Goal: Task Accomplishment & Management: Manage account settings

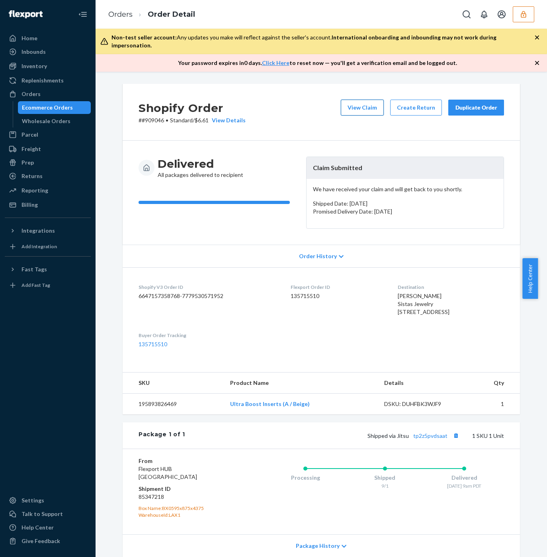
click at [355, 100] on button "View Claim" at bounding box center [362, 108] width 43 height 16
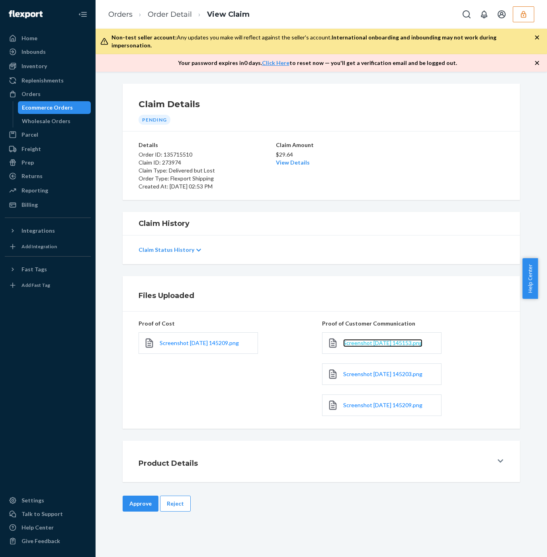
click at [370, 339] on span "Screenshot [DATE] 145153.png" at bounding box center [382, 342] width 79 height 7
click at [361, 370] on span "Screenshot 2025-09-24 145203.png" at bounding box center [382, 373] width 79 height 7
click at [366, 402] on span "Screenshot 2025-09-24 145209.png" at bounding box center [382, 405] width 79 height 7
click at [167, 500] on button "Reject" at bounding box center [175, 504] width 31 height 16
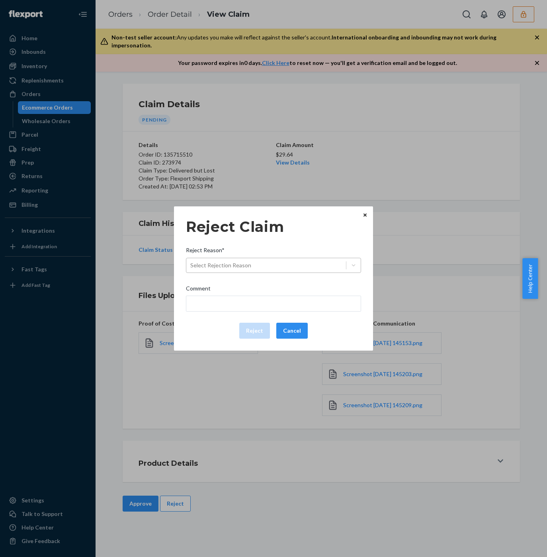
click at [218, 268] on div "Select Rejection Reason" at bounding box center [220, 265] width 61 height 8
click at [191, 268] on input "Reject Reason* Select Rejection Reason" at bounding box center [190, 265] width 1 height 8
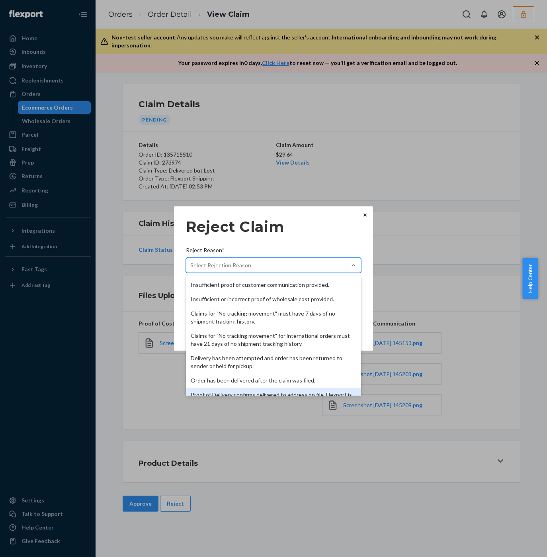
click at [221, 392] on div "Proof of Delivery confirms delivered to address on file. Flexport is not liable…" at bounding box center [273, 399] width 175 height 22
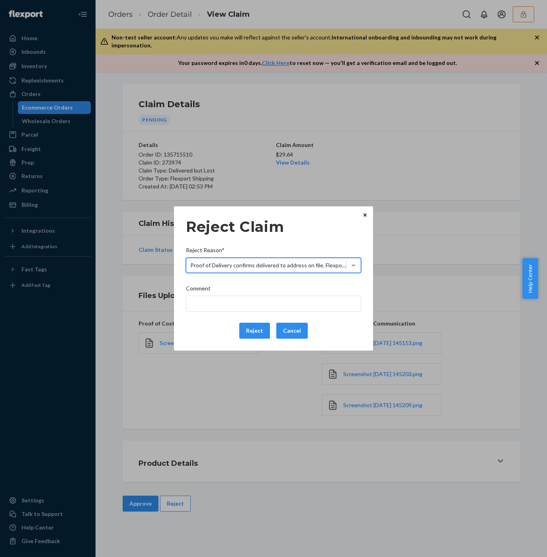
click at [248, 333] on button "Reject" at bounding box center [254, 331] width 31 height 16
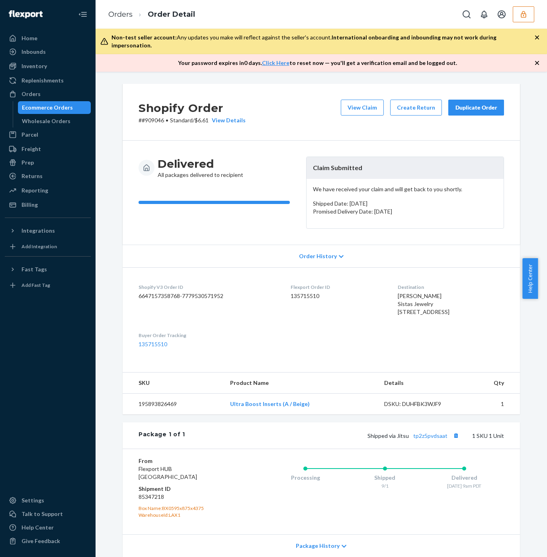
scroll to position [59, 0]
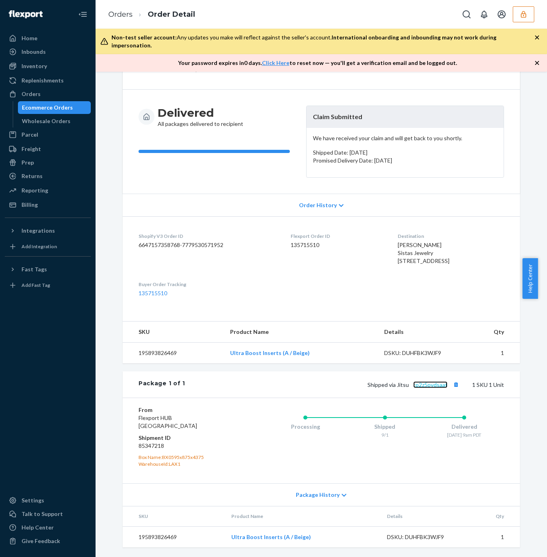
click at [425, 383] on link "tp2z5pvdsaat" at bounding box center [430, 384] width 34 height 7
click at [452, 386] on button "Copy tracking number" at bounding box center [456, 384] width 10 height 10
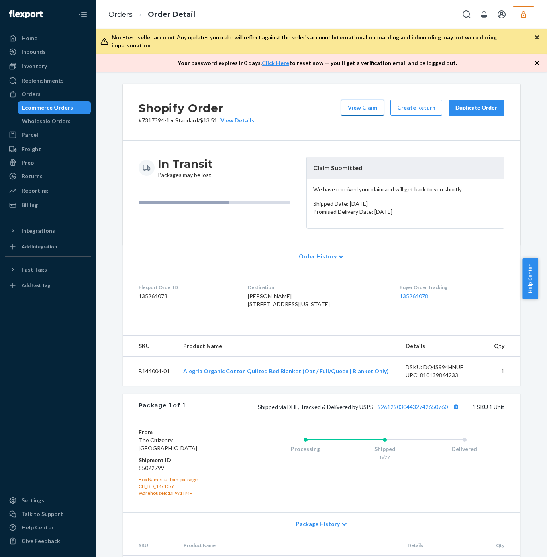
click at [358, 100] on button "View Claim" at bounding box center [362, 108] width 43 height 16
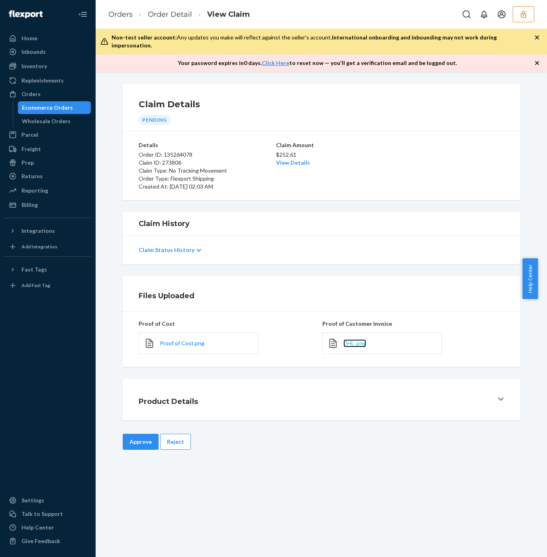
click at [355, 339] on span "DHL .png" at bounding box center [354, 342] width 23 height 7
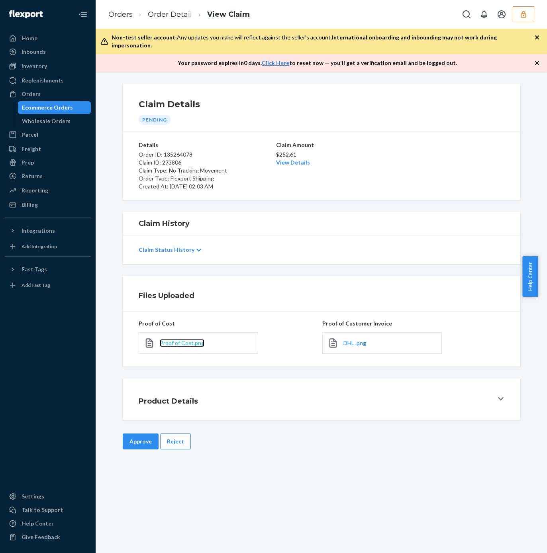
click at [179, 339] on span "Proof of Cost.png" at bounding box center [182, 342] width 45 height 7
click at [172, 436] on button "Reject" at bounding box center [175, 441] width 31 height 16
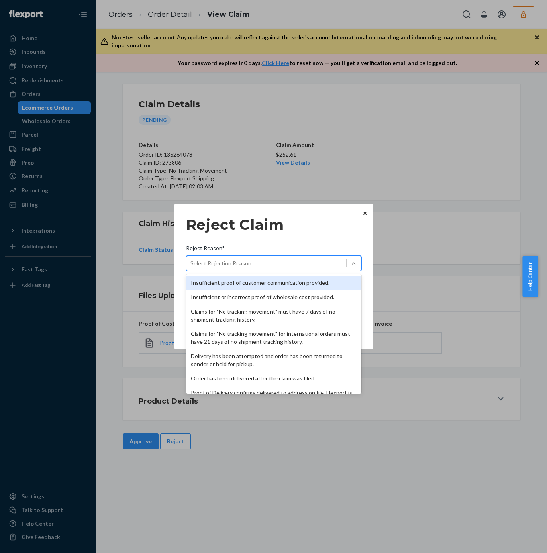
click at [229, 262] on div "Select Rejection Reason" at bounding box center [220, 263] width 61 height 8
click at [191, 262] on input "Reject Reason* option Insufficient proof of customer communication provided. fo…" at bounding box center [190, 263] width 1 height 8
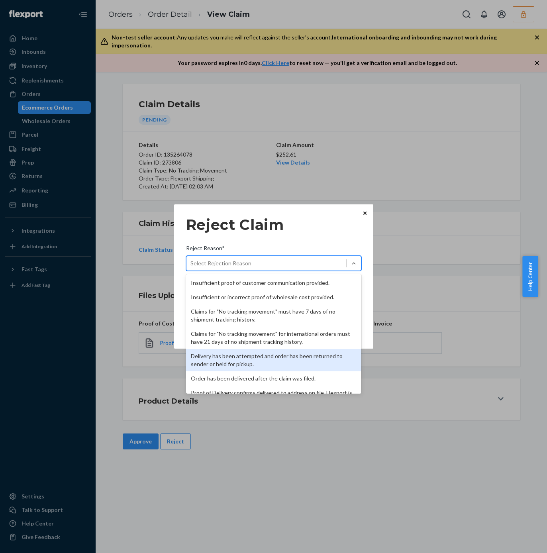
scroll to position [104, 0]
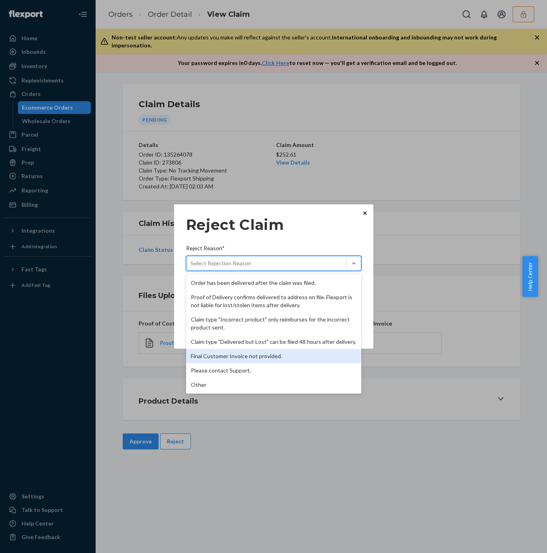
click at [210, 353] on div "Final Customer Invoice not provided." at bounding box center [273, 356] width 175 height 14
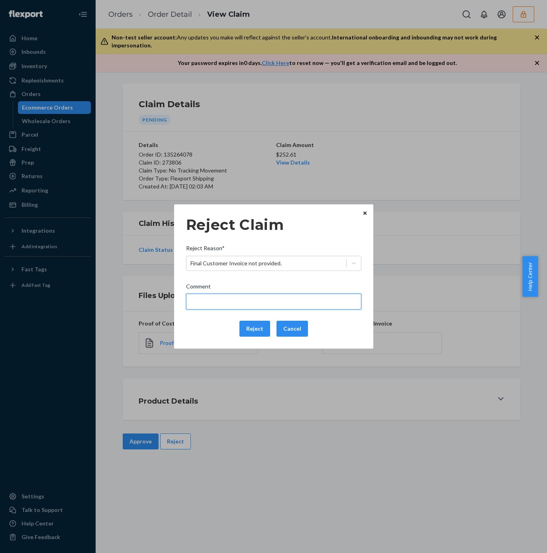
click at [268, 300] on input "Comment" at bounding box center [273, 302] width 175 height 16
type input "Please provide the final invoice with the customer's details."
click at [216, 298] on input "Please provide the final invoice with the customer's details." at bounding box center [273, 302] width 175 height 16
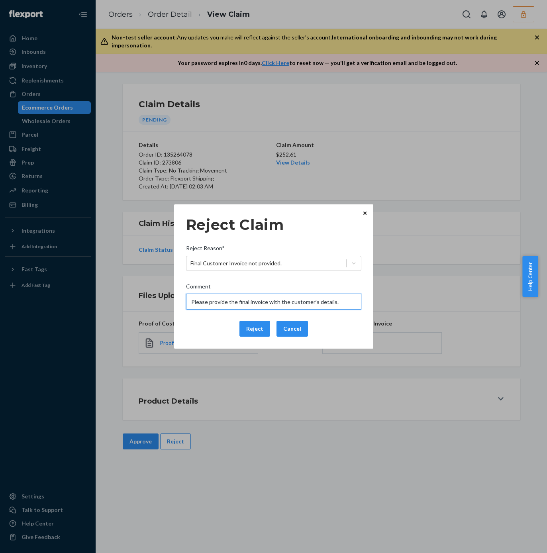
click at [202, 300] on input "Please provide the final invoice with the customer's details." at bounding box center [273, 302] width 175 height 16
click at [201, 322] on div "Reject Cancel" at bounding box center [274, 329] width 182 height 16
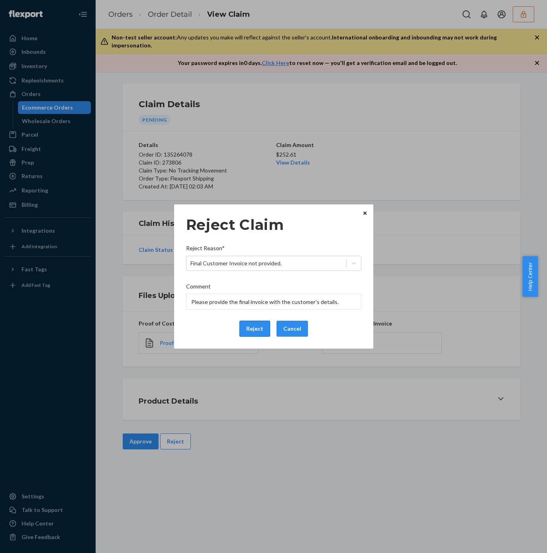
click at [250, 324] on button "Reject" at bounding box center [254, 329] width 31 height 16
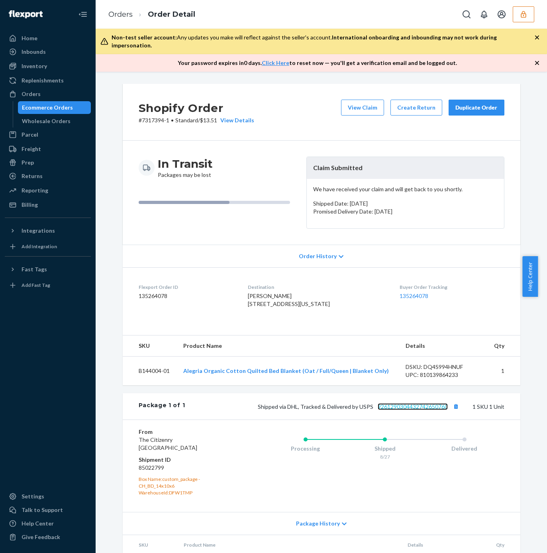
drag, startPoint x: 396, startPoint y: 414, endPoint x: 396, endPoint y: 409, distance: 5.2
click at [396, 410] on link "9261290304432742650760" at bounding box center [413, 406] width 70 height 7
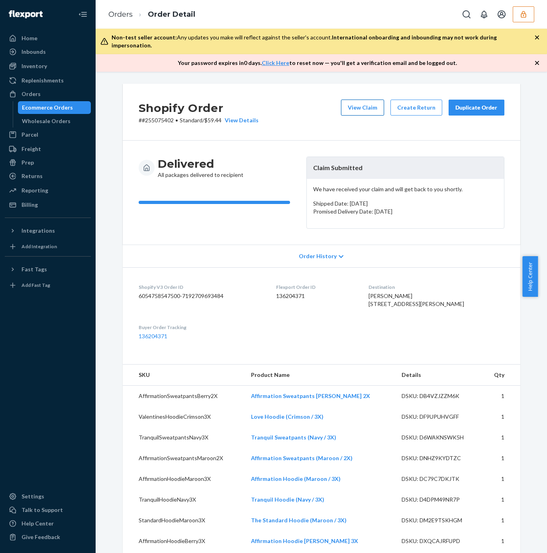
click at [353, 100] on button "View Claim" at bounding box center [362, 108] width 43 height 16
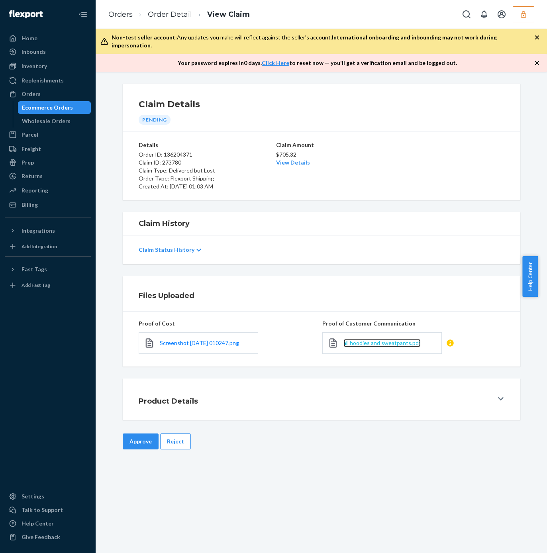
click at [374, 339] on span "all hoodies and sweatpants.pdf" at bounding box center [381, 342] width 77 height 7
click at [173, 439] on button "Reject" at bounding box center [175, 441] width 31 height 16
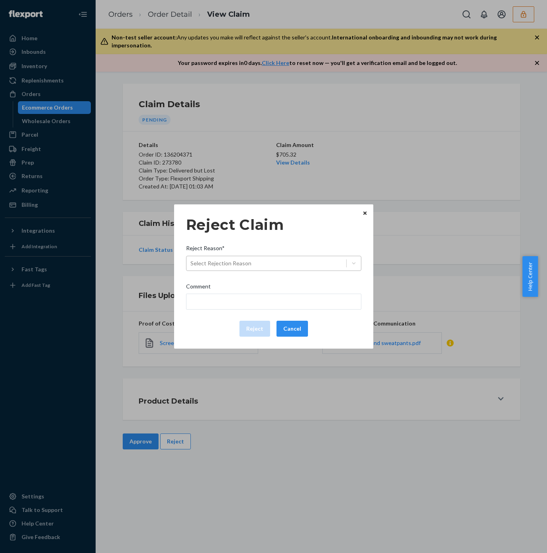
click at [239, 262] on div "Select Rejection Reason" at bounding box center [220, 263] width 61 height 8
click at [191, 262] on input "Reject Reason* Select Rejection Reason" at bounding box center [190, 263] width 1 height 8
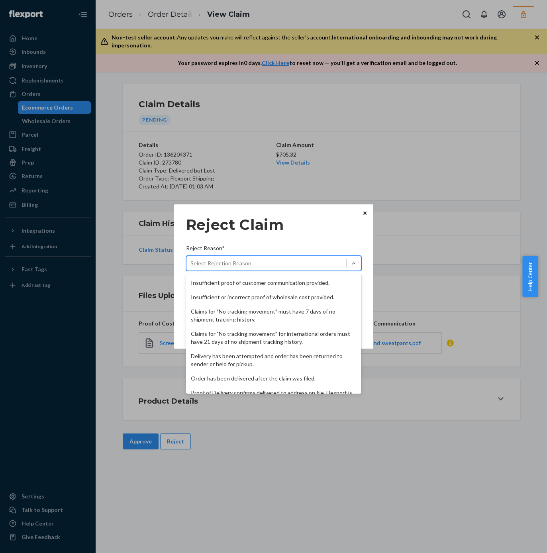
scroll to position [104, 0]
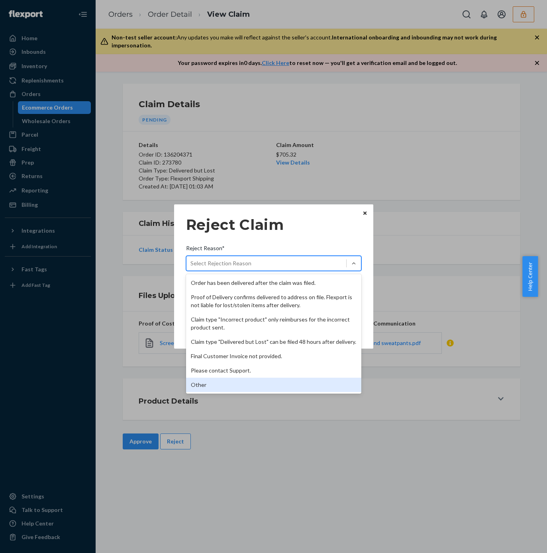
click at [238, 387] on div "Other" at bounding box center [273, 385] width 175 height 14
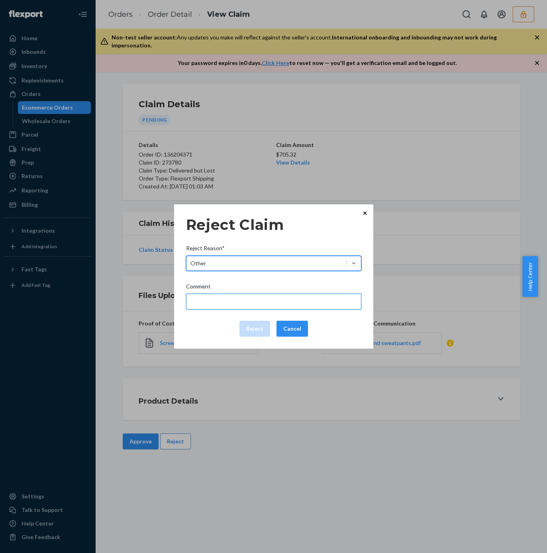
click at [229, 298] on input "Comment" at bounding box center [273, 302] width 175 height 16
type input "The package was confirmed to be delivered at the right location and flexport is…"
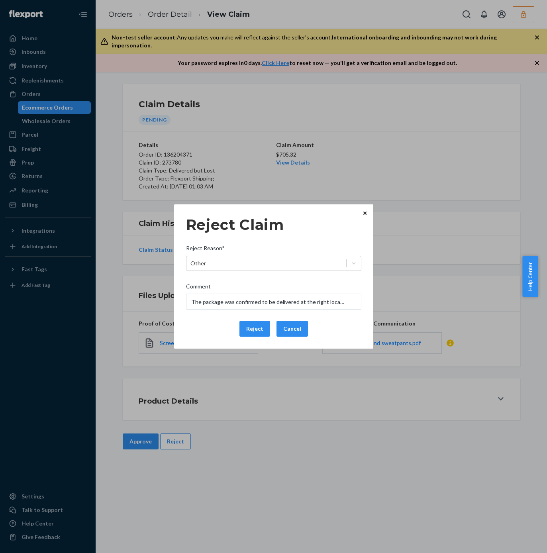
click at [254, 331] on button "Reject" at bounding box center [254, 329] width 31 height 16
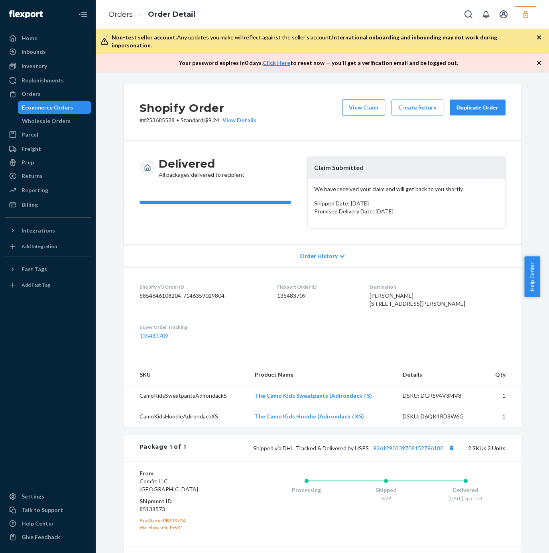
click at [362, 105] on button "View Claim" at bounding box center [363, 108] width 43 height 16
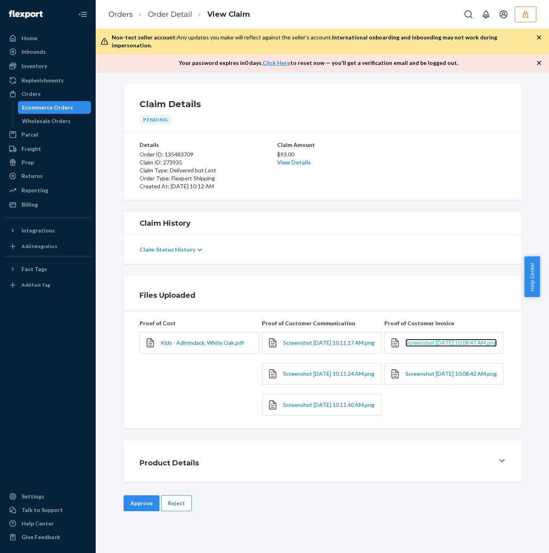
click at [416, 339] on span "Screenshot 2025-09-24 at 10.08.47 AM.png" at bounding box center [450, 342] width 91 height 7
click at [425, 377] on span "Screenshot 2025-09-24 at 10.08.42 AM.png" at bounding box center [450, 373] width 91 height 7
click at [175, 511] on button "Reject" at bounding box center [176, 504] width 31 height 16
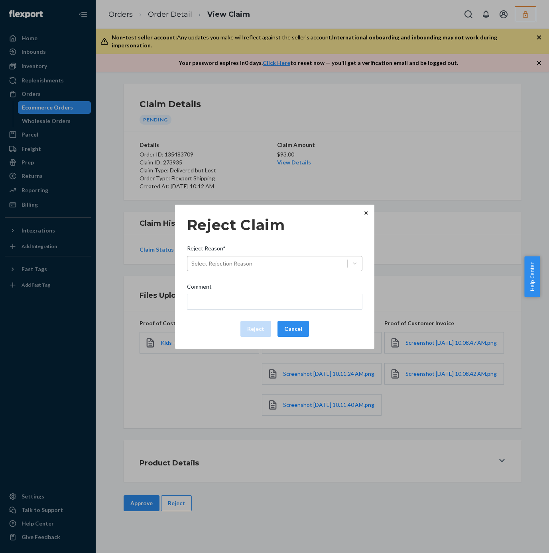
click at [224, 264] on div "Select Rejection Reason" at bounding box center [221, 264] width 61 height 8
click at [192, 264] on input "Reject Reason* Select Rejection Reason" at bounding box center [191, 264] width 1 height 8
click at [222, 266] on div "Select Rejection Reason" at bounding box center [221, 264] width 61 height 8
click at [192, 266] on input "Reject Reason* 0 results available. Select is focused ,type to refine list, pre…" at bounding box center [191, 264] width 1 height 8
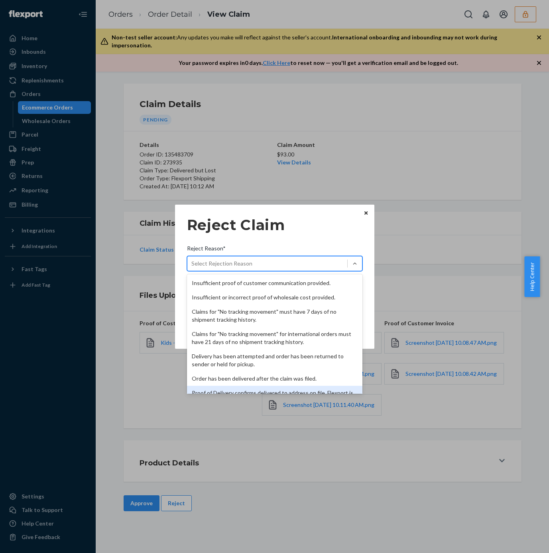
scroll to position [104, 0]
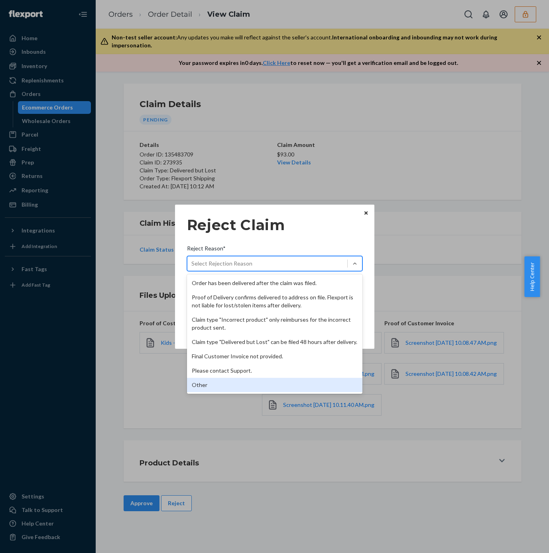
click at [238, 387] on div "Other" at bounding box center [274, 385] width 175 height 14
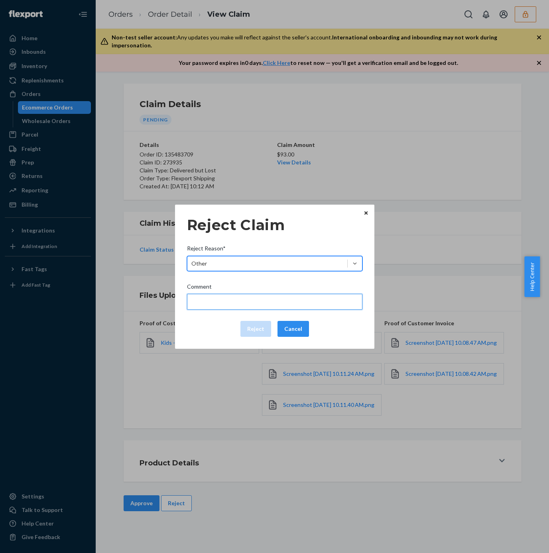
click at [231, 301] on input "Comment" at bounding box center [274, 302] width 175 height 16
type input "The package was confirmed to be delivered at the right location and flexport is…"
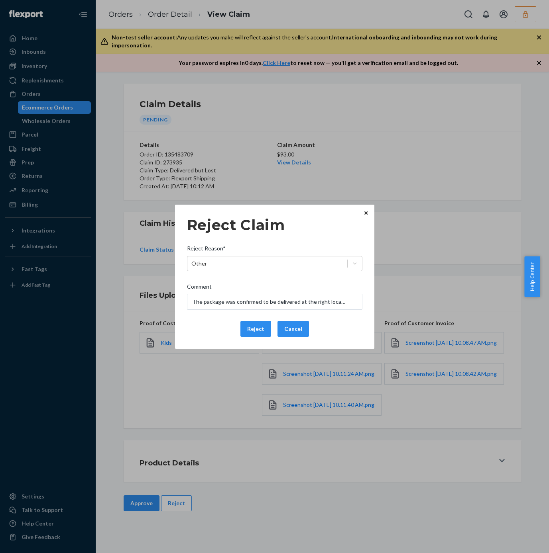
click at [254, 329] on button "Reject" at bounding box center [255, 329] width 31 height 16
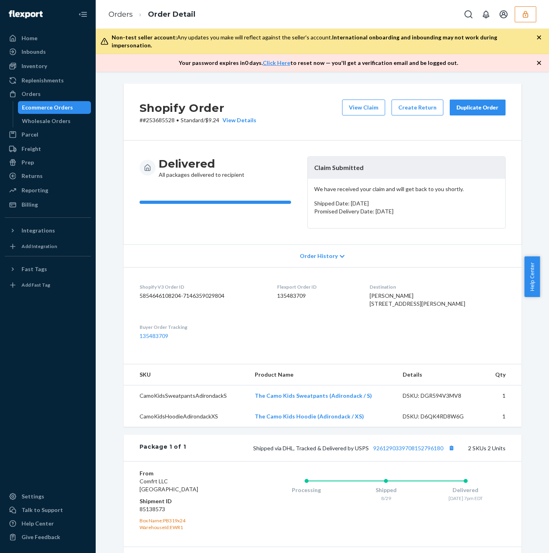
scroll to position [96, 0]
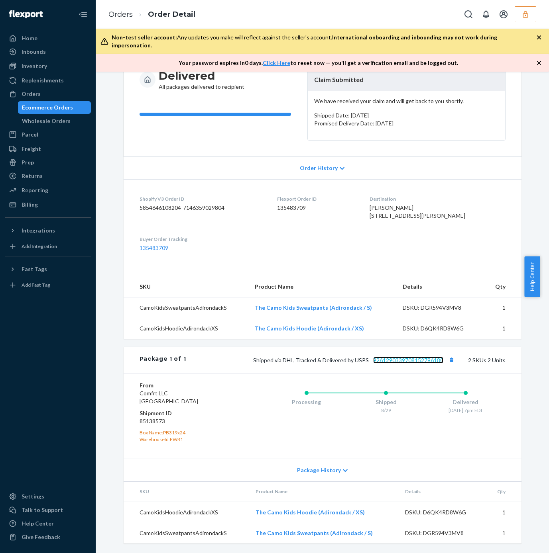
click at [410, 357] on link "9261290339708152796180" at bounding box center [408, 360] width 70 height 7
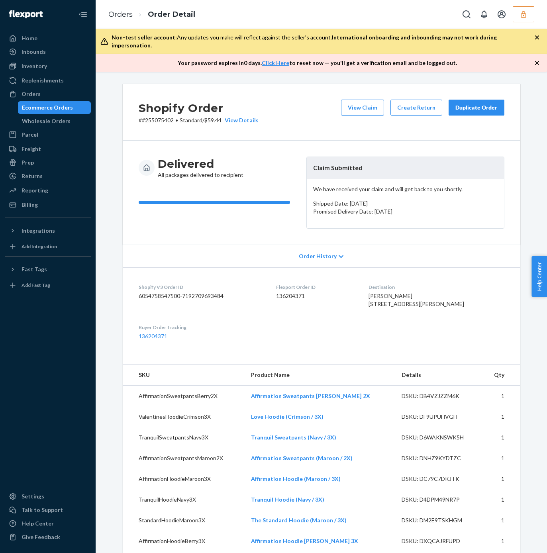
click at [330, 337] on dl "Shopify V3 Order ID 6054758547500-7192709693484 Flexport Order ID 136204371 Des…" at bounding box center [322, 311] width 398 height 89
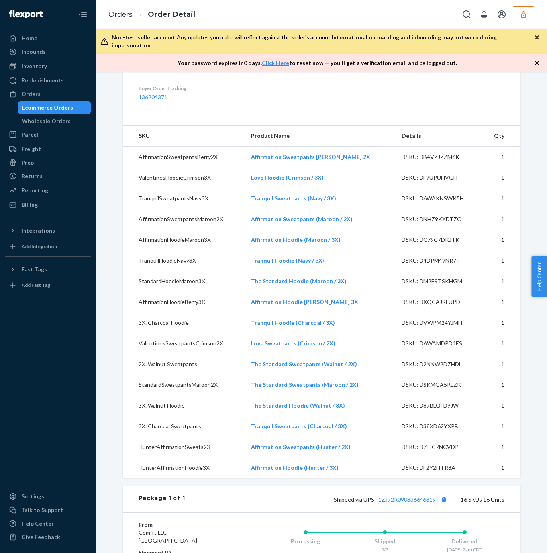
scroll to position [538, 0]
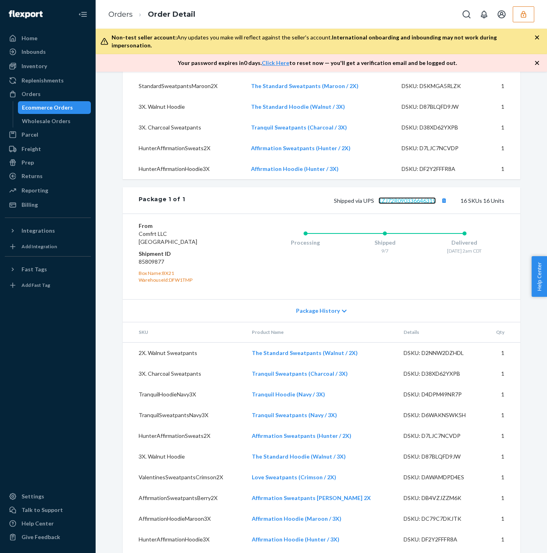
click at [412, 204] on link "1ZJ72R090336646319" at bounding box center [406, 200] width 57 height 7
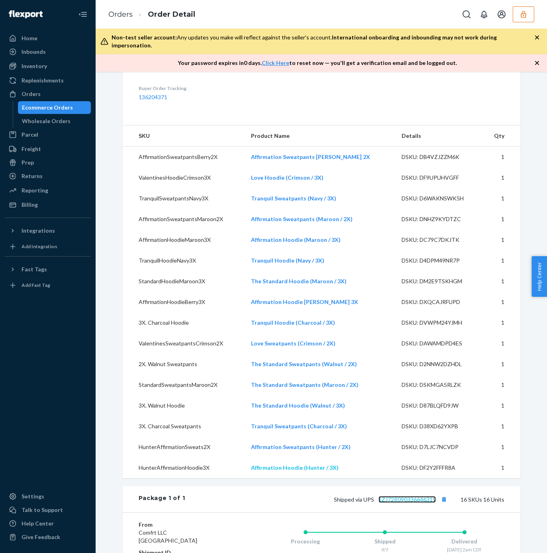
scroll to position [179, 0]
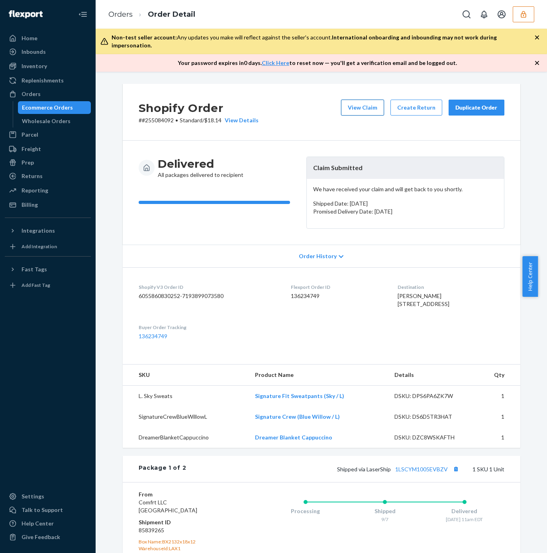
click at [347, 100] on button "View Claim" at bounding box center [362, 108] width 43 height 16
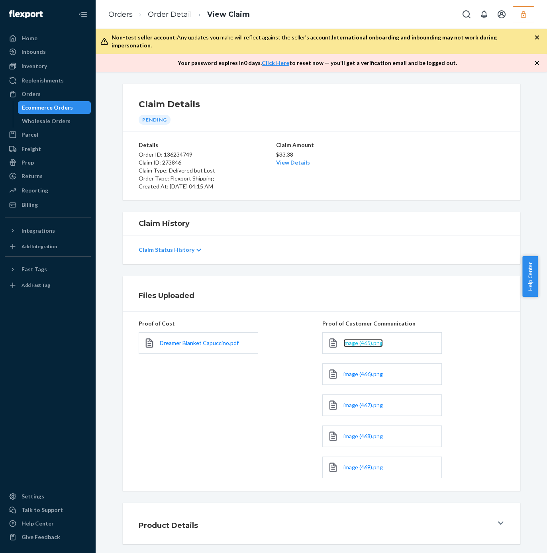
click at [349, 339] on span "image (465).png" at bounding box center [362, 342] width 39 height 7
click at [346, 370] on span "image (466).png" at bounding box center [362, 373] width 39 height 7
click at [346, 402] on span "image (467).png" at bounding box center [362, 405] width 39 height 7
click at [355, 433] on div "image (468).png" at bounding box center [382, 436] width 120 height 22
click at [355, 433] on span "image (468).png" at bounding box center [362, 436] width 39 height 7
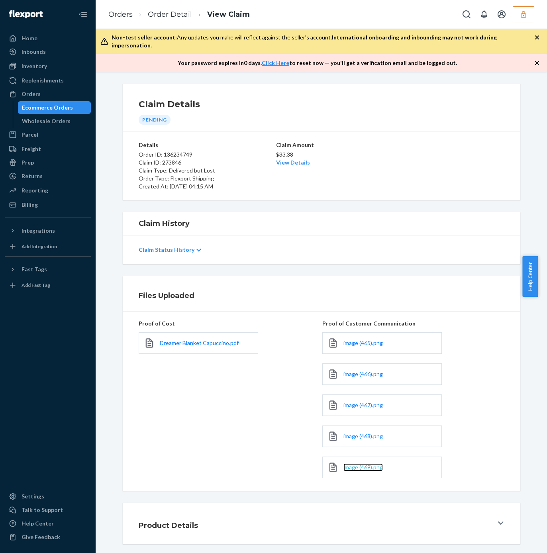
click at [355, 464] on span "image (469).png" at bounding box center [362, 467] width 39 height 7
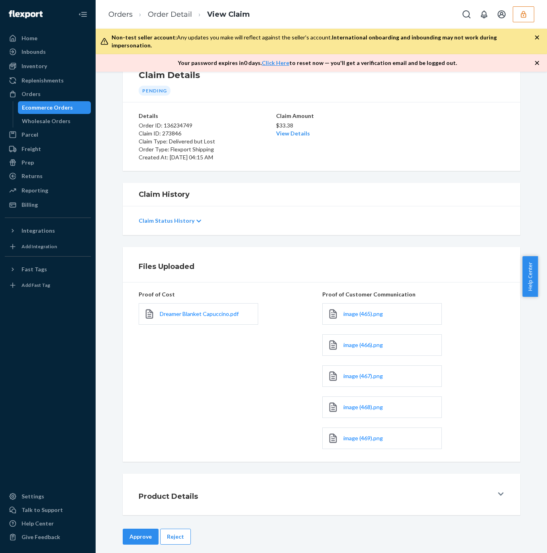
drag, startPoint x: 174, startPoint y: 535, endPoint x: 172, endPoint y: 528, distance: 6.6
click at [174, 535] on button "Reject" at bounding box center [175, 537] width 31 height 16
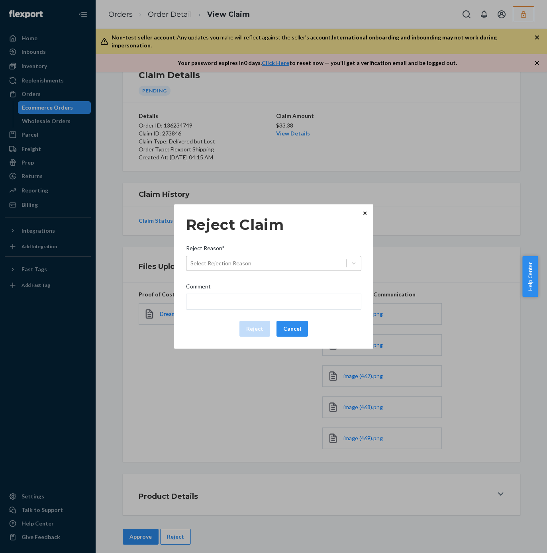
click at [248, 259] on div "Select Rejection Reason" at bounding box center [220, 263] width 61 height 8
click at [191, 259] on input "Reject Reason* Select Rejection Reason" at bounding box center [190, 263] width 1 height 8
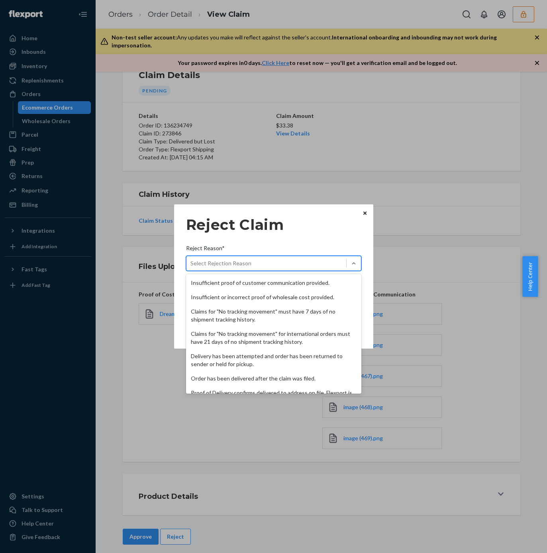
scroll to position [104, 0]
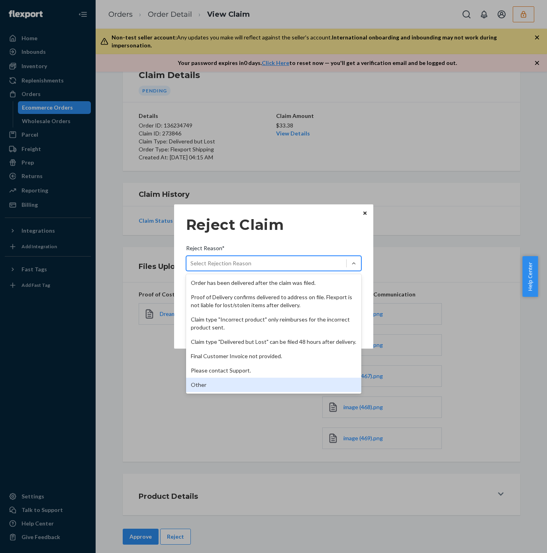
drag, startPoint x: 233, startPoint y: 388, endPoint x: 242, endPoint y: 354, distance: 35.6
click at [233, 389] on div "Other" at bounding box center [273, 385] width 175 height 14
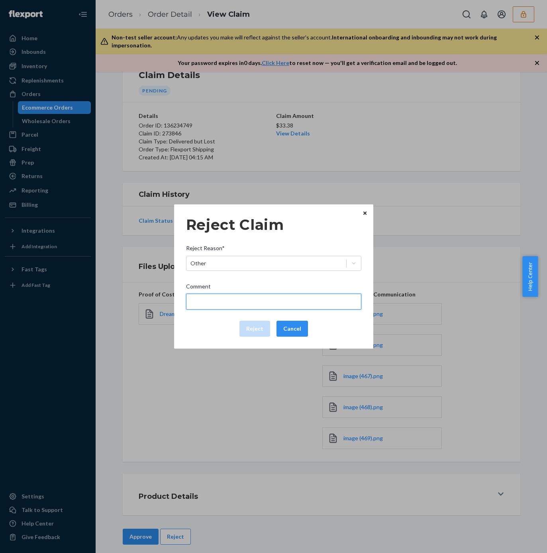
click at [241, 299] on input "Comment" at bounding box center [273, 302] width 175 height 16
type input "The package was confirmed to be delivered at the right location and flexport is…"
click at [255, 329] on button "Reject" at bounding box center [254, 329] width 31 height 16
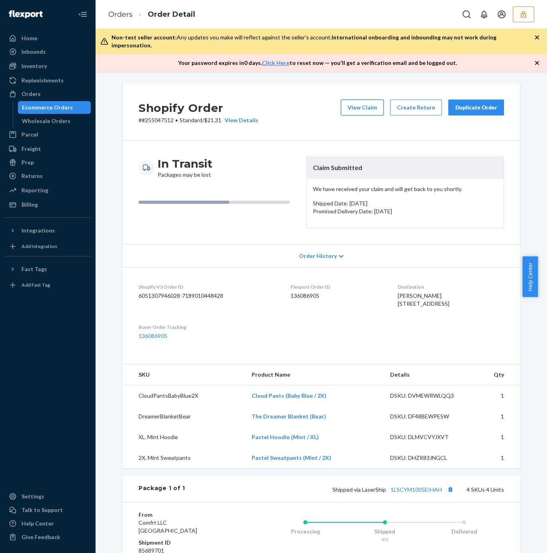
click at [369, 106] on button "View Claim" at bounding box center [362, 108] width 43 height 16
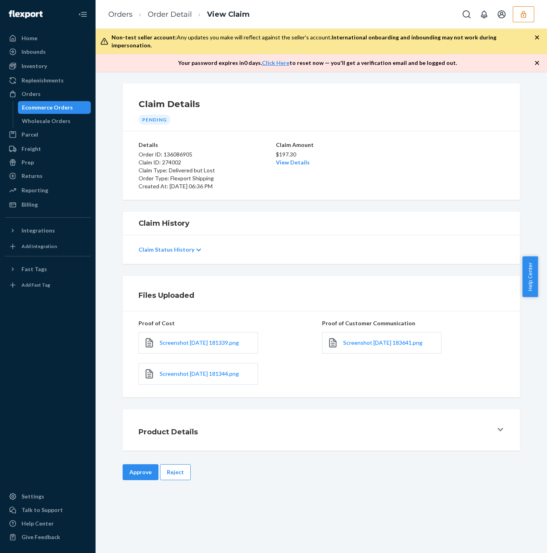
click at [379, 341] on div "Screenshot [DATE] 183641.png" at bounding box center [382, 343] width 120 height 22
click at [379, 339] on span "Screenshot [DATE] 183641.png" at bounding box center [382, 342] width 79 height 7
click at [194, 339] on span "Screenshot [DATE] 181339.png" at bounding box center [199, 342] width 79 height 7
click at [196, 370] on span "Screenshot 2025-09-24 181344.png" at bounding box center [199, 373] width 79 height 7
click at [288, 159] on link "View Details" at bounding box center [293, 162] width 34 height 7
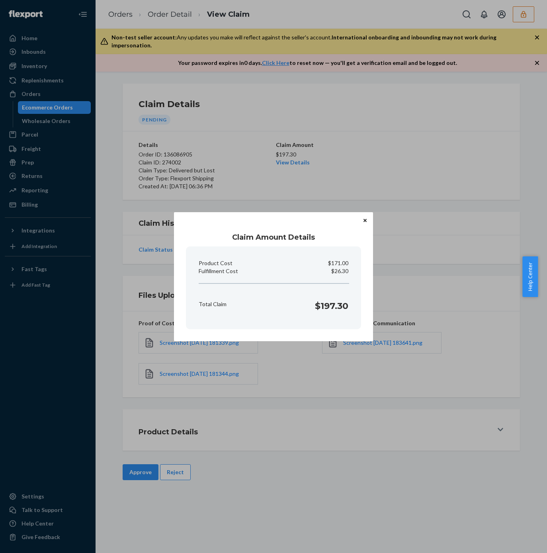
click at [456, 342] on div "Claim Amount Details Product Cost $171.00 Fulfillment Cost $26.30 Total Claim $…" at bounding box center [273, 276] width 547 height 553
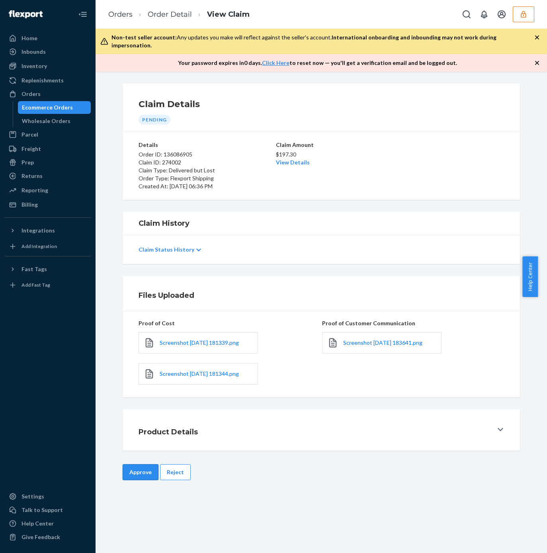
click at [142, 468] on button "Approve" at bounding box center [141, 472] width 36 height 16
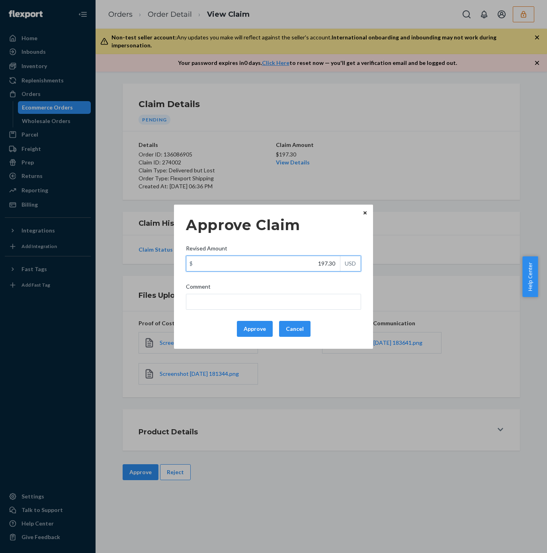
drag, startPoint x: 297, startPoint y: 263, endPoint x: 362, endPoint y: 264, distance: 64.9
click at [362, 264] on div "Approve Claim Revised Amount $ 197.30 USD Comment Approve Cancel" at bounding box center [273, 277] width 199 height 144
paste input "96.7"
type input "96.70"
click at [286, 298] on input "Comment" at bounding box center [273, 302] width 175 height 16
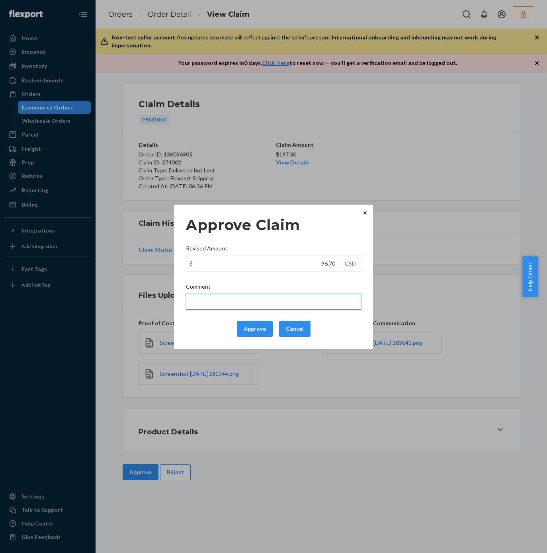
type input "Total cost has been adjusted to 40% retail price plus fulfillment fee."
click at [249, 324] on button "Approve" at bounding box center [255, 329] width 36 height 16
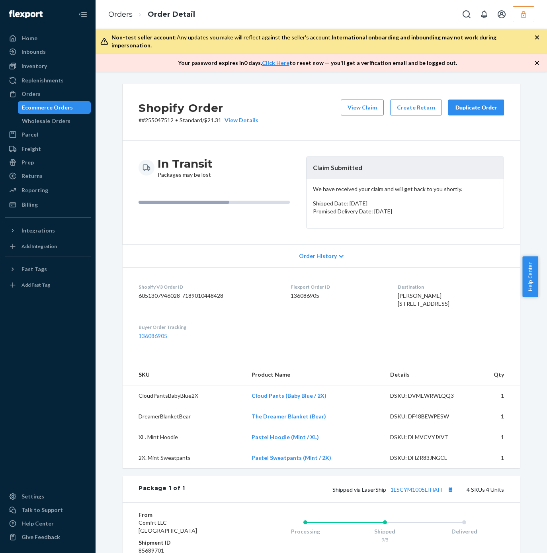
scroll to position [179, 0]
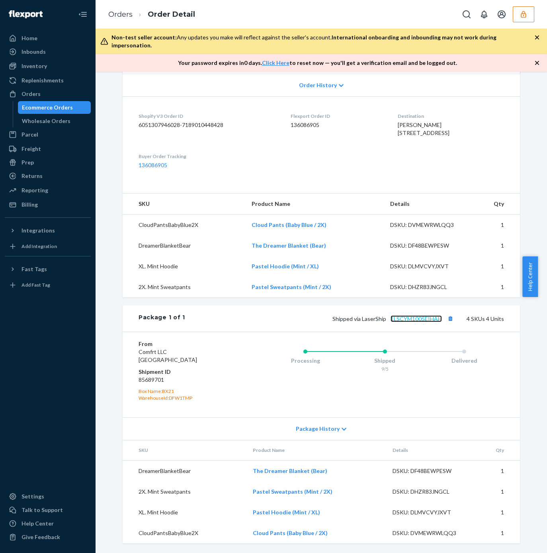
click at [417, 319] on link "1LSCYM1005EIHAH" at bounding box center [416, 319] width 51 height 7
click at [219, 302] on div "Shopify Order # #255047512 • Standard / $21.31 View Details View Claim Create R…" at bounding box center [322, 228] width 398 height 631
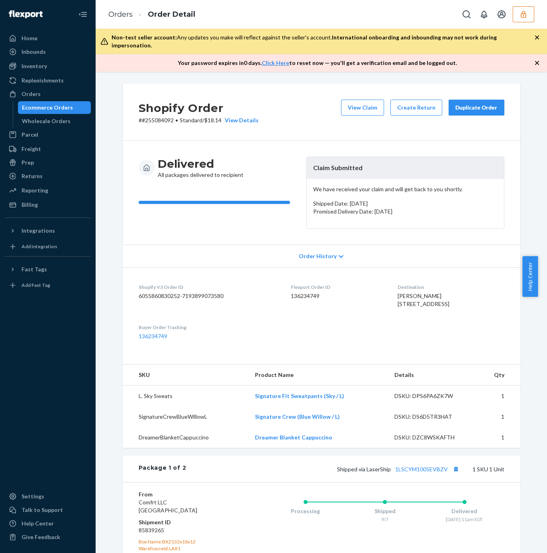
scroll to position [179, 0]
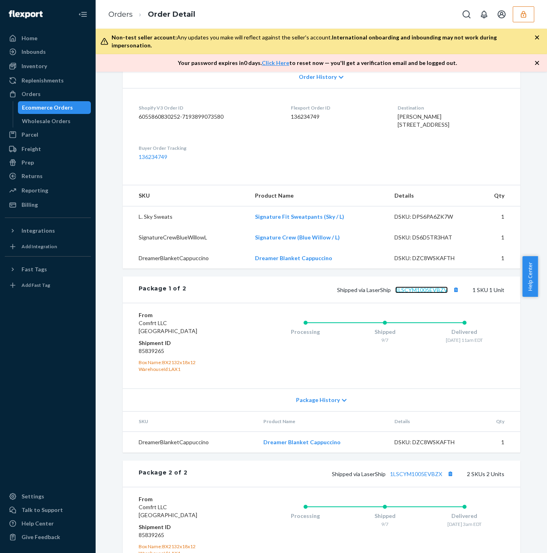
click at [420, 293] on link "1LSCYM1005EVBZV" at bounding box center [421, 289] width 53 height 7
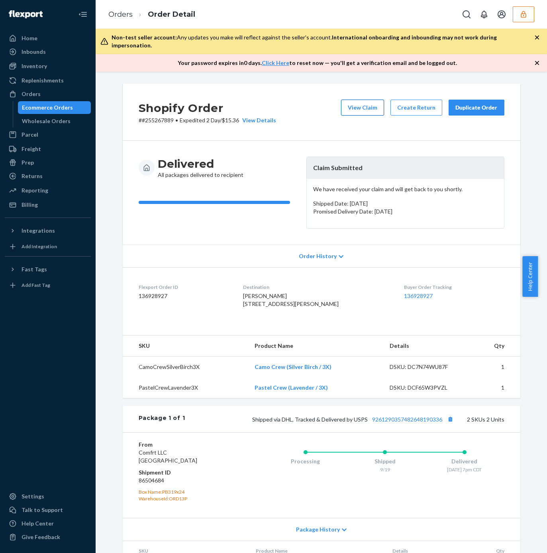
click at [364, 100] on button "View Claim" at bounding box center [362, 108] width 43 height 16
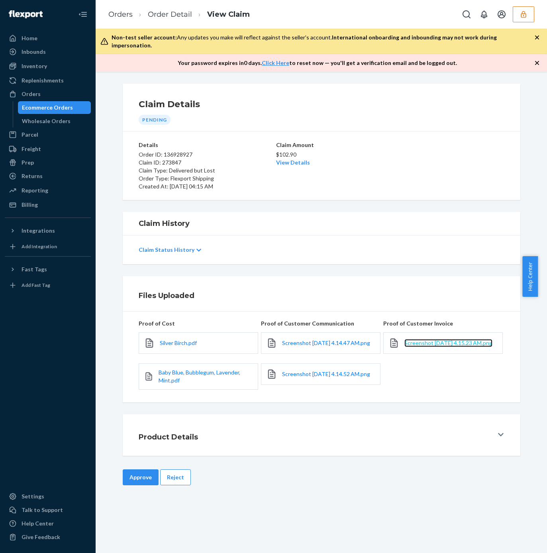
click at [417, 341] on span "Screenshot [DATE] 4.15.23 AM.png" at bounding box center [448, 342] width 88 height 7
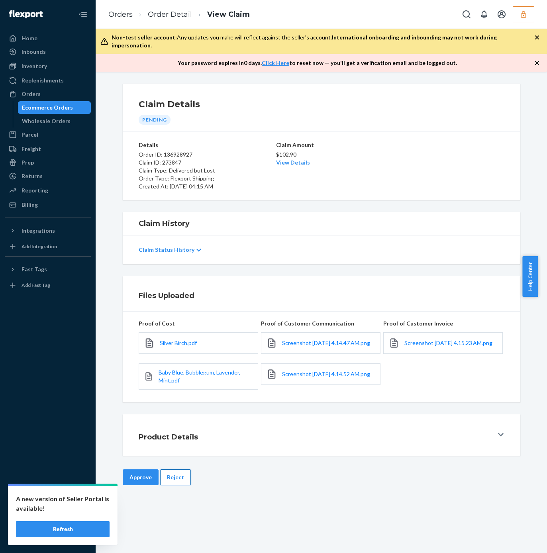
click at [172, 475] on button "Reject" at bounding box center [175, 477] width 31 height 16
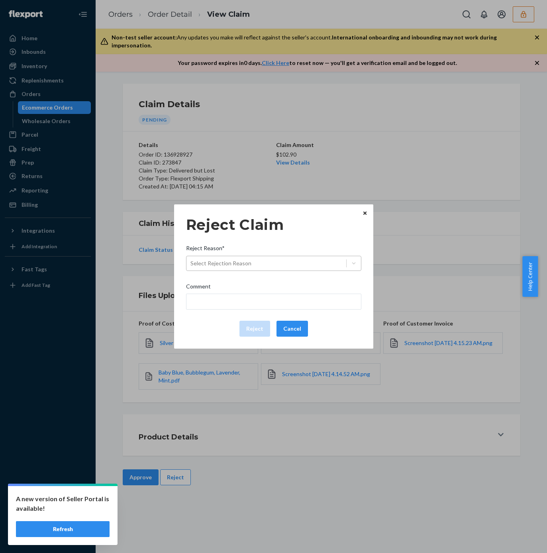
click at [230, 273] on div "Reject Claim Reject Reason* Select Rejection Reason Comment Reject Cancel" at bounding box center [273, 276] width 175 height 127
click at [272, 267] on div "Select Rejection Reason" at bounding box center [266, 263] width 160 height 13
click at [191, 267] on input "Reject Reason* Select Rejection Reason" at bounding box center [190, 263] width 1 height 8
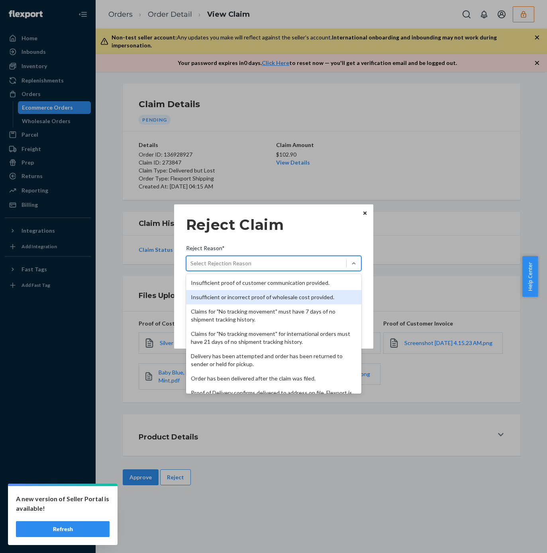
scroll to position [104, 0]
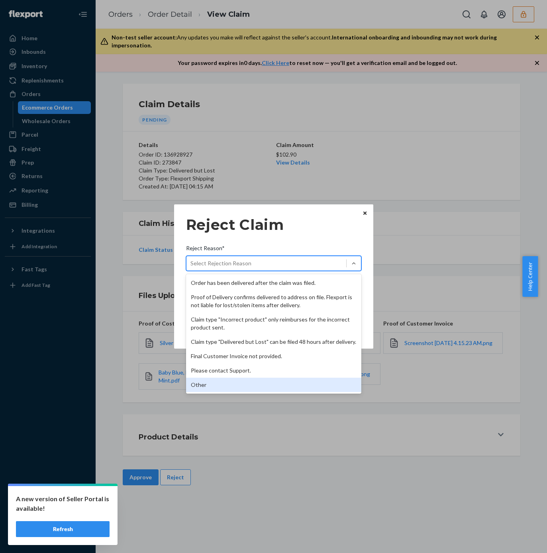
click at [232, 388] on div "Other" at bounding box center [273, 385] width 175 height 14
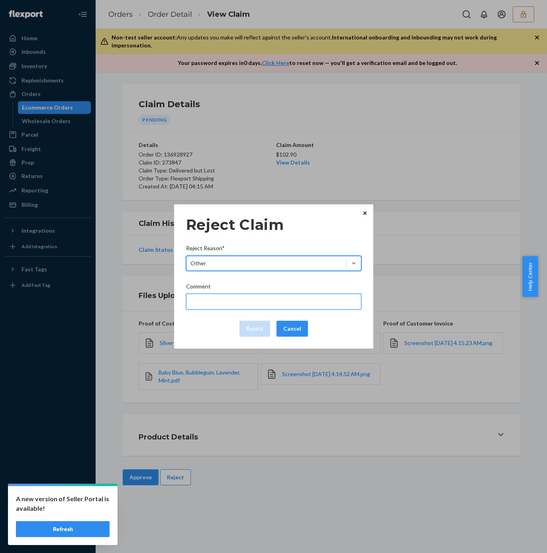
click at [237, 299] on input "Comment" at bounding box center [273, 302] width 175 height 16
type input "The package was confirmed to be delivered at the right location and flexport is…"
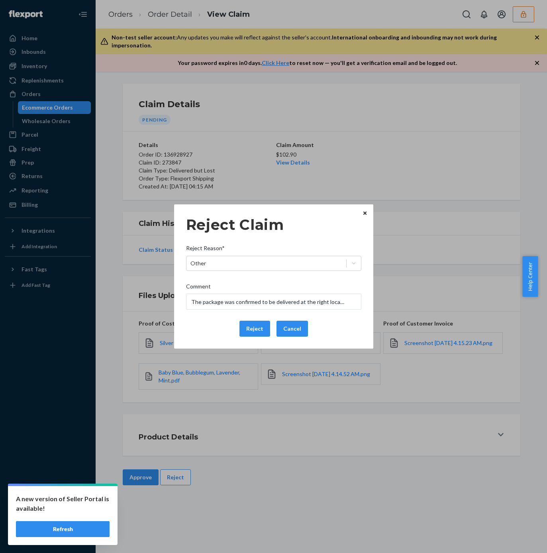
click at [253, 328] on button "Reject" at bounding box center [254, 329] width 31 height 16
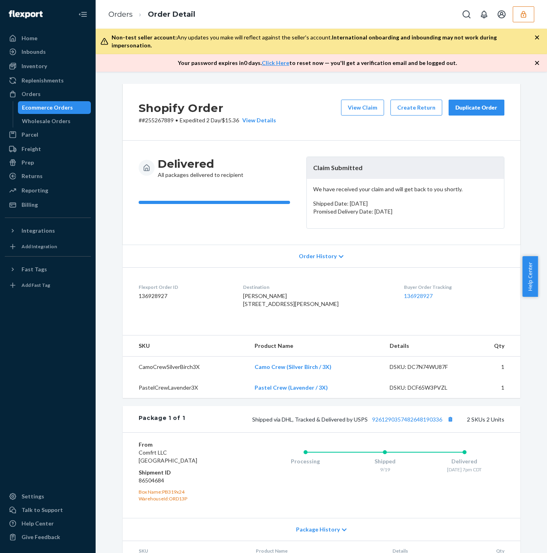
scroll to position [67, 0]
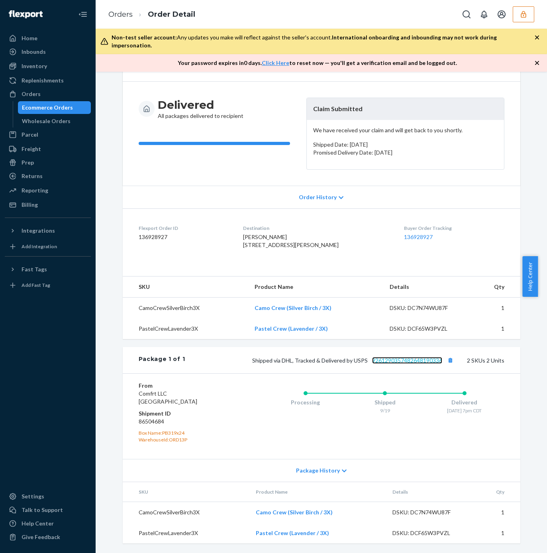
click at [396, 362] on link "9261290357482648190336" at bounding box center [407, 360] width 70 height 7
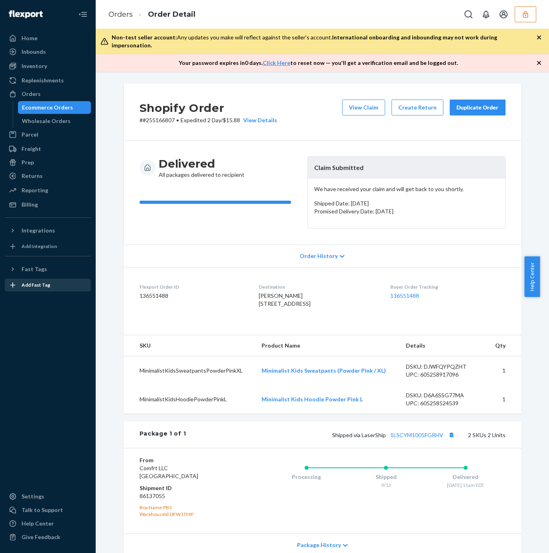
click at [368, 100] on button "View Claim" at bounding box center [363, 108] width 43 height 16
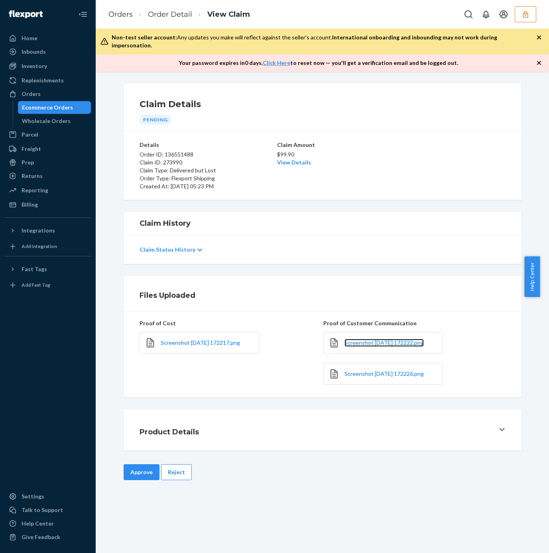
click at [353, 339] on span "Screenshot [DATE] 172222.png" at bounding box center [383, 342] width 79 height 7
click at [364, 370] on span "Screenshot [DATE] 172226.png" at bounding box center [383, 373] width 79 height 7
click at [171, 466] on button "Reject" at bounding box center [176, 472] width 31 height 16
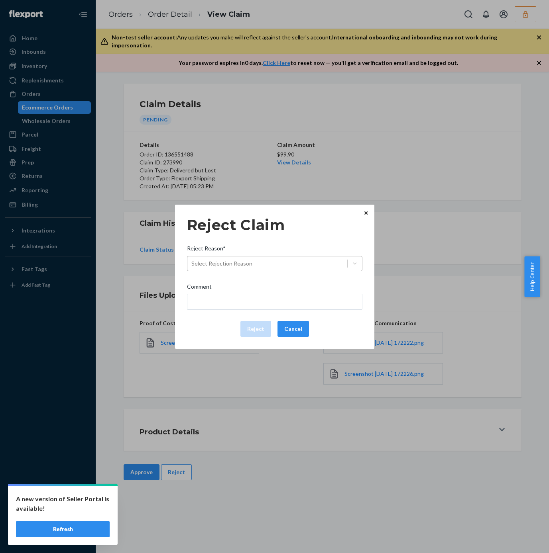
click at [214, 261] on div "Select Rejection Reason" at bounding box center [221, 264] width 61 height 8
click at [192, 261] on input "Reject Reason* Select Rejection Reason" at bounding box center [191, 264] width 1 height 8
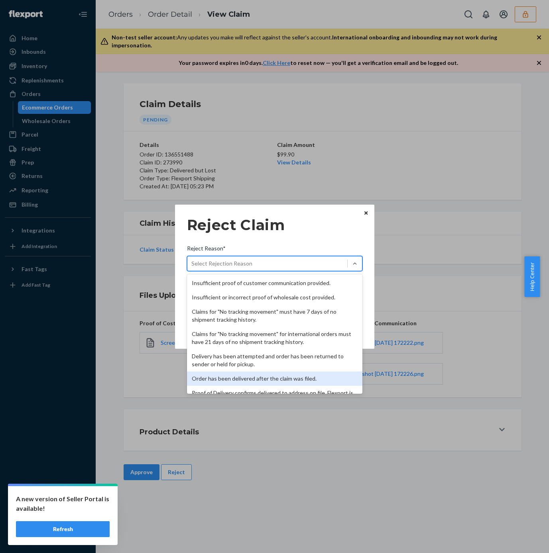
scroll to position [104, 0]
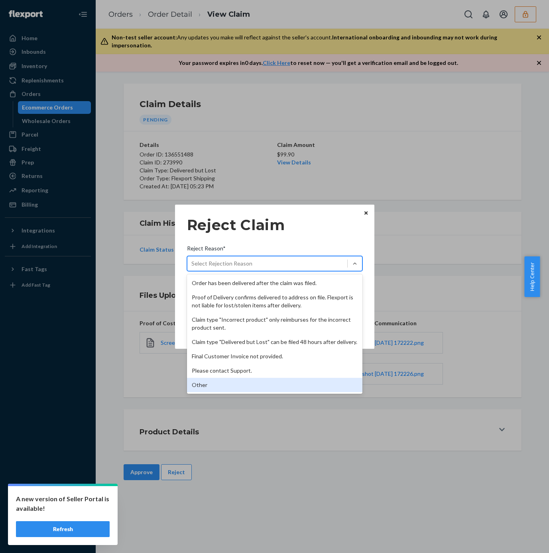
click at [221, 386] on div "Other" at bounding box center [274, 385] width 175 height 14
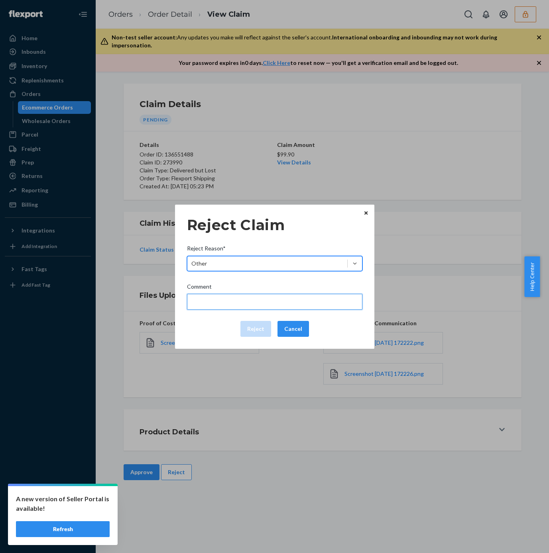
click at [223, 302] on input "Comment" at bounding box center [274, 302] width 175 height 16
type input "The package was confirmed to be delivered at the right location and flexport is…"
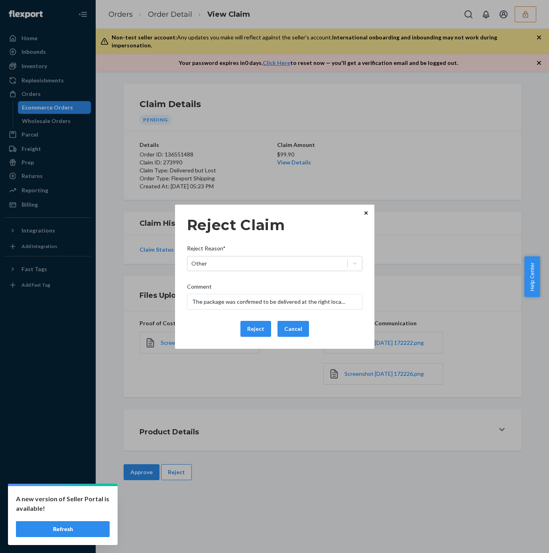
click at [246, 329] on button "Reject" at bounding box center [255, 329] width 31 height 16
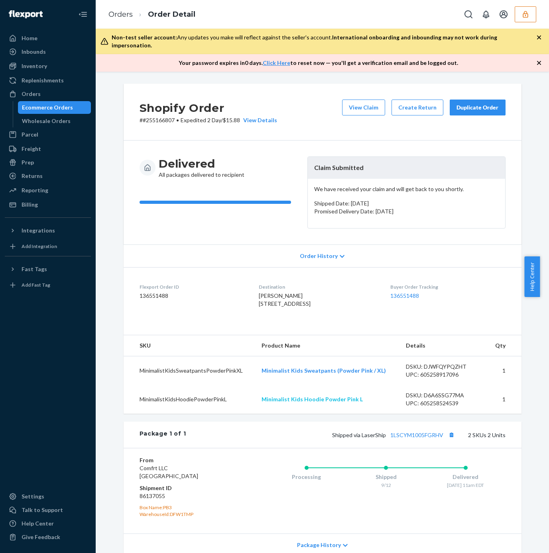
scroll to position [99, 0]
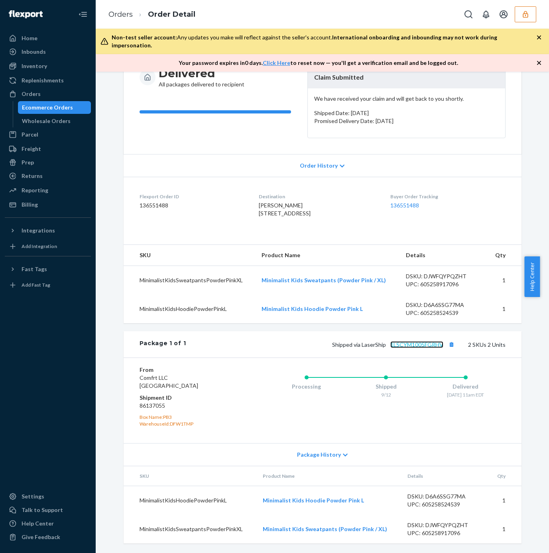
click at [410, 346] on link "1LSCYM1005FGRHV" at bounding box center [416, 344] width 53 height 7
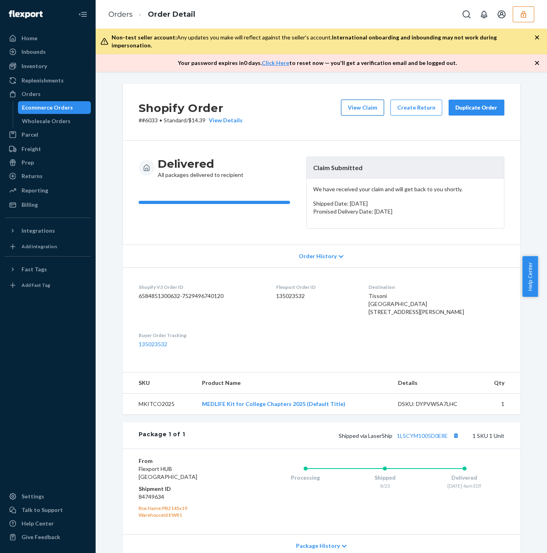
click at [355, 100] on button "View Claim" at bounding box center [362, 108] width 43 height 16
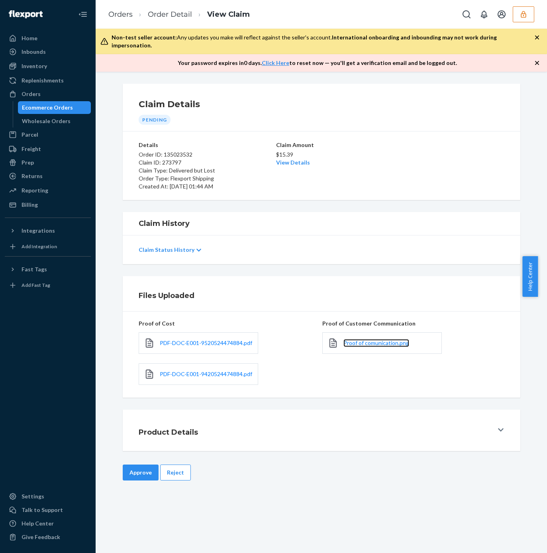
click at [357, 339] on span "Proof of comunication.png" at bounding box center [376, 342] width 66 height 7
click at [164, 467] on button "Reject" at bounding box center [175, 472] width 31 height 16
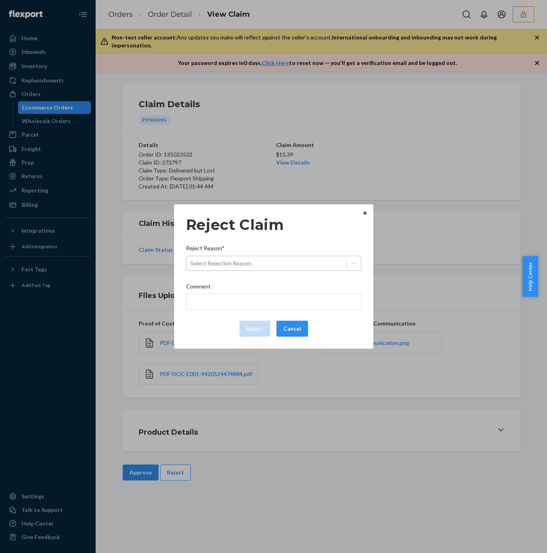
click at [202, 263] on div "Select Rejection Reason" at bounding box center [220, 263] width 61 height 8
click at [191, 263] on input "Reject Reason* Select Rejection Reason" at bounding box center [190, 263] width 1 height 8
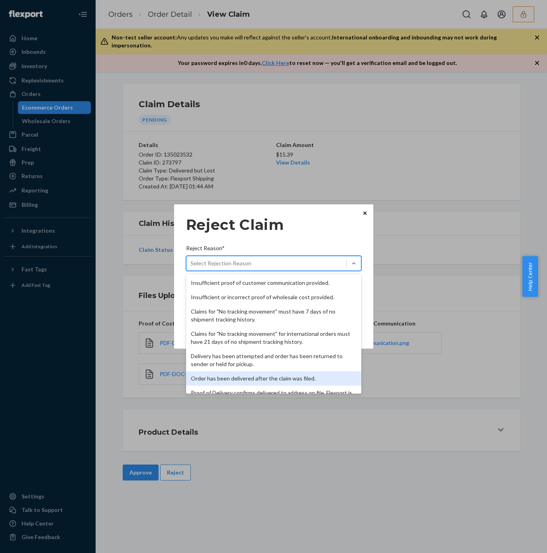
click at [216, 390] on div "Proof of Delivery confirms delivered to address on file. Flexport is not liable…" at bounding box center [273, 397] width 175 height 22
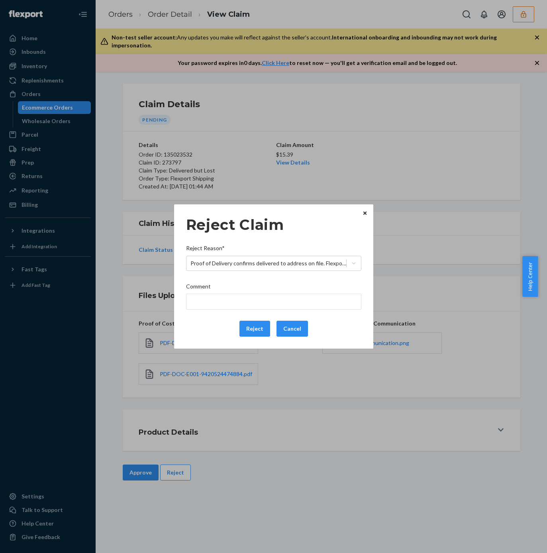
click at [417, 16] on div "Reject Claim Reject Reason* Proof of Delivery confirms delivered to address on …" at bounding box center [273, 276] width 547 height 553
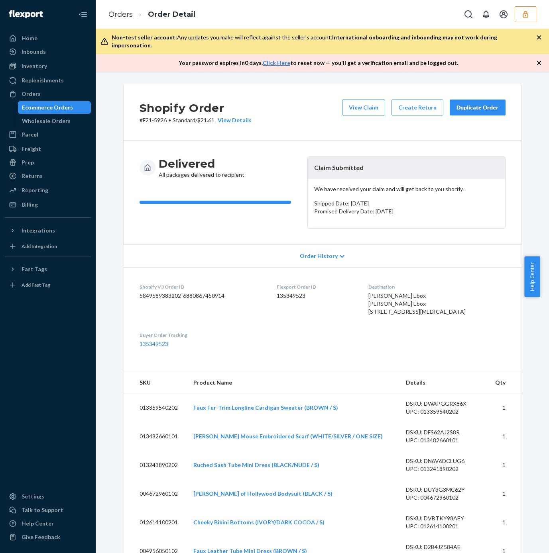
drag, startPoint x: 370, startPoint y: 100, endPoint x: 205, endPoint y: 58, distance: 170.4
click at [369, 101] on button "View Claim" at bounding box center [363, 108] width 43 height 16
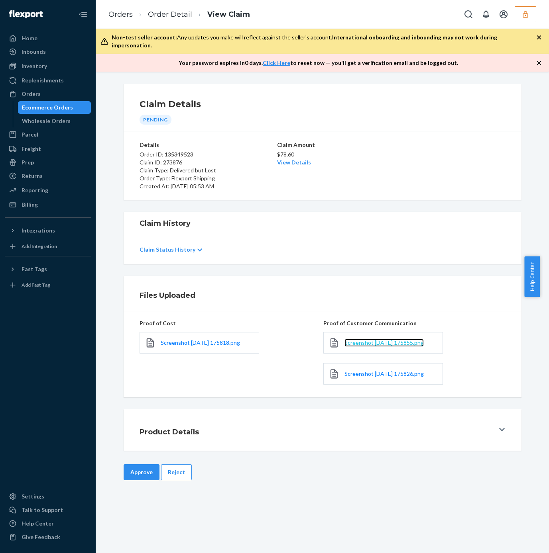
click at [367, 339] on span "Screenshot [DATE] 175855.png" at bounding box center [383, 342] width 79 height 7
click at [378, 370] on span "Screenshot [DATE] 175826.png" at bounding box center [383, 373] width 79 height 7
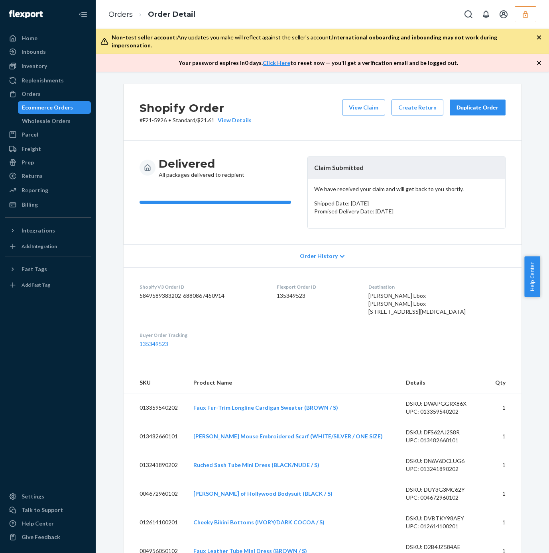
scroll to position [359, 0]
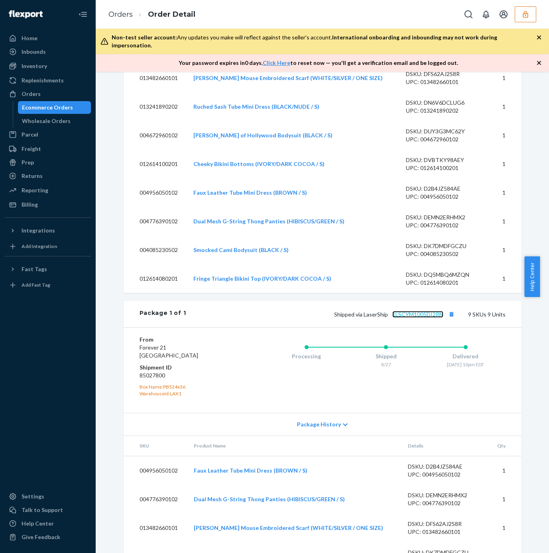
click at [407, 318] on link "1LSCYM1005DI2RN" at bounding box center [417, 314] width 51 height 7
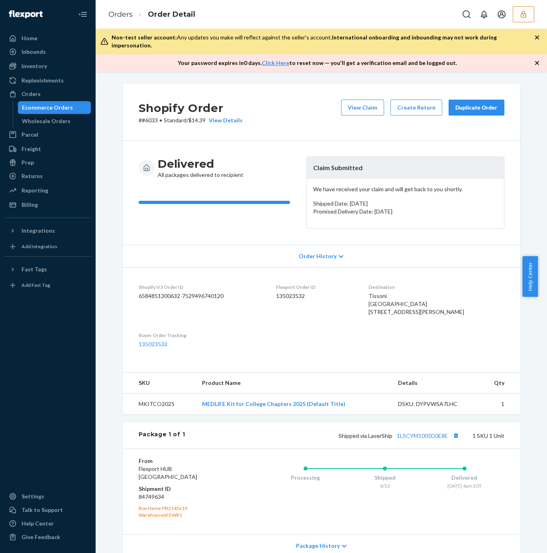
scroll to position [63, 0]
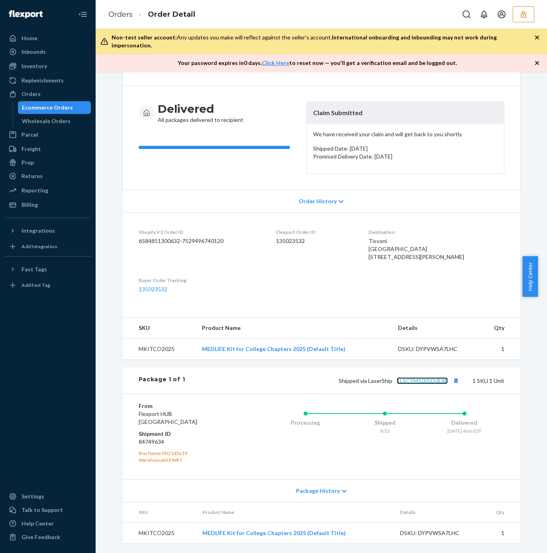
click at [420, 378] on link "1LSCYM1005D0E8E" at bounding box center [422, 380] width 51 height 7
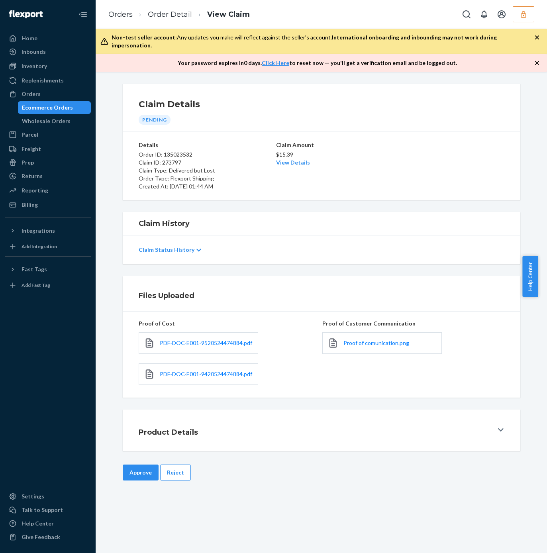
click at [168, 470] on button "Reject" at bounding box center [175, 472] width 31 height 16
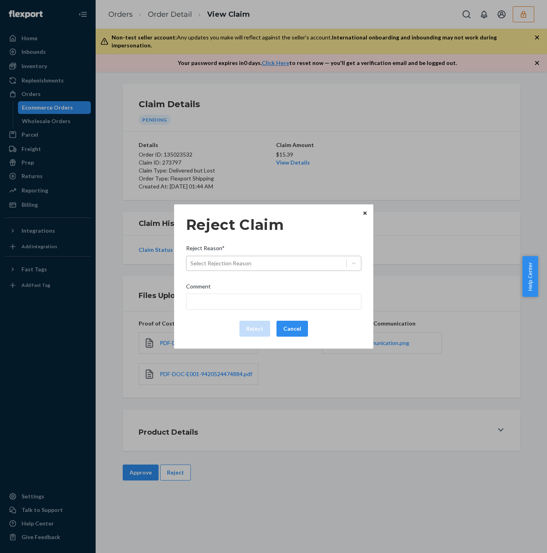
click at [237, 266] on div "Select Rejection Reason" at bounding box center [220, 263] width 61 height 8
click at [191, 266] on input "Reject Reason* Select Rejection Reason" at bounding box center [190, 263] width 1 height 8
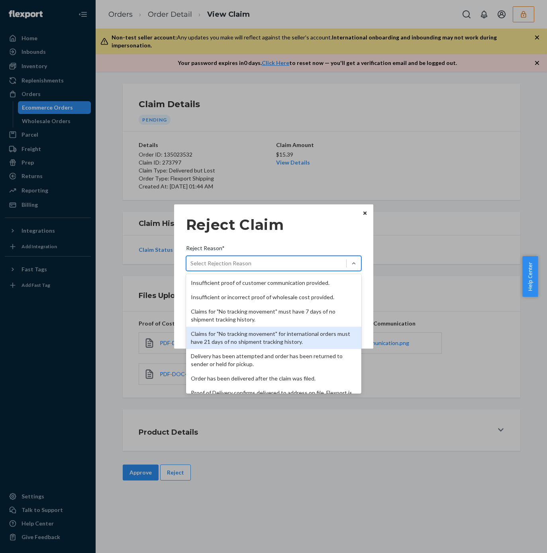
scroll to position [104, 0]
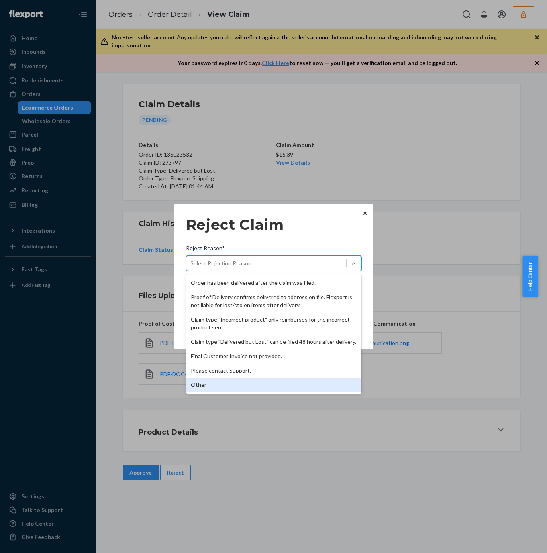
click at [206, 388] on div "Other" at bounding box center [273, 385] width 175 height 14
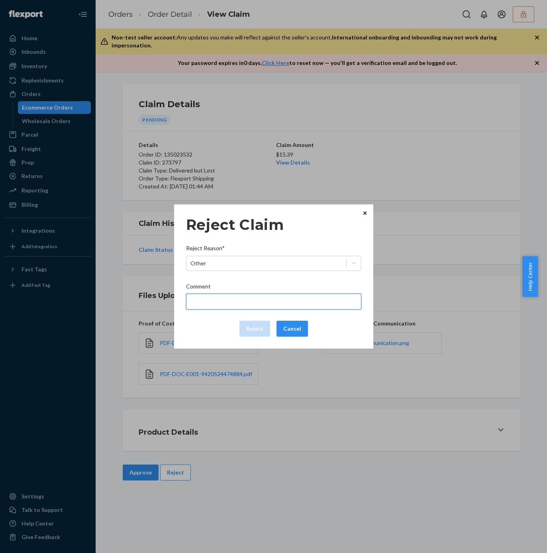
click at [253, 301] on input "Comment" at bounding box center [273, 302] width 175 height 16
type input "The package was confirmed to be delivered at the right location and flexport is…"
click at [252, 329] on button "Reject" at bounding box center [254, 329] width 31 height 16
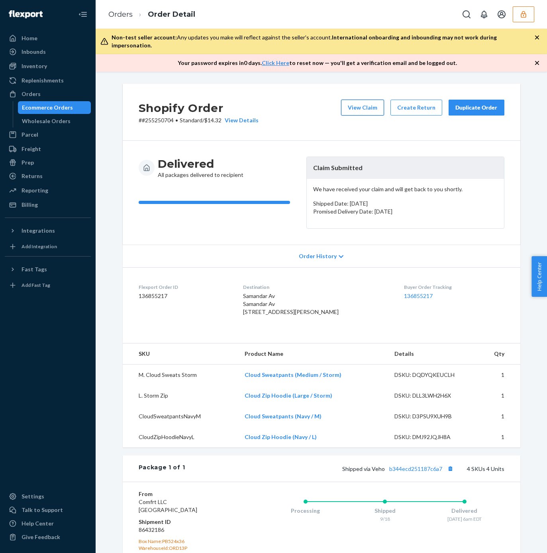
click at [362, 103] on button "View Claim" at bounding box center [362, 108] width 43 height 16
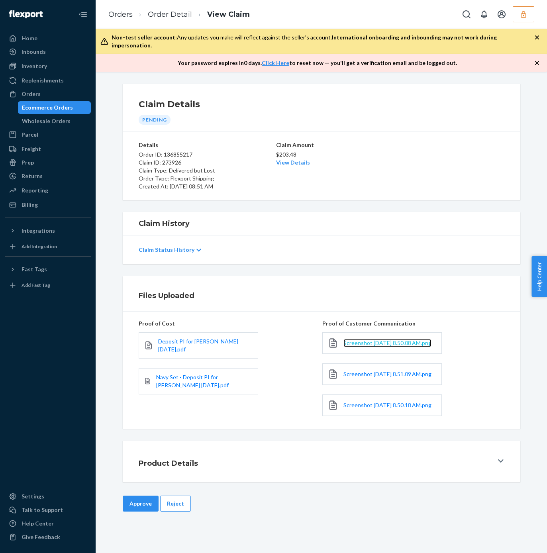
click at [357, 340] on span "Screenshot 2025-09-24 at 8.50.08 AM.png" at bounding box center [387, 342] width 88 height 7
click at [355, 371] on span "Screenshot 2025-09-24 at 8.51.09 AM.png" at bounding box center [387, 373] width 88 height 7
drag, startPoint x: 349, startPoint y: 413, endPoint x: 351, endPoint y: 410, distance: 4.6
click at [349, 408] on span "Screenshot 2025-09-24 at 8.50.18 AM.png" at bounding box center [387, 405] width 88 height 7
click at [188, 339] on link "Deposit PI for Hudson 2024-8-26.pdf" at bounding box center [205, 345] width 95 height 16
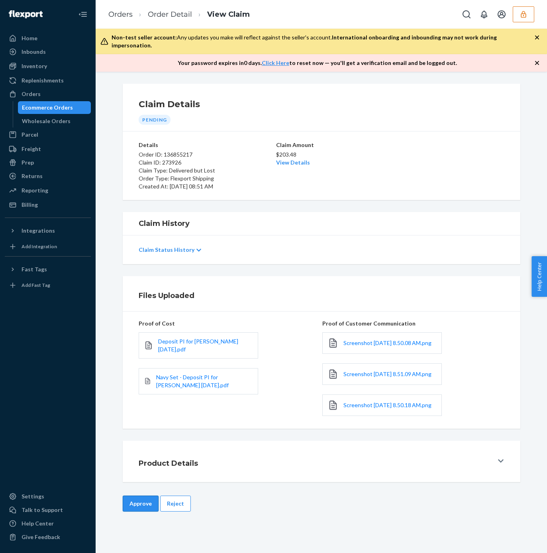
click at [137, 506] on button "Approve" at bounding box center [141, 504] width 36 height 16
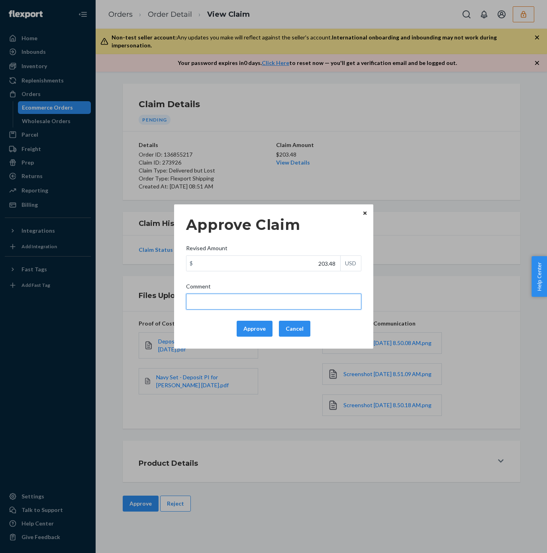
click at [208, 304] on input "Comment" at bounding box center [273, 302] width 175 height 16
paste input "200"
click at [267, 304] on input "65 + 45 + 45 +45 =" at bounding box center [273, 302] width 175 height 16
click at [281, 304] on input "65 + 45 + 45 +45 =200 x.40 +" at bounding box center [273, 302] width 175 height 16
paste input "80"
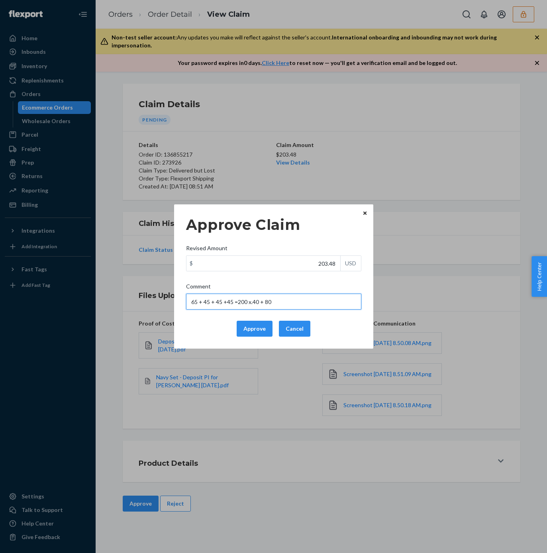
click at [262, 300] on input "65 + 45 + 45 +45 =200 x.40 + 80" at bounding box center [273, 302] width 175 height 16
click at [280, 303] on input "65 + 45 + 45 +45 =200 x.40 + 80" at bounding box center [273, 302] width 175 height 16
type input "65 + 45 + 45 +45 =200 x.40 + 80 + FF"
click at [429, 137] on div "Approve Claim Revised Amount $ 203.48 USD Comment 65 + 45 + 45 +45 =200 x.40 + …" at bounding box center [273, 276] width 547 height 553
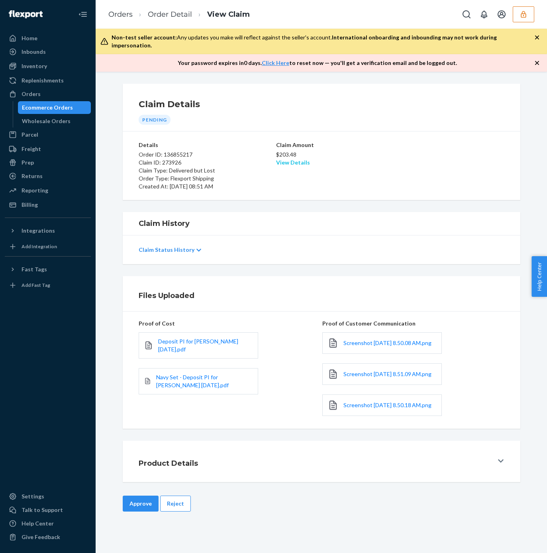
click at [286, 159] on link "View Details" at bounding box center [293, 162] width 34 height 7
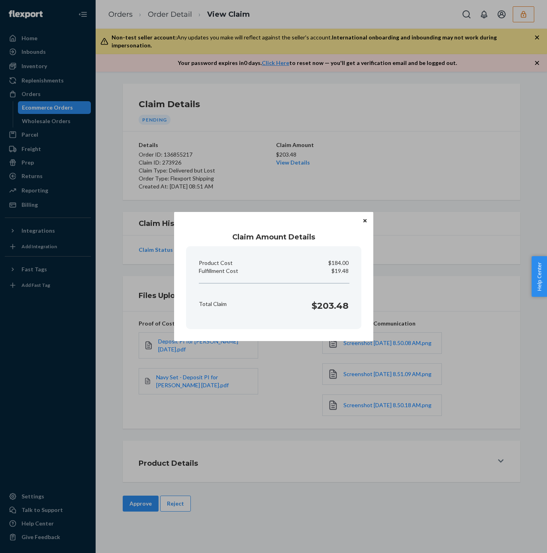
click at [395, 184] on div "Claim Amount Details Product Cost $184.00 Fulfillment Cost $19.48 Total Claim $…" at bounding box center [273, 276] width 547 height 553
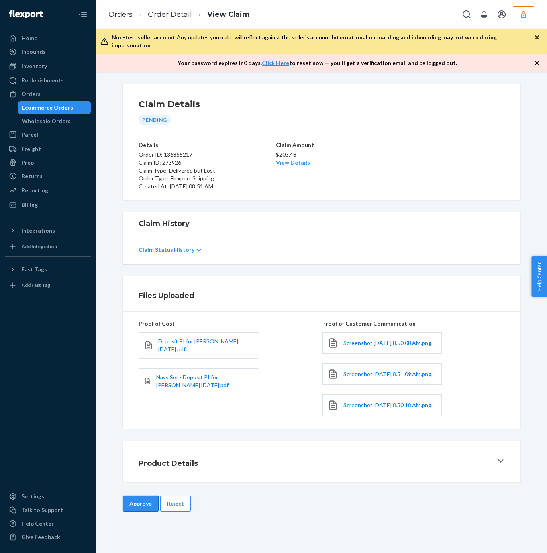
click at [123, 509] on button "Approve" at bounding box center [141, 504] width 36 height 16
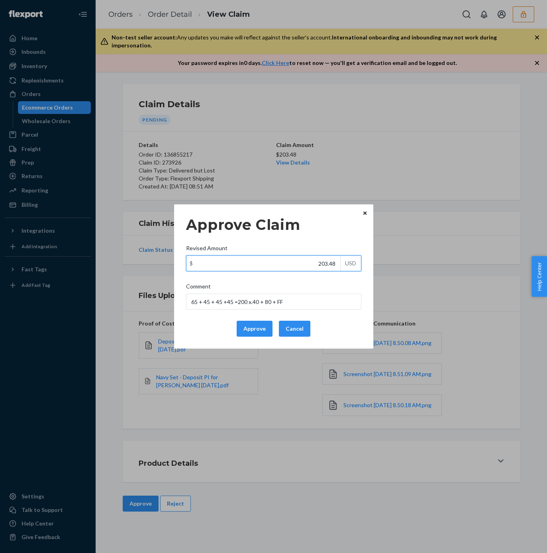
drag, startPoint x: 327, startPoint y: 268, endPoint x: 347, endPoint y: 268, distance: 19.9
click at [348, 268] on div "$ 203.48 USD" at bounding box center [273, 263] width 175 height 16
paste input "99"
type input "99.48"
drag, startPoint x: 312, startPoint y: 298, endPoint x: 132, endPoint y: 301, distance: 180.1
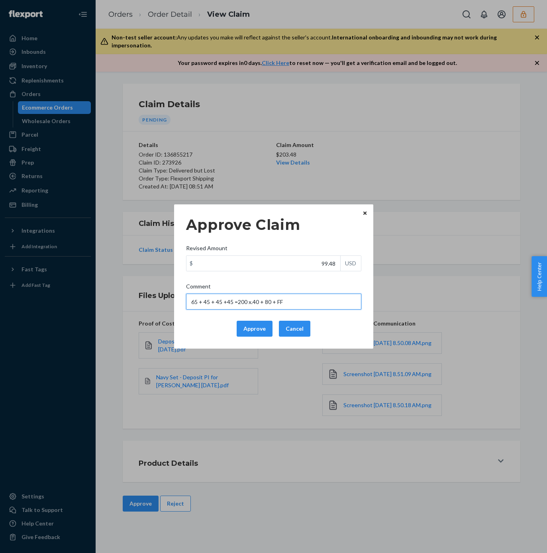
click at [132, 301] on div "Approve Claim Revised Amount $ 99.48 USD Comment 65 + 45 + 45 +45 =200 x.40 + 8…" at bounding box center [273, 276] width 547 height 553
drag, startPoint x: 257, startPoint y: 329, endPoint x: 253, endPoint y: 311, distance: 18.8
click at [257, 330] on button "Approve" at bounding box center [255, 329] width 36 height 16
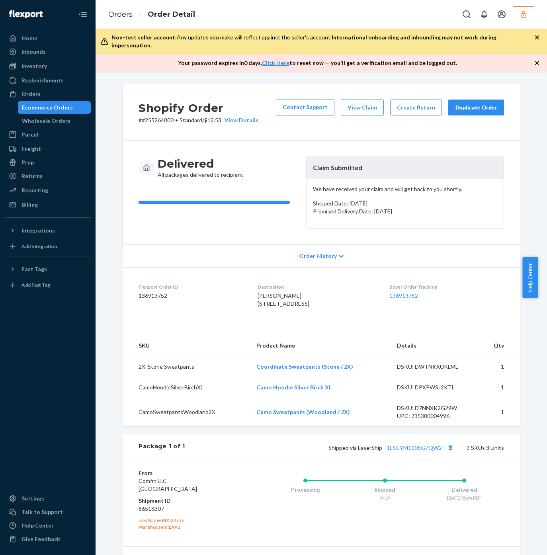
click at [356, 101] on button "View Claim" at bounding box center [362, 108] width 43 height 16
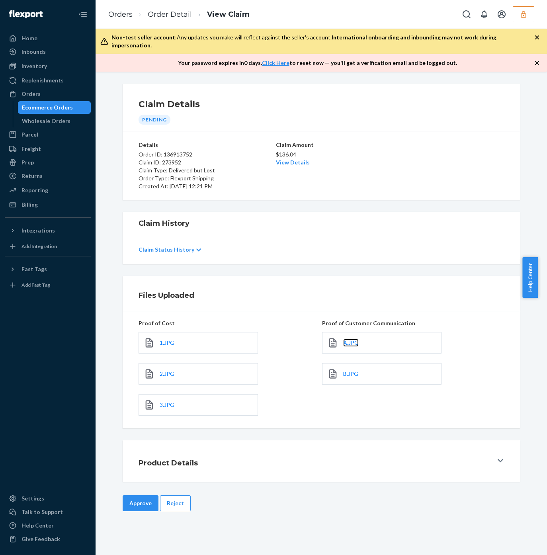
click at [345, 339] on span "A.JPG" at bounding box center [351, 342] width 16 height 7
click at [356, 368] on div "B.JPG" at bounding box center [382, 374] width 120 height 22
click at [346, 370] on span "B.JPG" at bounding box center [350, 373] width 15 height 7
click at [131, 496] on button "Approve" at bounding box center [141, 504] width 36 height 16
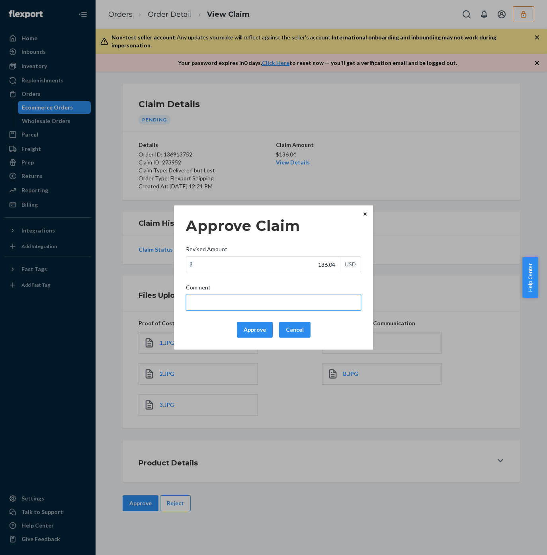
click at [225, 303] on input "Comment" at bounding box center [273, 303] width 175 height 16
click at [217, 302] on input "75 +" at bounding box center [273, 303] width 175 height 16
click at [249, 307] on input "75 + 55 + 39 =" at bounding box center [273, 303] width 175 height 16
paste input "159"
click at [218, 302] on input "75 + 55 + 329 = 15" at bounding box center [273, 303] width 175 height 16
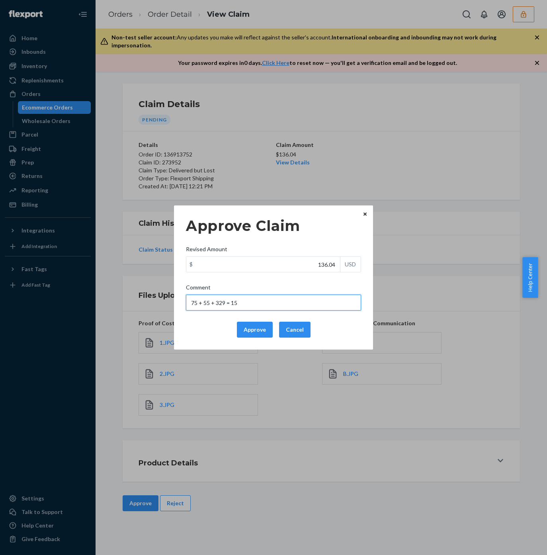
click at [283, 305] on input "75 + 55 + 329 = 15" at bounding box center [273, 303] width 175 height 16
click at [217, 303] on input "75 + 55 + 329 = 159" at bounding box center [273, 303] width 175 height 16
click at [259, 303] on input "75 + 55 + 29 = 159" at bounding box center [273, 303] width 175 height 16
click at [317, 306] on input "75 + 55 + 29 = 159 x.40 =" at bounding box center [273, 303] width 175 height 16
paste input "63.6"
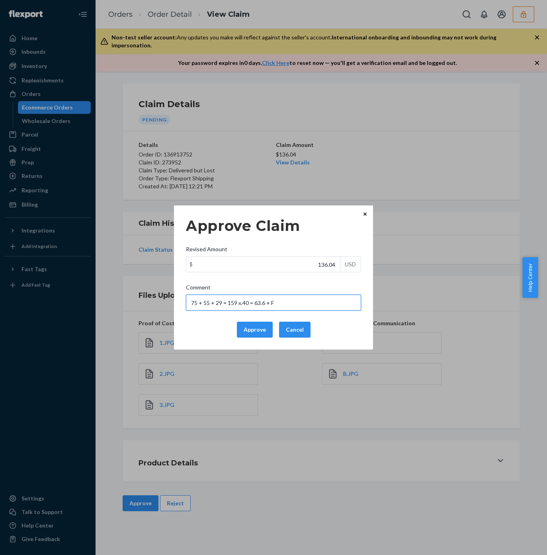
type input "75 + 55 + 29 = 159 x.40 = 63.6 + FF"
click at [380, 156] on div "Approve Claim Revised Amount $ 136.04 USD Comment 75 + 55 + 29 = 159 x.40 = 63.…" at bounding box center [273, 277] width 547 height 555
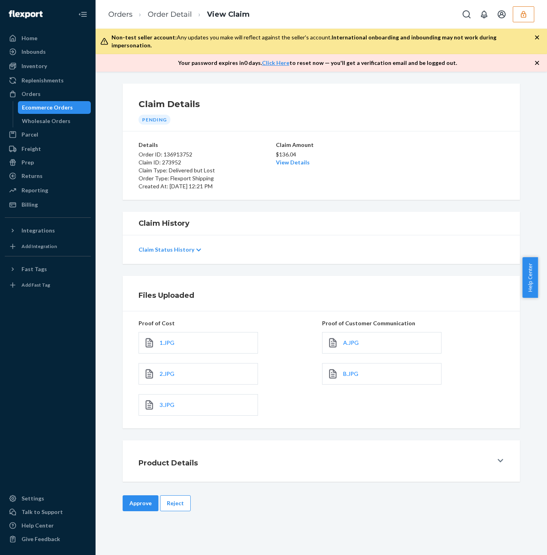
click at [279, 159] on link "View Details" at bounding box center [293, 162] width 34 height 7
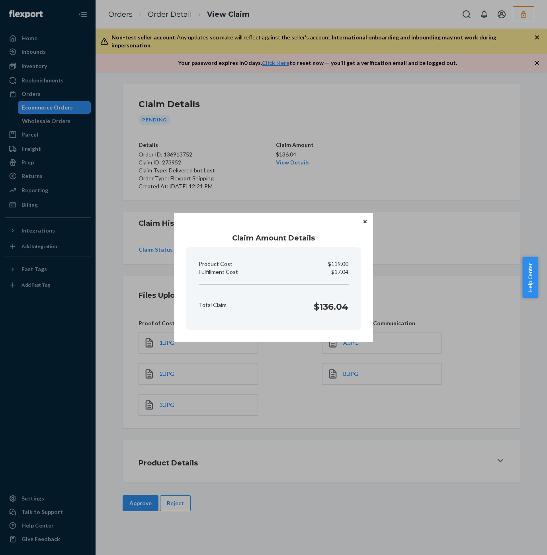
click at [216, 127] on div "Claim Amount Details Product Cost $119.00 Fulfillment Cost $17.04 Total Claim $…" at bounding box center [273, 277] width 547 height 555
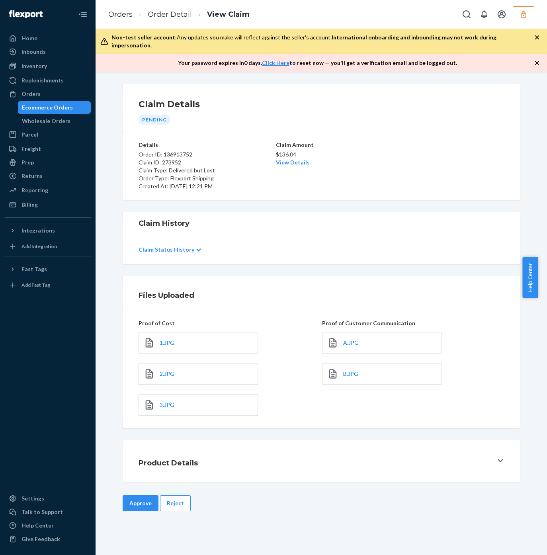
click at [132, 496] on button "Approve" at bounding box center [141, 504] width 36 height 16
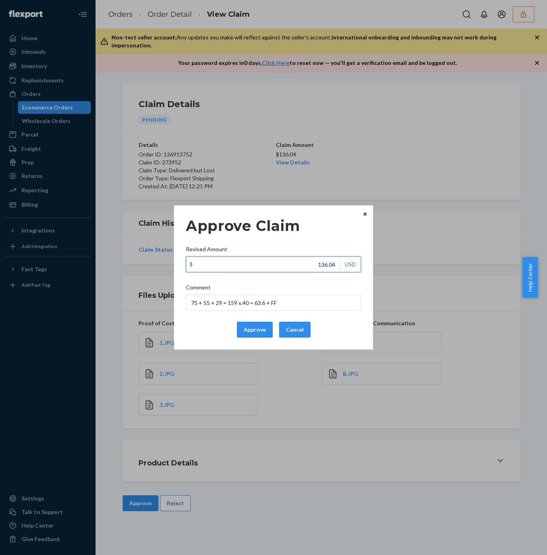
paste input "63.60"
drag, startPoint x: 347, startPoint y: 264, endPoint x: 317, endPoint y: 273, distance: 31.3
click at [353, 263] on div "$ 136.04 USD" at bounding box center [273, 265] width 175 height 16
click at [340, 263] on input "136.04" at bounding box center [263, 264] width 154 height 15
drag, startPoint x: 290, startPoint y: 260, endPoint x: 337, endPoint y: 263, distance: 47.1
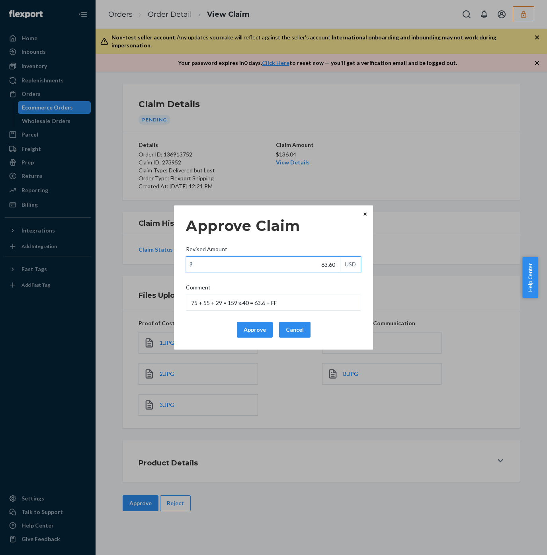
click at [290, 260] on input "63.60" at bounding box center [263, 264] width 154 height 15
click at [289, 273] on div "Approve Claim Revised Amount $ 63.60 USD Comment 75 + 55 + 29 = 159 x.40 = 63.6…" at bounding box center [273, 277] width 175 height 127
drag, startPoint x: 289, startPoint y: 273, endPoint x: 337, endPoint y: 270, distance: 48.3
click at [344, 266] on div "Approve Claim Revised Amount $ 63.60 USD Comment 75 + 55 + 29 = 159 x.40 = 63.6…" at bounding box center [273, 277] width 175 height 127
drag, startPoint x: 300, startPoint y: 261, endPoint x: 303, endPoint y: 271, distance: 11.1
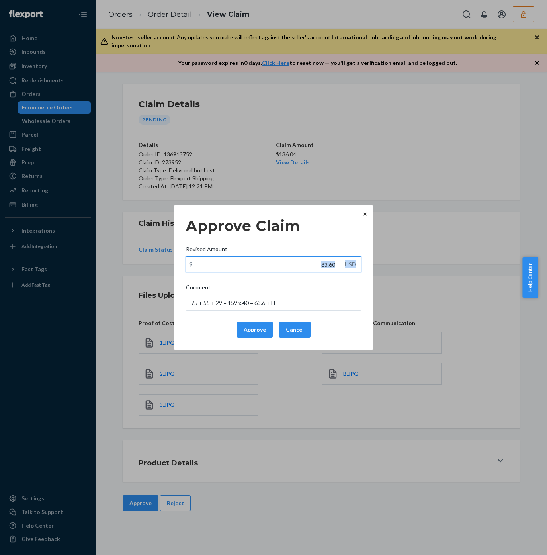
click at [300, 260] on input "63.60" at bounding box center [263, 264] width 154 height 15
click at [307, 279] on div "Approve Claim Revised Amount $ 63.60 USD Comment 75 + 55 + 29 = 159 x.40 = 63.6…" at bounding box center [273, 277] width 175 height 127
drag, startPoint x: 325, startPoint y: 263, endPoint x: 339, endPoint y: 263, distance: 14.7
click at [339, 263] on input "63.60" at bounding box center [263, 264] width 154 height 15
paste input "80.64"
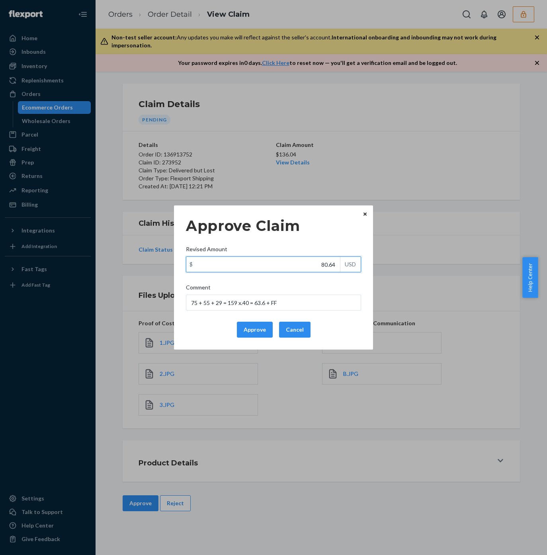
type input "80.64"
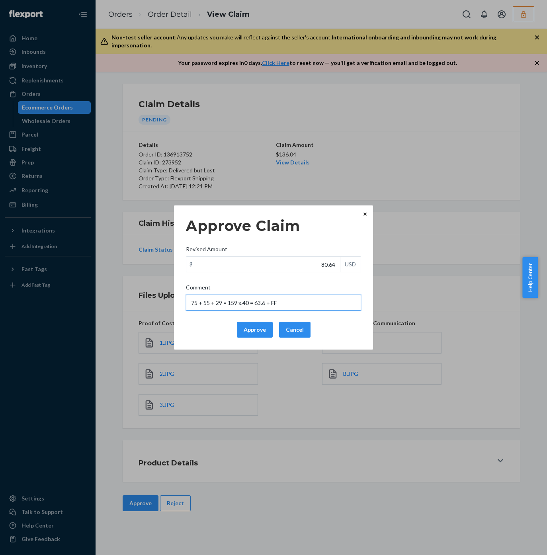
click at [288, 299] on input "75 + 55 + 29 = 159 x.40 = 63.6 + FF" at bounding box center [273, 303] width 175 height 16
click at [180, 308] on div "Approve Claim Revised Amount $ 80.64 USD Comment 75 + 55 + 29 = 159 x.40 = 63.6…" at bounding box center [273, 278] width 199 height 144
click at [258, 328] on button "Approve" at bounding box center [255, 330] width 36 height 16
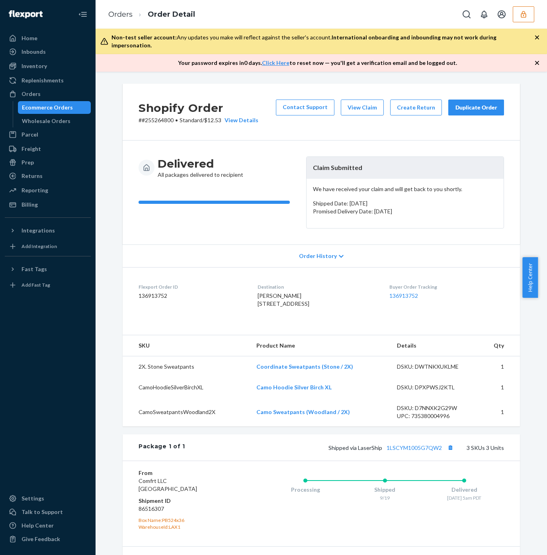
scroll to position [122, 0]
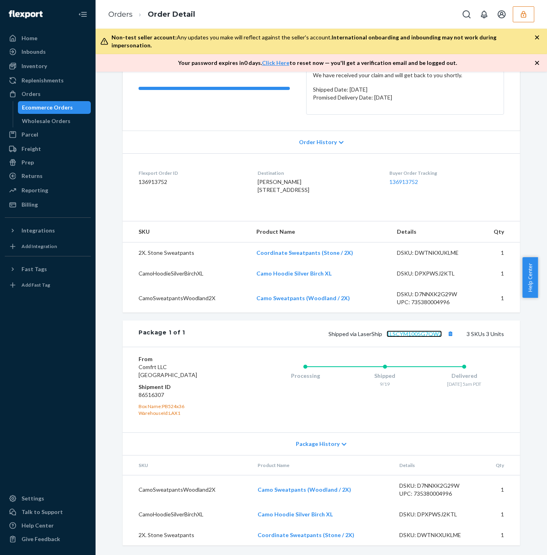
click at [397, 333] on link "1LSCYM1005G7QW2" at bounding box center [414, 334] width 55 height 7
drag, startPoint x: 275, startPoint y: 260, endPoint x: 312, endPoint y: 258, distance: 37.5
click at [314, 257] on tr "2X. Stone Sweatpants Coordinate Sweatpants (Stone / 2X) DSKU: DWTNKXUKLME 1" at bounding box center [322, 252] width 398 height 21
drag, startPoint x: 286, startPoint y: 281, endPoint x: 231, endPoint y: 260, distance: 58.0
click at [306, 278] on td "Camo Hoodie Silver Birch XL" at bounding box center [320, 273] width 141 height 21
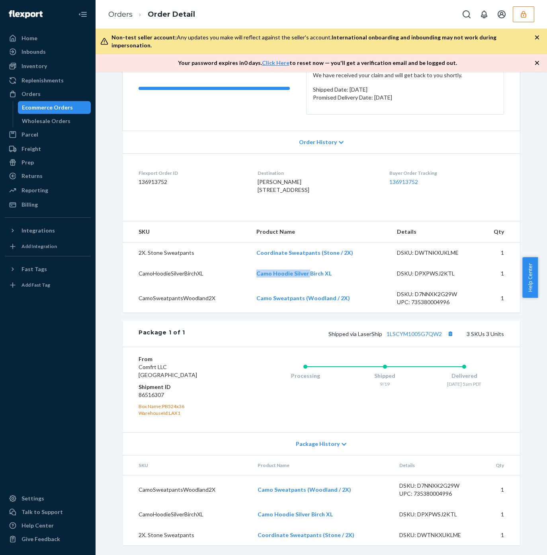
drag, startPoint x: 194, startPoint y: 186, endPoint x: 185, endPoint y: 136, distance: 50.2
click at [194, 186] on div "Flexport Order ID 136913752" at bounding box center [192, 183] width 106 height 27
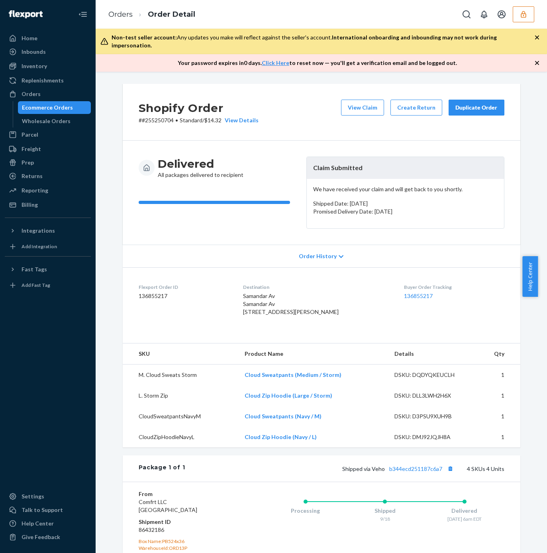
scroll to position [158, 0]
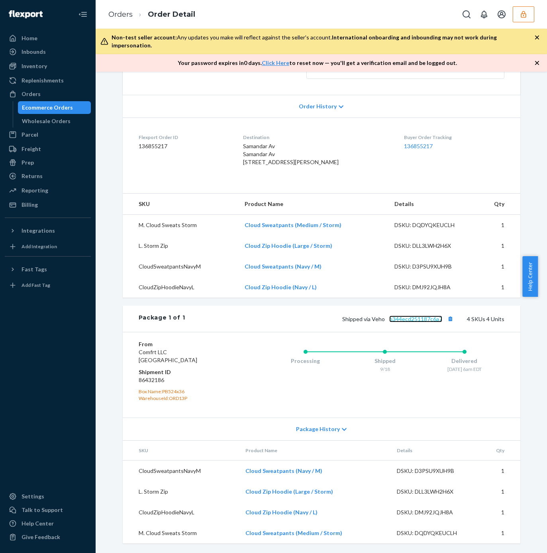
click at [403, 319] on link "b344ecd251187c6a7" at bounding box center [415, 319] width 53 height 7
click at [337, 155] on div "Samandar Av Samandar Av [STREET_ADDRESS][PERSON_NAME]" at bounding box center [317, 154] width 148 height 24
drag, startPoint x: 271, startPoint y: 249, endPoint x: 286, endPoint y: 248, distance: 15.6
click at [286, 248] on td "Cloud Zip Hoodie (Large / Storm)" at bounding box center [313, 245] width 150 height 21
copy link "Cloud Zip Hoodie"
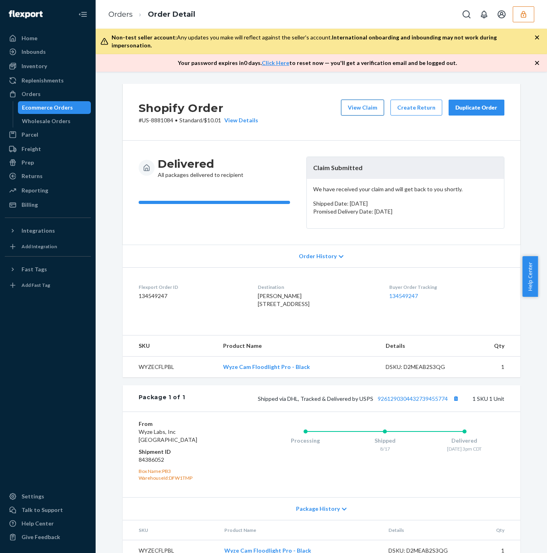
click at [353, 102] on button "View Claim" at bounding box center [362, 108] width 43 height 16
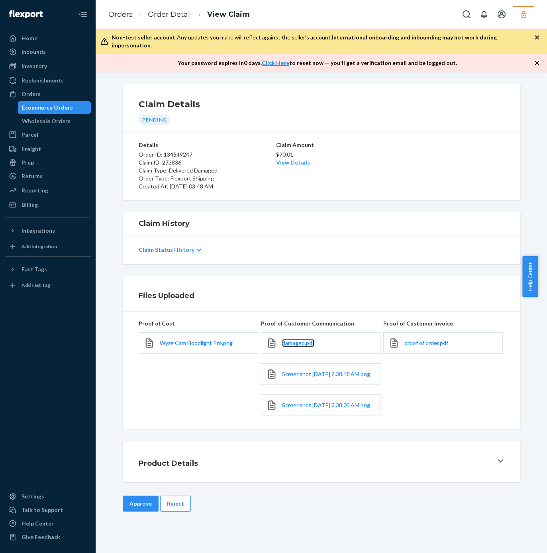
drag, startPoint x: 288, startPoint y: 334, endPoint x: 284, endPoint y: 330, distance: 5.1
click at [288, 339] on span "damaged.pdf" at bounding box center [298, 342] width 32 height 7
click at [293, 370] on span "Screenshot 2025-09-24 at 2.38.18 AM.png" at bounding box center [326, 373] width 88 height 7
click at [291, 405] on span "Screenshot 2025-09-24 at 2.38.03 AM.png" at bounding box center [326, 405] width 88 height 7
drag, startPoint x: 174, startPoint y: 506, endPoint x: 174, endPoint y: 495, distance: 11.2
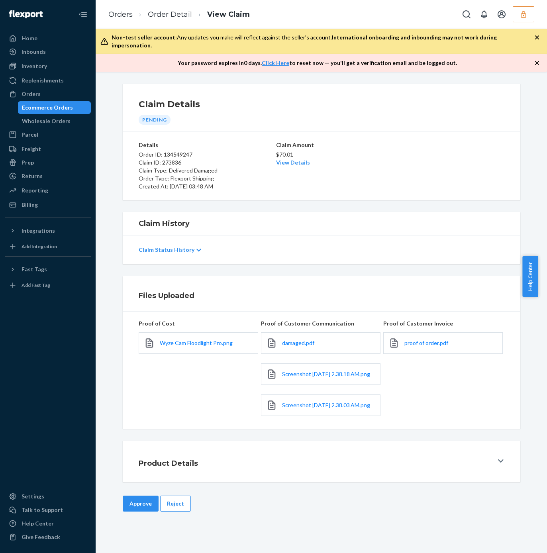
click at [174, 506] on button "Reject" at bounding box center [175, 504] width 31 height 16
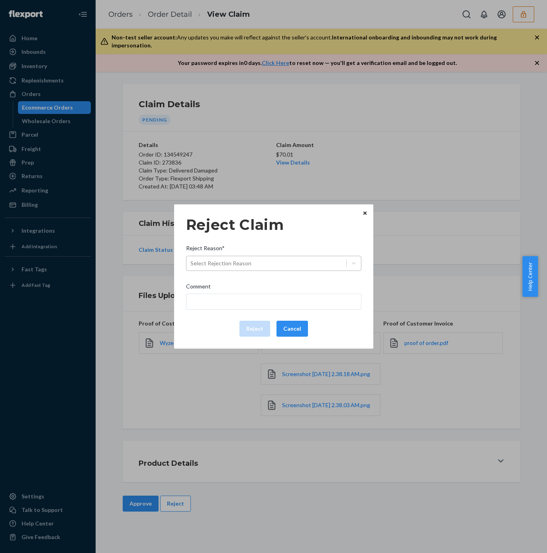
click at [245, 261] on div "Select Rejection Reason" at bounding box center [220, 263] width 61 height 8
click at [191, 261] on input "Reject Reason* Select Rejection Reason" at bounding box center [190, 263] width 1 height 8
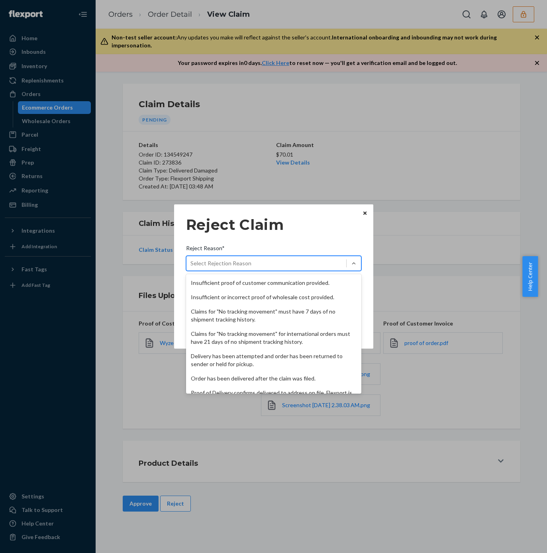
scroll to position [104, 0]
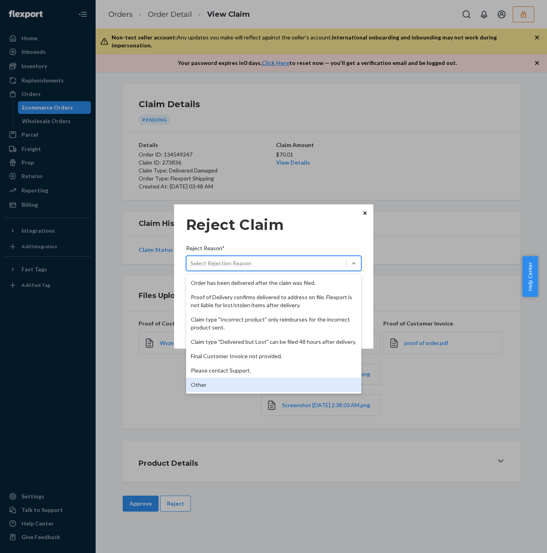
click at [210, 387] on div "Other" at bounding box center [273, 385] width 175 height 14
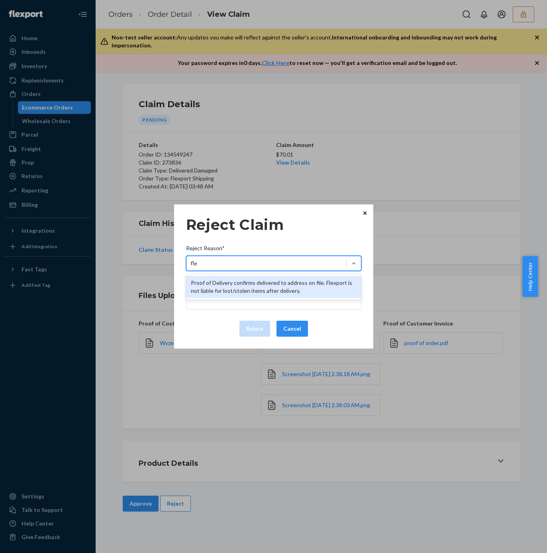
type input "flex"
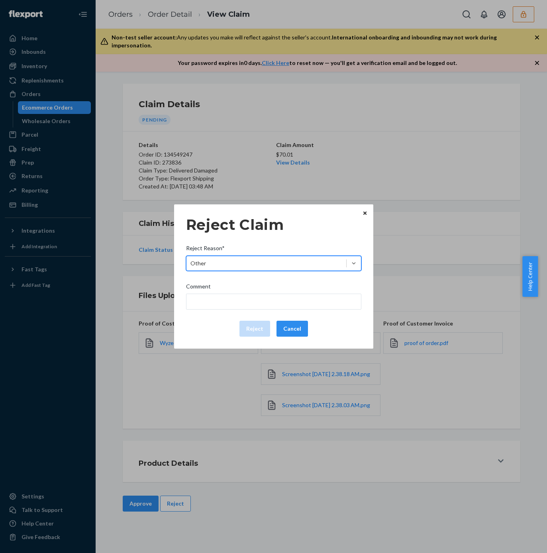
drag, startPoint x: 257, startPoint y: 256, endPoint x: 192, endPoint y: 261, distance: 65.1
click at [185, 251] on div "Reject Claim Reject Reason* option Other, selected. 0 results available. Select…" at bounding box center [273, 276] width 199 height 144
click at [214, 299] on input "Comment" at bounding box center [273, 302] width 175 height 16
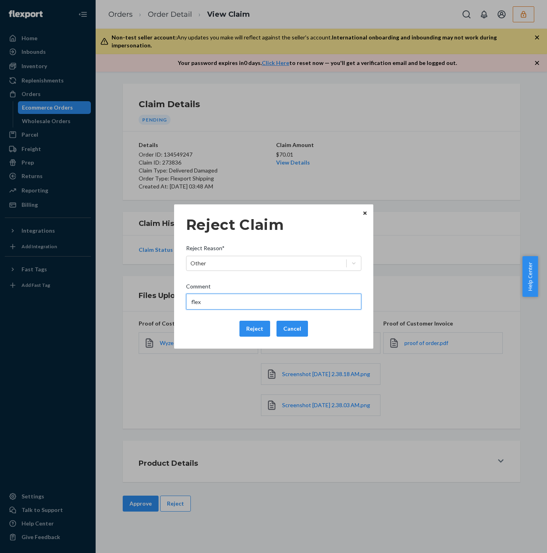
type input "Flexport is not liable for damaged item after delivery."
click at [334, 302] on input "Flexport is not liable for damaged item after delivery." at bounding box center [273, 302] width 175 height 16
click at [257, 329] on button "Reject" at bounding box center [254, 329] width 31 height 16
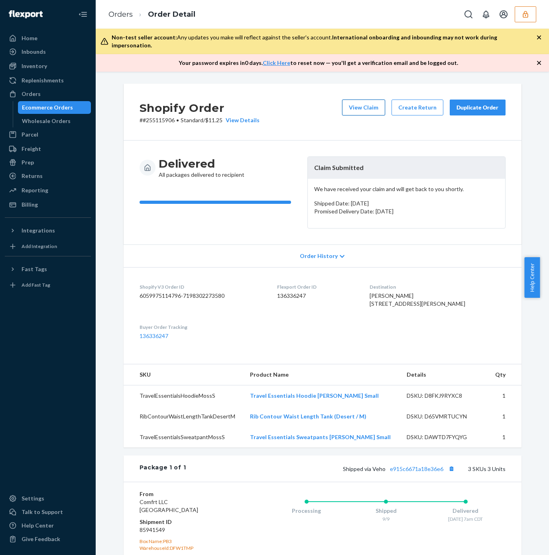
click at [356, 100] on button "View Claim" at bounding box center [363, 108] width 43 height 16
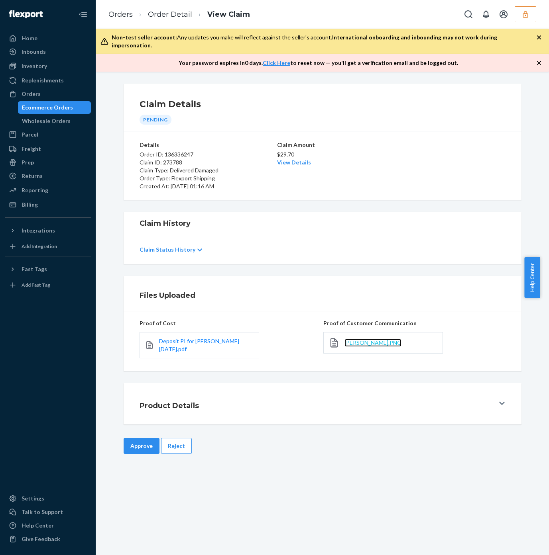
click at [358, 339] on span "[PERSON_NAME].PNG" at bounding box center [372, 342] width 57 height 7
click at [178, 439] on button "Reject" at bounding box center [176, 446] width 31 height 16
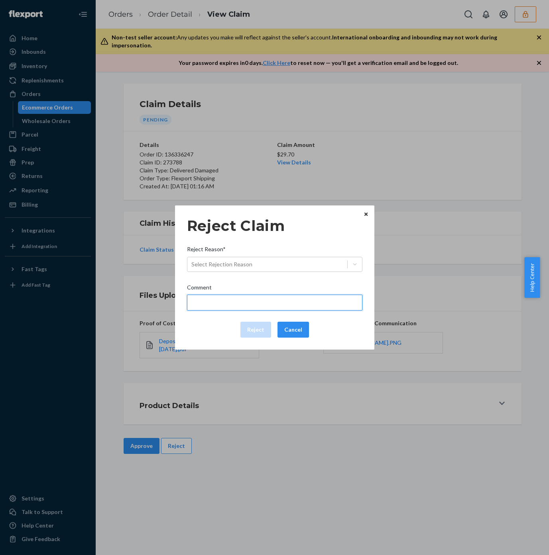
click at [217, 304] on input "Comment" at bounding box center [274, 303] width 175 height 16
type input "intac"
drag, startPoint x: 210, startPoint y: 303, endPoint x: 155, endPoint y: 302, distance: 55.0
click at [155, 302] on div "Reject Claim Reject Reason* Select Rejection Reason Comment intac Reject Cancel…" at bounding box center [274, 277] width 549 height 555
click at [241, 266] on div "Select Rejection Reason" at bounding box center [221, 265] width 61 height 8
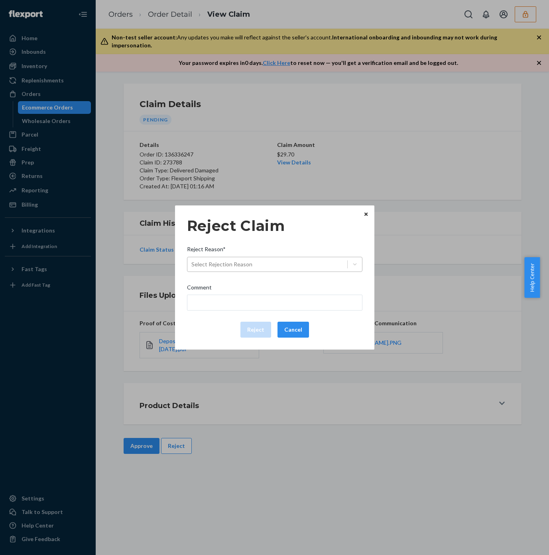
click at [192, 266] on input "Reject Reason* Select Rejection Reason" at bounding box center [191, 265] width 1 height 8
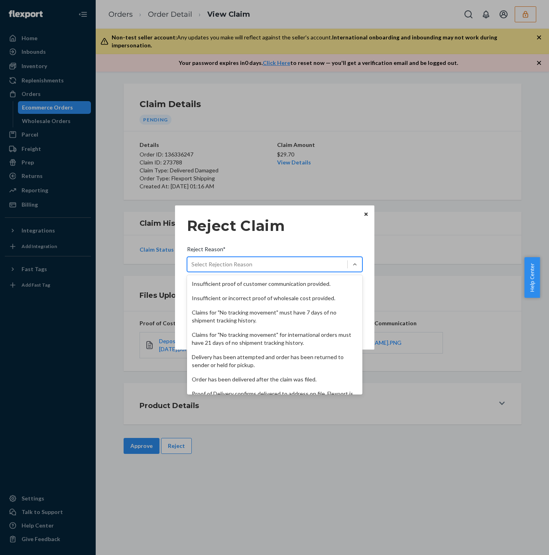
scroll to position [104, 0]
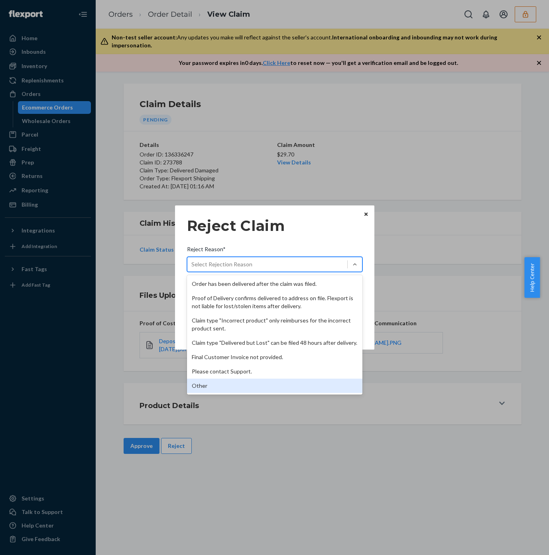
click at [223, 390] on div "Other" at bounding box center [274, 386] width 175 height 14
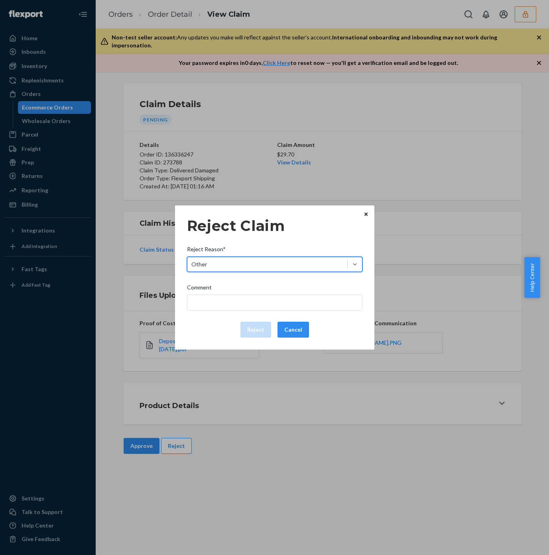
type input "the"
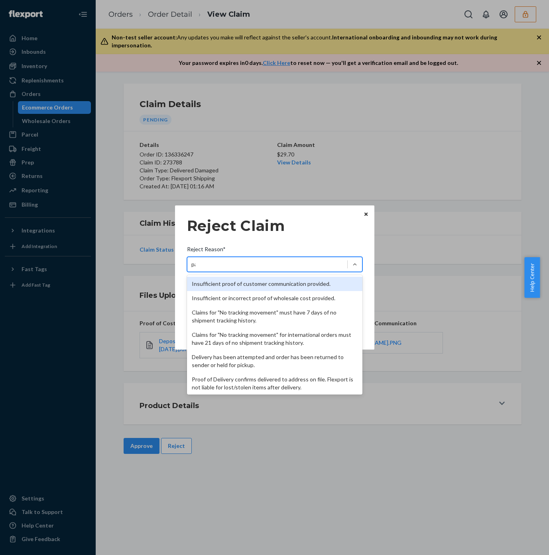
type input "packa"
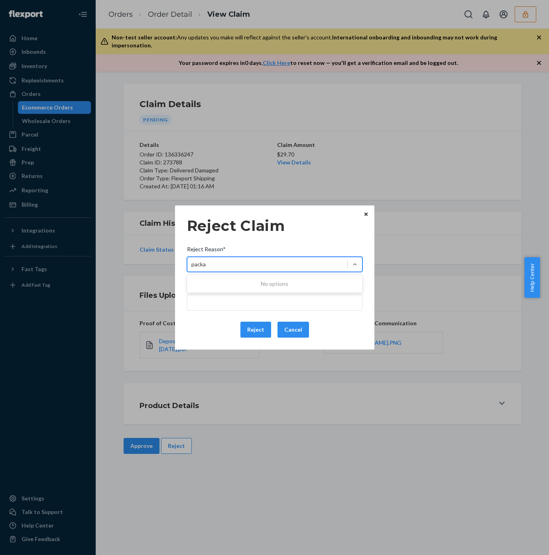
click at [227, 267] on div "packa packa" at bounding box center [267, 264] width 160 height 13
click at [206, 267] on input "packa" at bounding box center [198, 265] width 15 height 8
click at [227, 267] on div "Claim type "Incorrect product" only reimburses for the incorrect product sent." at bounding box center [269, 265] width 157 height 8
click at [192, 267] on input "Reject Reason* option Claim type "Incorrect product" only reimburses for the in…" at bounding box center [191, 265] width 1 height 8
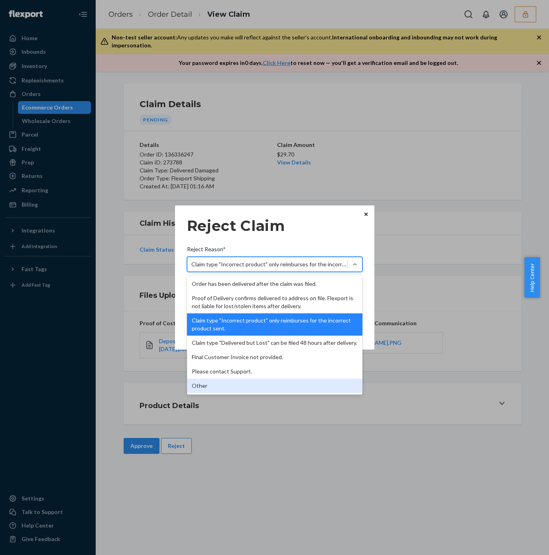
click at [200, 390] on div "Other" at bounding box center [274, 386] width 175 height 14
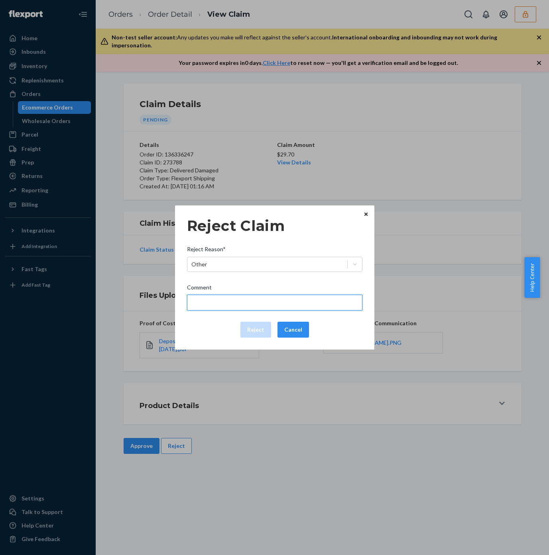
click at [213, 304] on input "Comment" at bounding box center [274, 303] width 175 height 16
type input "The box was intact based on the POD but it's empty."
drag, startPoint x: 343, startPoint y: 302, endPoint x: 179, endPoint y: 302, distance: 164.5
click at [177, 302] on div "Reject Claim Reject Reason* Other Comment The box was intact based on the POD b…" at bounding box center [274, 278] width 199 height 144
drag, startPoint x: 314, startPoint y: 302, endPoint x: 168, endPoint y: 296, distance: 145.9
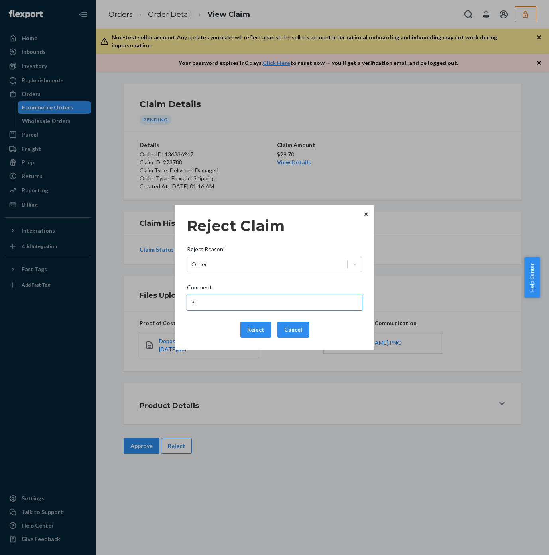
click at [168, 296] on div "Reject Claim Reject Reason* Other Comment fl Reject Cancel Home Inbounds Shippi…" at bounding box center [274, 277] width 549 height 555
type input "Flexport is not liable for damaged item after delivery."
drag, startPoint x: 272, startPoint y: 303, endPoint x: 167, endPoint y: 299, distance: 105.3
click at [167, 299] on div "Reject Claim Reject Reason* Other Comment Flexport is not liable for damaged it…" at bounding box center [274, 277] width 549 height 555
click at [249, 329] on button "Reject" at bounding box center [255, 330] width 31 height 16
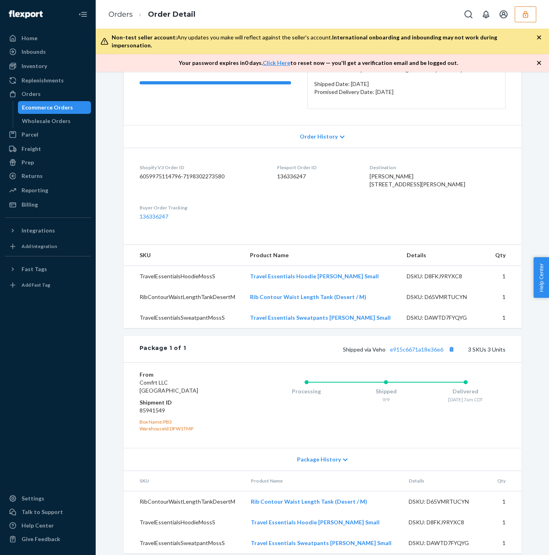
scroll to position [136, 0]
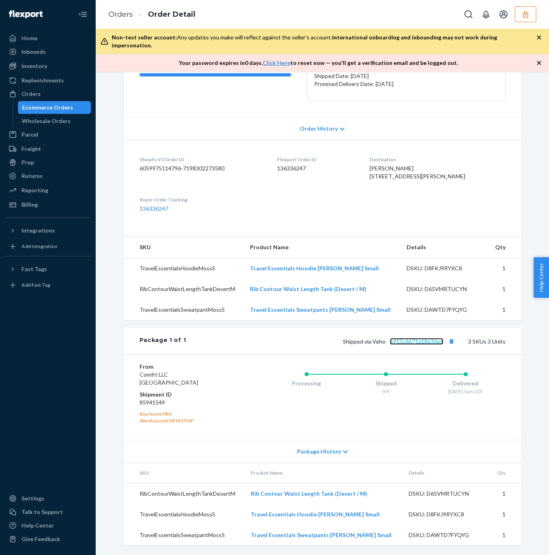
click at [422, 342] on link "e915c6671a18e36e6" at bounding box center [416, 341] width 53 height 7
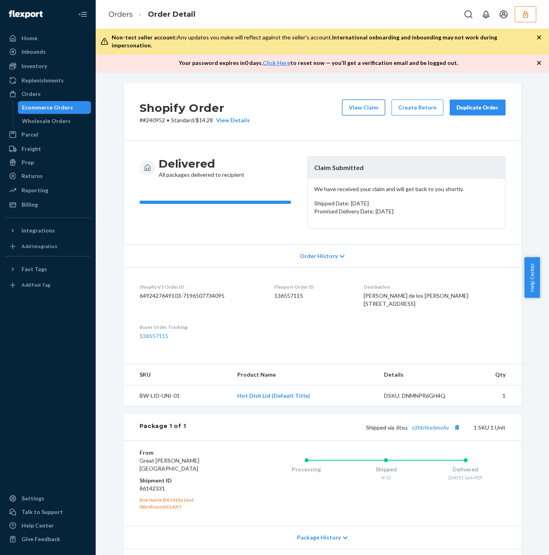
click at [372, 102] on button "View Claim" at bounding box center [363, 108] width 43 height 16
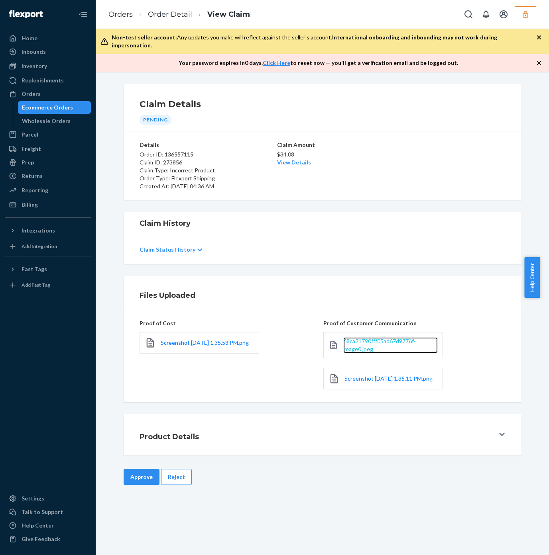
click at [364, 338] on span "68ca21790fff05ad67d9776f-image0.jpeg" at bounding box center [379, 345] width 73 height 15
click at [356, 381] on link "Screenshot 2025-09-23 at 1.35.11 PM.png" at bounding box center [388, 379] width 88 height 8
drag, startPoint x: 170, startPoint y: 339, endPoint x: 180, endPoint y: 331, distance: 13.3
click at [170, 339] on span "Screenshot 2025-09-23 at 1.35.53 PM.png" at bounding box center [205, 342] width 88 height 7
click at [174, 471] on button "Reject" at bounding box center [176, 477] width 31 height 16
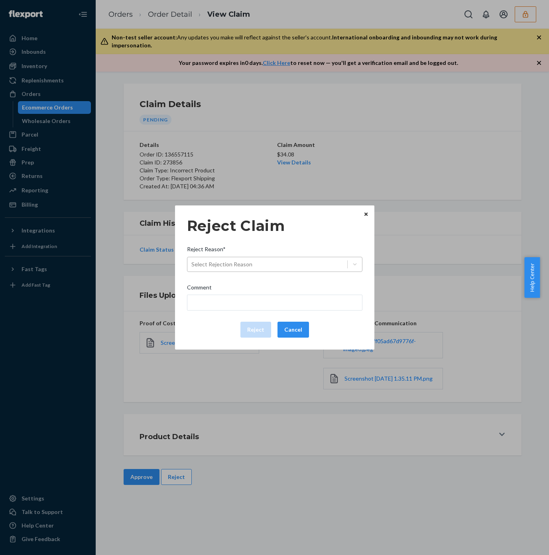
click at [218, 262] on div "Select Rejection Reason" at bounding box center [221, 265] width 61 height 8
click at [192, 262] on input "Reject Reason* Select Rejection Reason" at bounding box center [191, 265] width 1 height 8
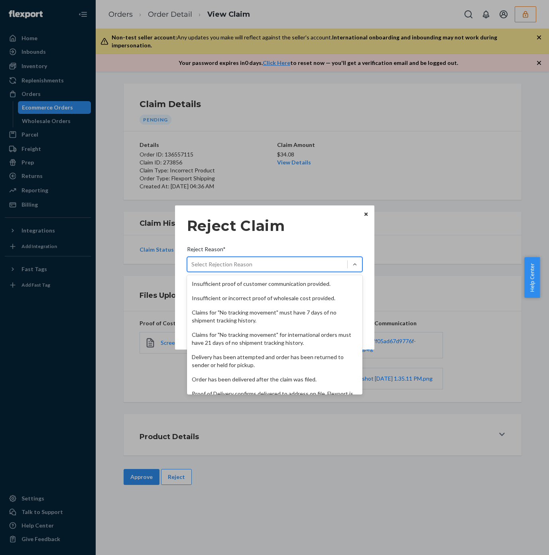
scroll to position [104, 0]
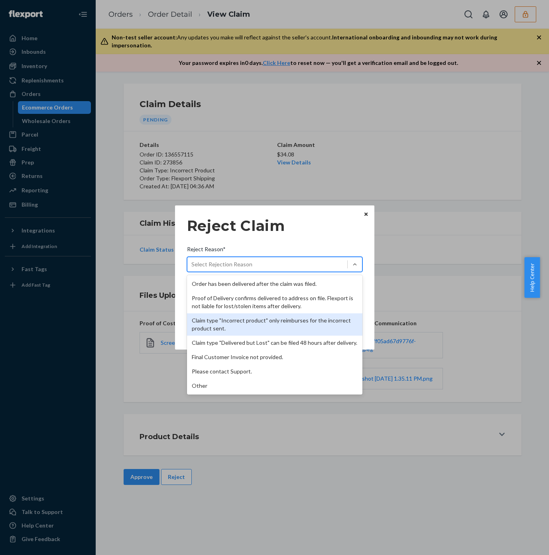
click at [202, 318] on div "Claim type "Incorrect product" only reimburses for the incorrect product sent." at bounding box center [274, 325] width 175 height 22
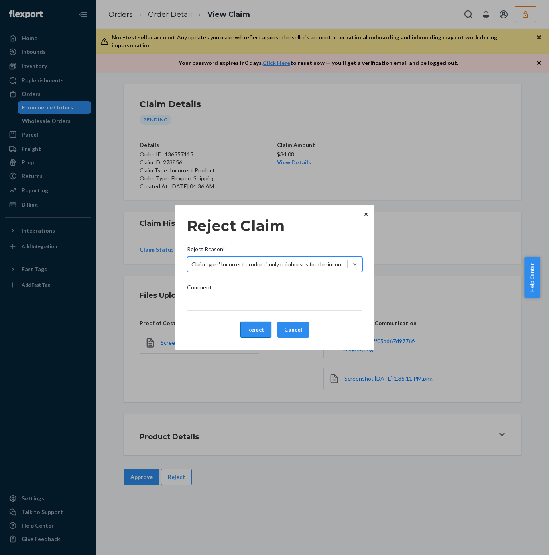
click at [262, 332] on button "Reject" at bounding box center [255, 330] width 31 height 16
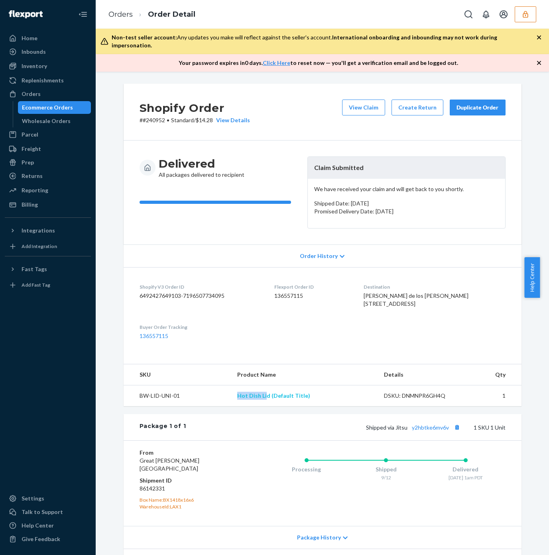
drag, startPoint x: 220, startPoint y: 410, endPoint x: 265, endPoint y: 404, distance: 45.1
click at [265, 404] on tr "BW-LID-UNI-01 Hot Dish Lid (Default Title) DSKU: DNMNPR6GH4Q 1" at bounding box center [322, 396] width 398 height 21
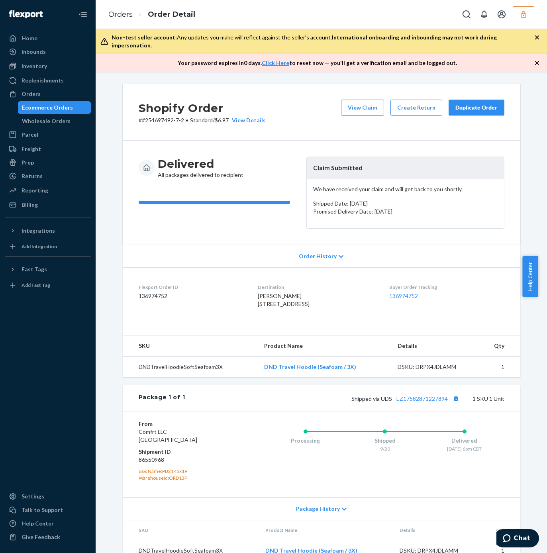
click at [236, 225] on div "Delivered All packages delivered to recipient Claim Submitted We have received …" at bounding box center [322, 193] width 398 height 104
click at [363, 100] on button "View Claim" at bounding box center [362, 108] width 43 height 16
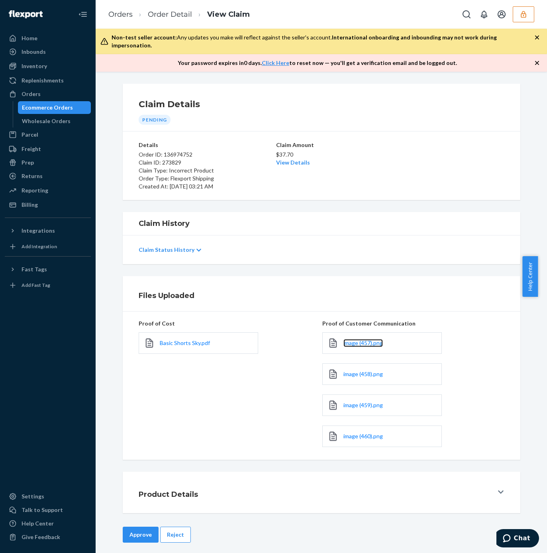
drag, startPoint x: 360, startPoint y: 335, endPoint x: 354, endPoint y: 300, distance: 35.5
click at [360, 339] on span "image (457).png" at bounding box center [362, 342] width 39 height 7
click at [354, 370] on link "image (458).png" at bounding box center [362, 374] width 39 height 8
click at [355, 402] on div "image (459).png" at bounding box center [382, 405] width 120 height 22
click at [353, 433] on span "image (460).png" at bounding box center [362, 436] width 39 height 7
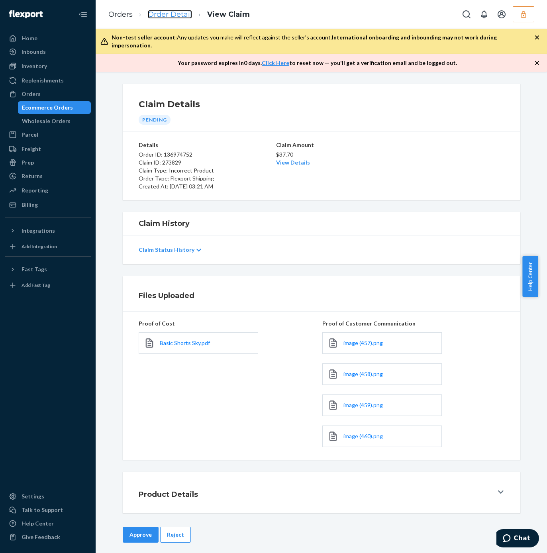
drag, startPoint x: 448, startPoint y: 414, endPoint x: 186, endPoint y: 13, distance: 479.2
click at [357, 339] on span "image (457).png" at bounding box center [362, 342] width 39 height 7
click at [357, 370] on span "image (458).png" at bounding box center [362, 373] width 39 height 7
click at [347, 402] on span "image (459).png" at bounding box center [362, 405] width 39 height 7
click at [349, 433] on span "image (460).png" at bounding box center [362, 436] width 39 height 7
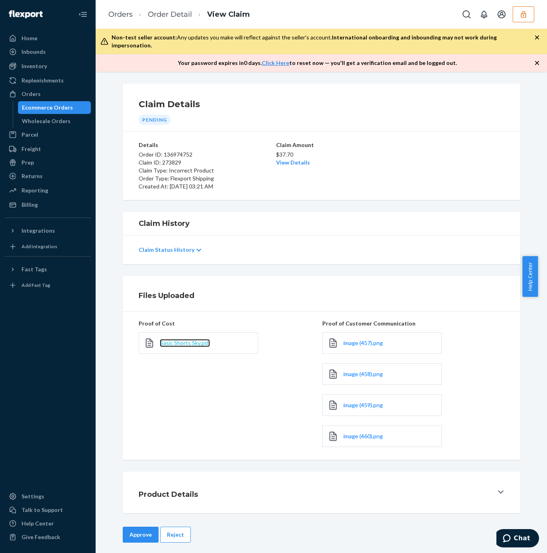
click at [190, 339] on span "Basic Shorts Sky.pdf" at bounding box center [185, 342] width 50 height 7
click at [128, 527] on button "Approve" at bounding box center [141, 535] width 36 height 16
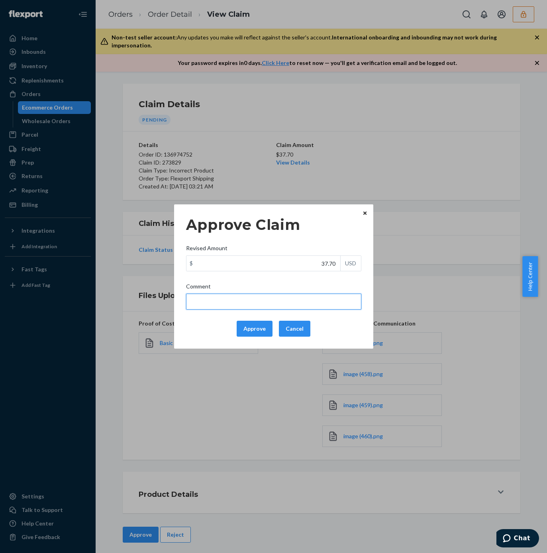
click at [232, 304] on input "Comment" at bounding box center [273, 302] width 175 height 16
type input "49 x.40 = 19.6 + FF"
drag, startPoint x: 444, startPoint y: 197, endPoint x: 433, endPoint y: 195, distance: 10.5
click at [442, 197] on div "Approve Claim Revised Amount $ 37.70 USD Comment 49 x.40 = 19.6 + FF Approve Ca…" at bounding box center [273, 276] width 547 height 553
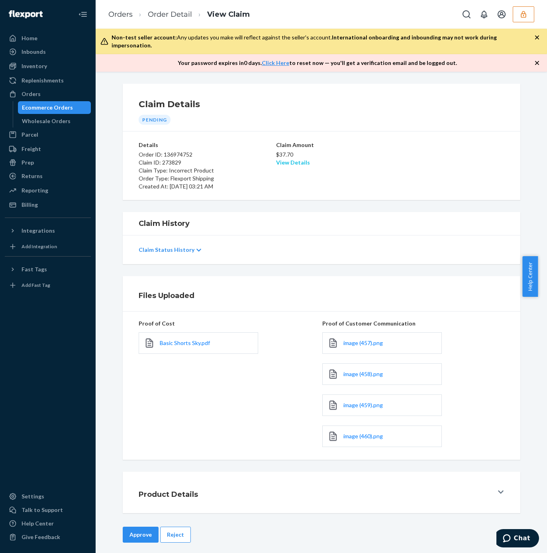
click at [282, 159] on link "View Details" at bounding box center [293, 162] width 34 height 7
drag, startPoint x: 468, startPoint y: 100, endPoint x: 369, endPoint y: 198, distance: 139.4
click at [465, 100] on div "Home Inbounds Shipping Plans Problems Inventory Products Replenishments Orders …" at bounding box center [273, 276] width 547 height 553
click at [135, 527] on button "Approve" at bounding box center [141, 535] width 36 height 16
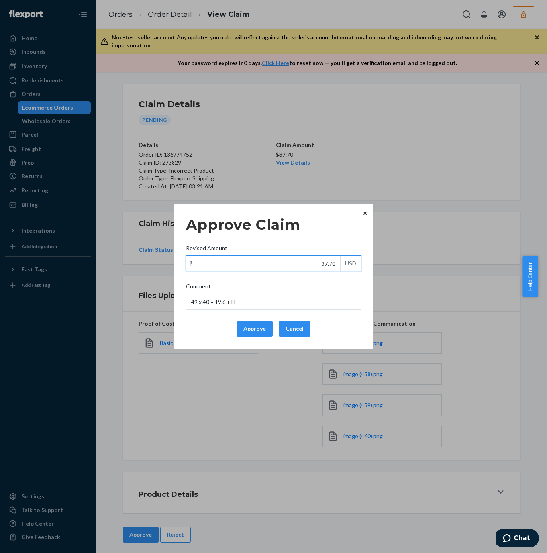
drag, startPoint x: 316, startPoint y: 263, endPoint x: 343, endPoint y: 260, distance: 26.4
click at [343, 260] on div "$ 37.70 USD" at bounding box center [273, 263] width 175 height 16
paste input "29.3"
type input "29.30"
drag, startPoint x: 263, startPoint y: 305, endPoint x: 133, endPoint y: 308, distance: 129.5
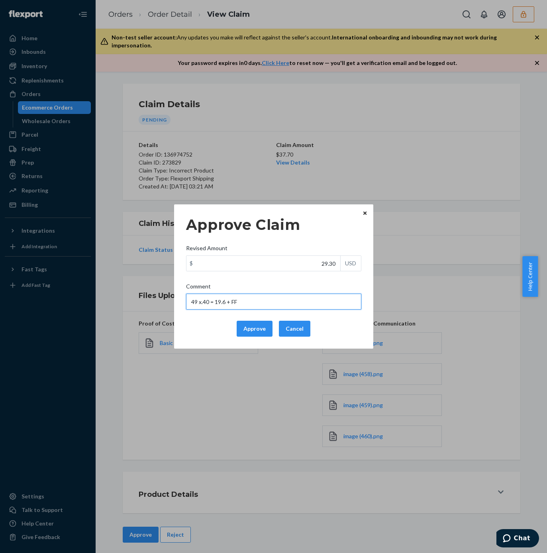
click at [133, 308] on div "Approve Claim Revised Amount $ 29.30 USD Comment 49 x.40 = 19.6 + FF Approve Ca…" at bounding box center [273, 276] width 547 height 553
click at [198, 332] on div "Approve Cancel" at bounding box center [274, 329] width 182 height 16
click at [269, 325] on button "Approve" at bounding box center [255, 329] width 36 height 16
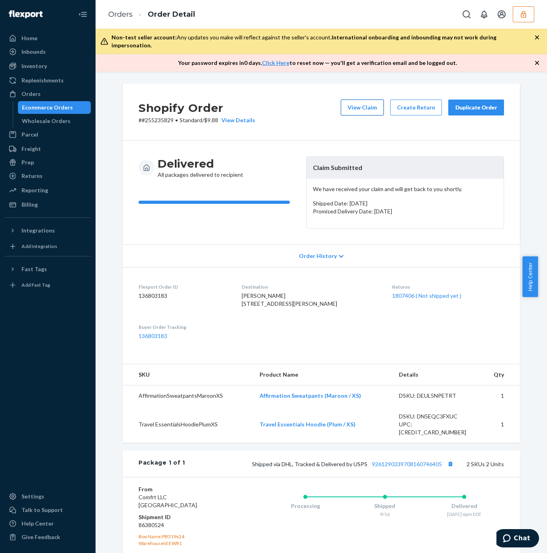
click at [354, 101] on button "View Claim" at bounding box center [362, 108] width 43 height 16
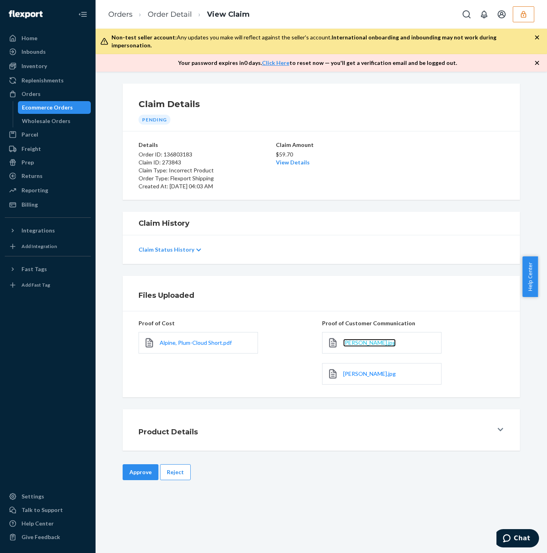
click at [355, 339] on span "Sarah Email.jpg" at bounding box center [369, 342] width 53 height 7
click at [358, 370] on span "Sarah Proof.jpg" at bounding box center [369, 373] width 53 height 7
click at [281, 159] on link "View Details" at bounding box center [293, 162] width 34 height 7
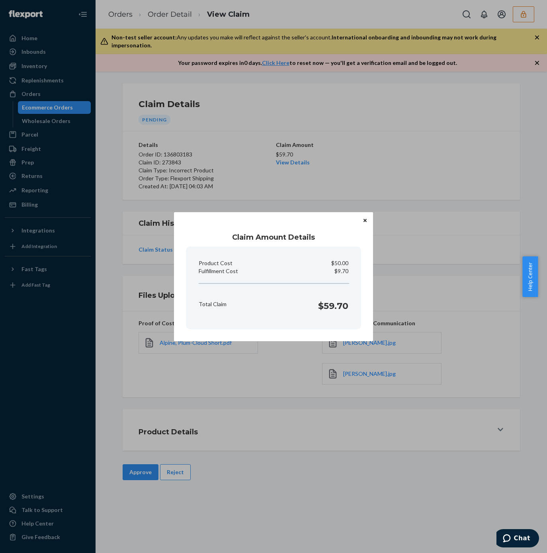
click at [356, 168] on div "Claim Amount Details Product Cost $50.00 Fulfillment Cost $9.70 Total Claim $59…" at bounding box center [273, 276] width 547 height 553
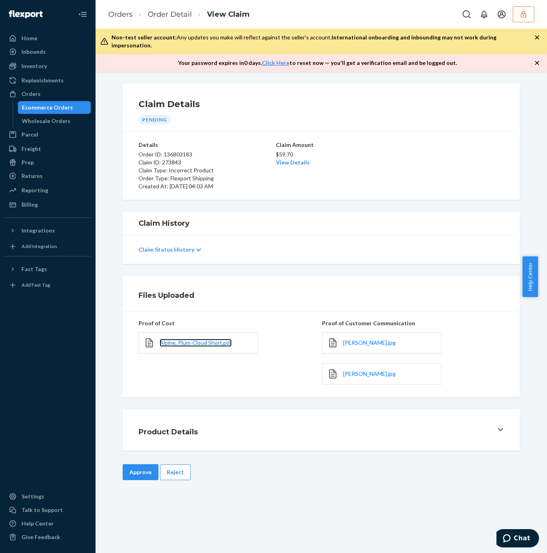
click at [205, 339] on span "Alpine, Plum-Cloud Short.pdf" at bounding box center [196, 342] width 72 height 7
click at [131, 464] on button "Approve" at bounding box center [141, 472] width 36 height 16
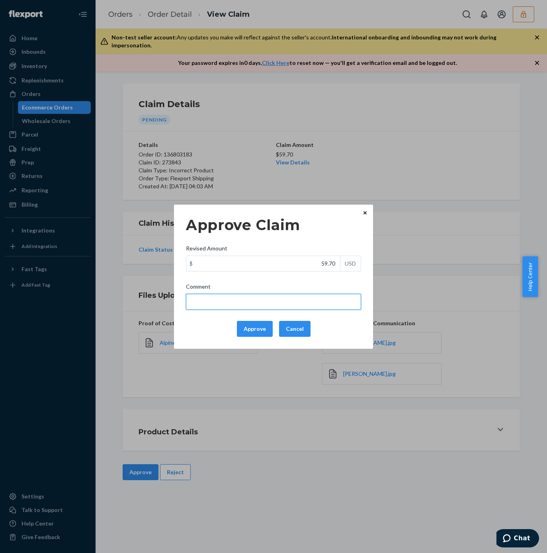
click at [213, 301] on input "Comment" at bounding box center [273, 302] width 175 height 16
type input "39 x.40 = 15.6 + FF"
click at [282, 165] on div "Approve Claim Revised Amount $ 59.70 USD Comment 39 x.40 = 15.6 + FF Approve Ca…" at bounding box center [273, 276] width 547 height 553
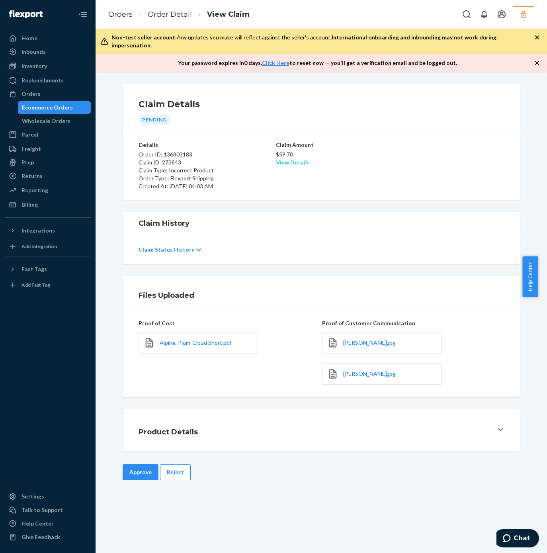
click at [283, 159] on link "View Details" at bounding box center [293, 162] width 34 height 7
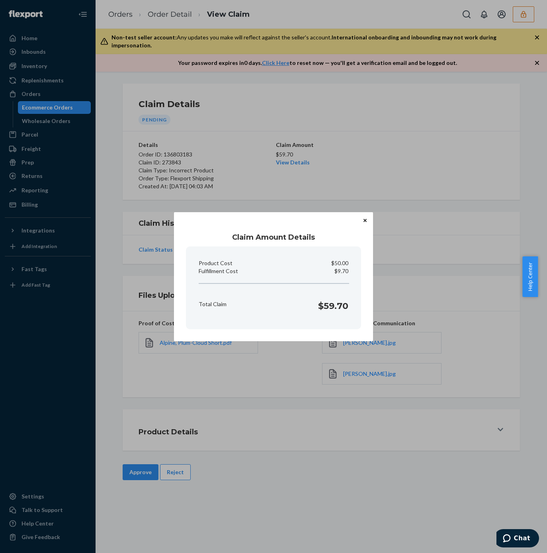
click at [471, 339] on div "Claim Amount Details Product Cost $50.00 Fulfillment Cost $9.70 Total Claim $59…" at bounding box center [273, 276] width 547 height 553
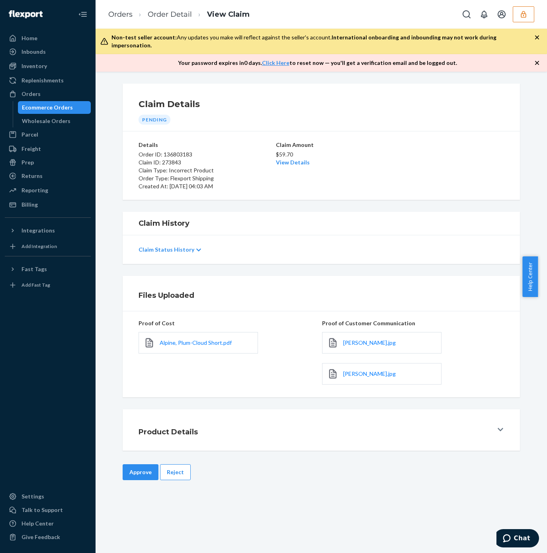
drag, startPoint x: 126, startPoint y: 470, endPoint x: 174, endPoint y: 447, distance: 52.9
click at [127, 470] on button "Approve" at bounding box center [141, 472] width 36 height 16
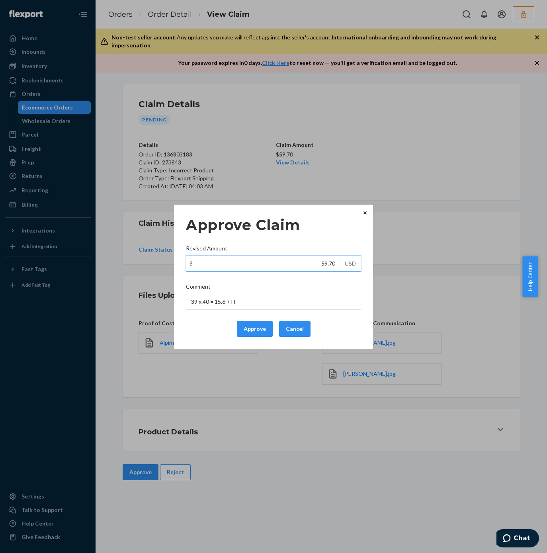
paste input "25.3"
drag, startPoint x: 308, startPoint y: 264, endPoint x: 328, endPoint y: 279, distance: 25.9
click at [351, 260] on div "$ 25.30 USD" at bounding box center [273, 264] width 175 height 16
click at [340, 260] on input "25.30" at bounding box center [263, 263] width 154 height 15
type input "25.30"
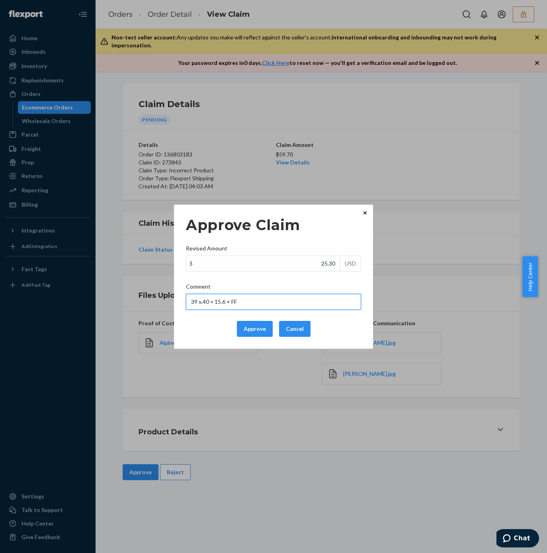
drag, startPoint x: 167, startPoint y: 298, endPoint x: 209, endPoint y: 318, distance: 46.5
click at [144, 298] on div "Approve Claim Revised Amount $ 25.30 USD Comment 39 x.40 = 15.6 + FF Approve Ca…" at bounding box center [273, 276] width 547 height 553
drag, startPoint x: 211, startPoint y: 329, endPoint x: 217, endPoint y: 328, distance: 6.0
click at [211, 329] on div "Approve Cancel" at bounding box center [274, 329] width 182 height 16
click at [247, 329] on button "Approve" at bounding box center [255, 329] width 36 height 16
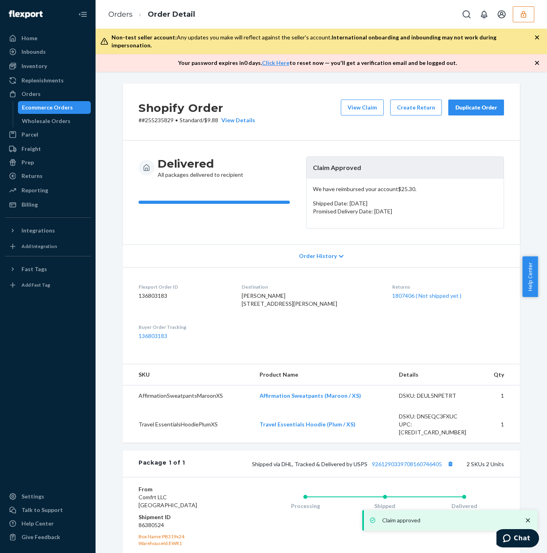
click at [185, 252] on div "Order History" at bounding box center [322, 256] width 398 height 23
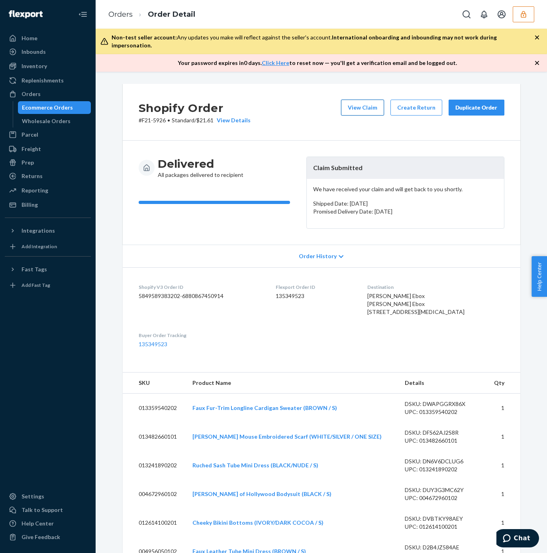
click at [359, 100] on button "View Claim" at bounding box center [362, 108] width 43 height 16
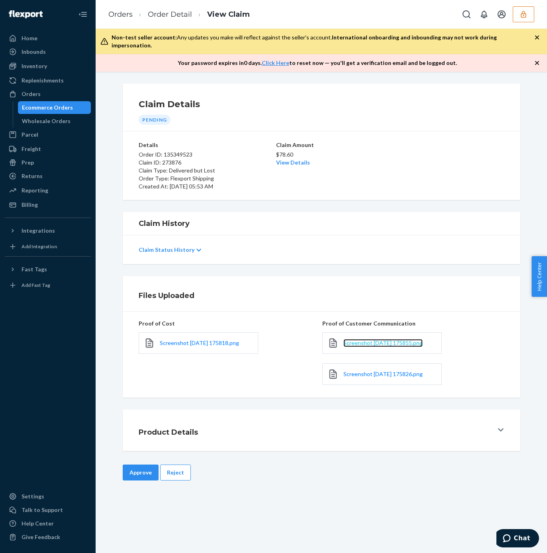
click at [367, 339] on span "Screenshot 2025-09-23 175855.png" at bounding box center [382, 342] width 79 height 7
click at [172, 467] on button "Reject" at bounding box center [175, 472] width 31 height 16
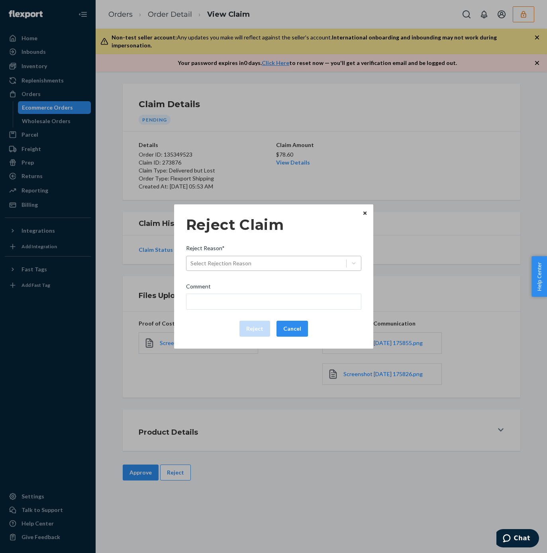
click at [230, 267] on div "Select Rejection Reason" at bounding box center [266, 263] width 160 height 13
click at [191, 267] on input "Reject Reason* Select Rejection Reason" at bounding box center [190, 263] width 1 height 8
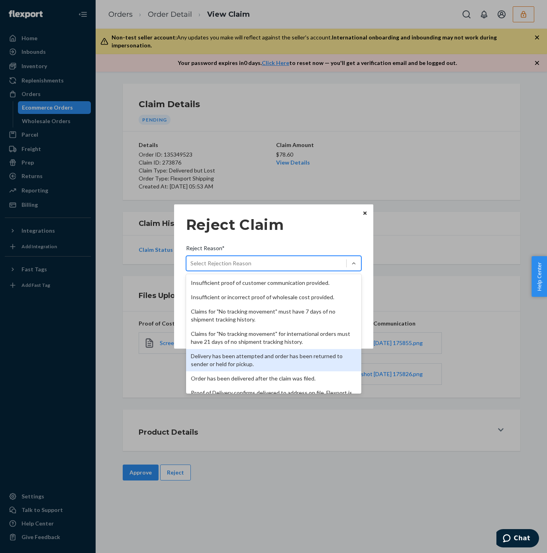
scroll to position [104, 0]
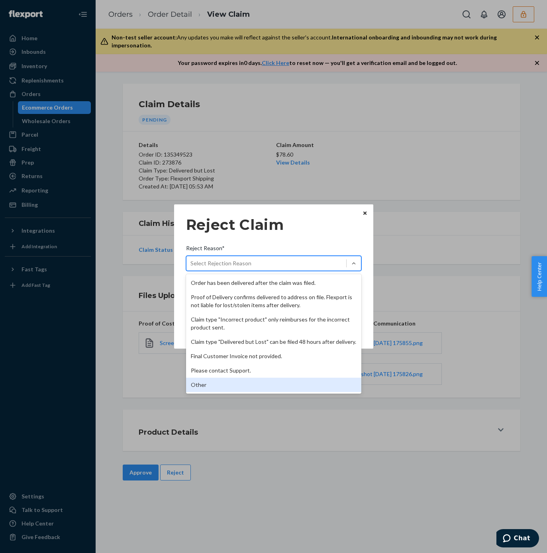
click at [215, 384] on div "Other" at bounding box center [273, 385] width 175 height 14
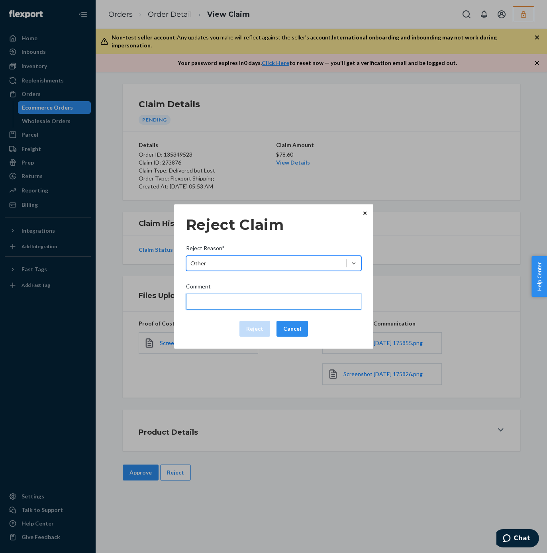
click at [229, 300] on input "Comment" at bounding box center [273, 302] width 175 height 16
type input "The package was confirmed to be delivered at the right location and flexport is…"
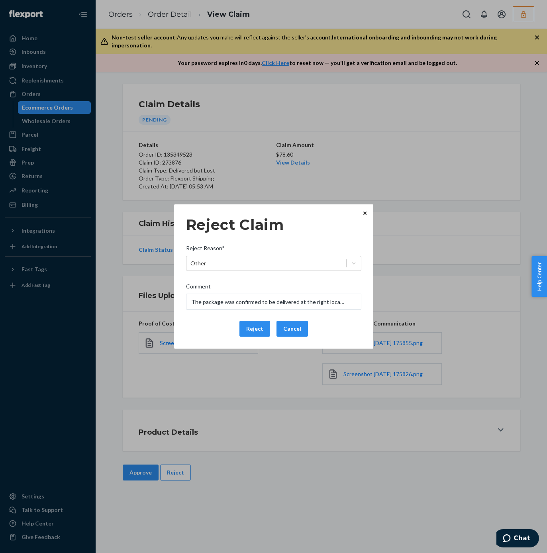
click at [256, 330] on button "Reject" at bounding box center [254, 329] width 31 height 16
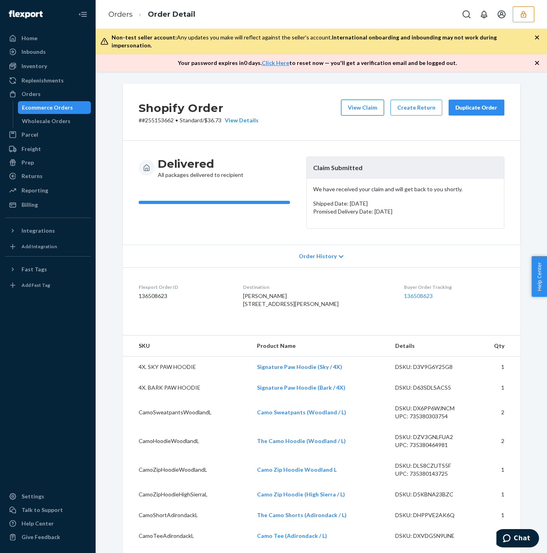
click at [356, 105] on button "View Claim" at bounding box center [362, 108] width 43 height 16
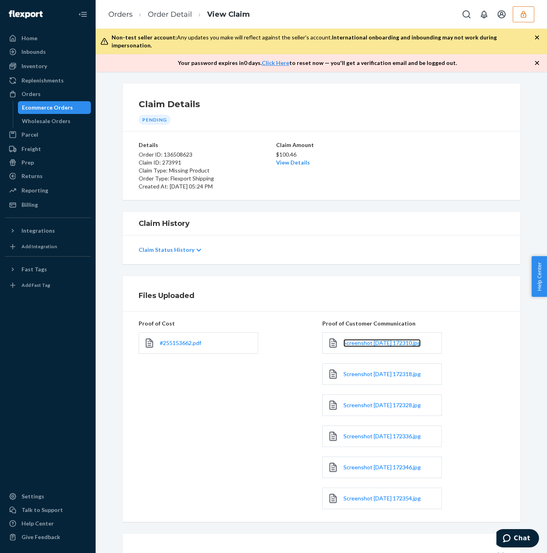
click at [380, 339] on span "Screenshot [DATE] 172310.jpg" at bounding box center [381, 342] width 77 height 7
click at [362, 370] on span "Screenshot [DATE] 172318.jpg" at bounding box center [381, 373] width 77 height 7
click at [366, 402] on span "Screenshot 2025-09-24 172328.jpg" at bounding box center [381, 405] width 77 height 7
click at [383, 433] on span "Screenshot 2025-09-24 172336.jpg" at bounding box center [381, 436] width 77 height 7
click at [371, 464] on span "Screenshot 2025-09-24 172346.jpg" at bounding box center [381, 467] width 77 height 7
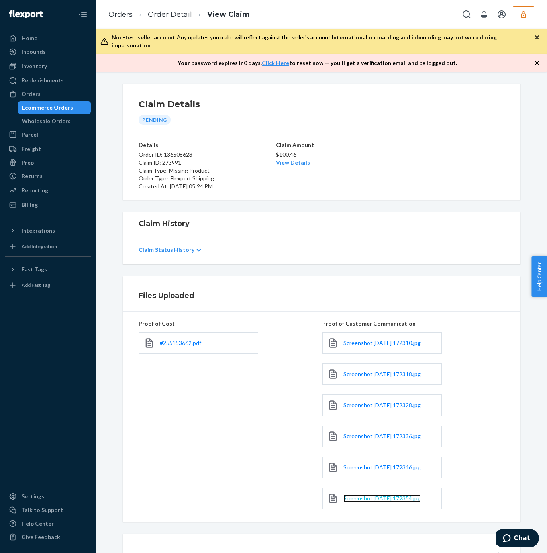
click at [363, 495] on span "Screenshot 2025-09-24 172354.jpg" at bounding box center [381, 498] width 77 height 7
click at [176, 339] on link "#255153662.pdf" at bounding box center [180, 343] width 41 height 8
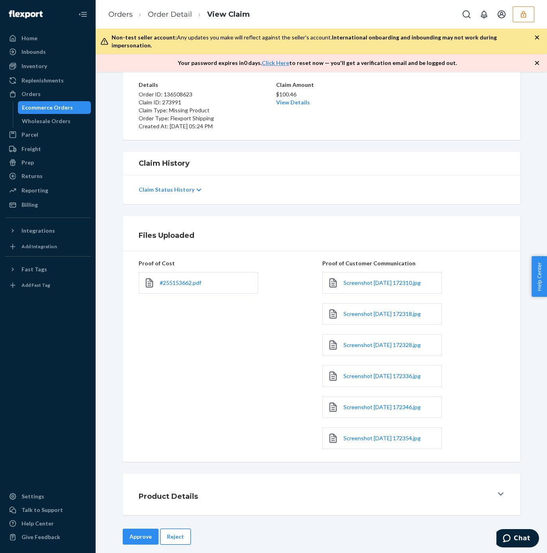
click at [174, 529] on button "Reject" at bounding box center [175, 537] width 31 height 16
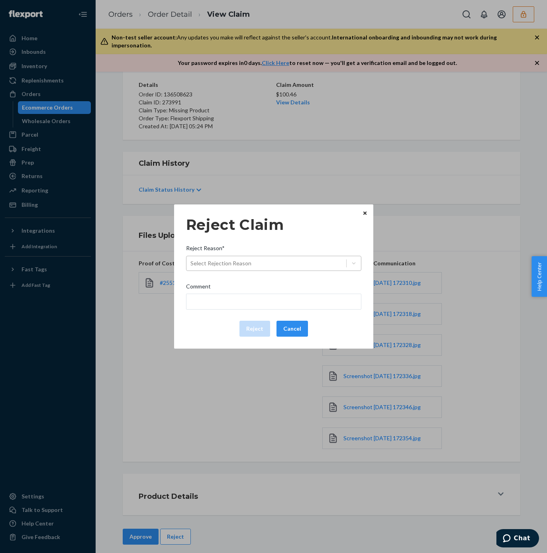
click at [253, 264] on div "Select Rejection Reason" at bounding box center [266, 263] width 160 height 13
click at [191, 264] on input "Reject Reason* Select Rejection Reason" at bounding box center [190, 263] width 1 height 8
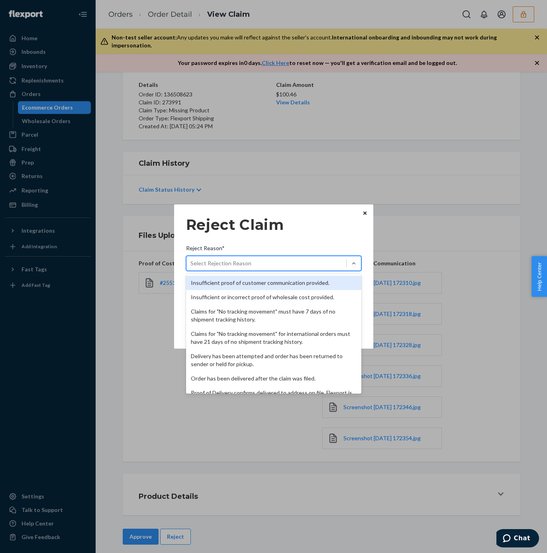
click at [241, 282] on div "Insufficient proof of customer communication provided." at bounding box center [273, 283] width 175 height 14
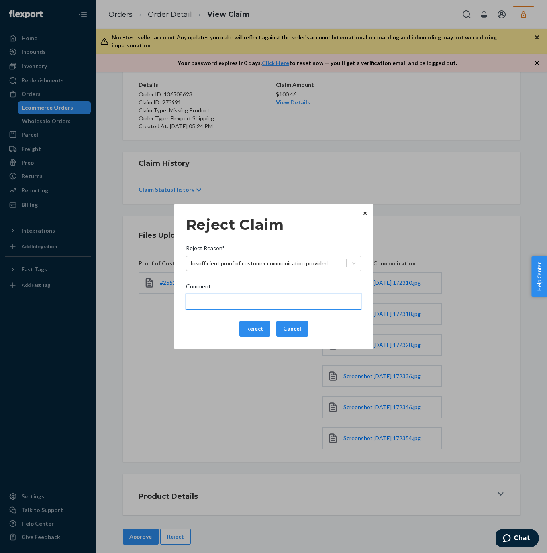
click at [212, 301] on input "Comment" at bounding box center [273, 302] width 175 height 16
drag, startPoint x: 168, startPoint y: 298, endPoint x: 157, endPoint y: 297, distance: 10.4
click at [157, 297] on div "Reject Claim Reject Reason* Insufficient proof of customer communication provid…" at bounding box center [273, 276] width 547 height 553
click at [281, 302] on input "Please provide the missing item name." at bounding box center [273, 302] width 175 height 16
drag, startPoint x: 344, startPoint y: 300, endPoint x: 144, endPoint y: 306, distance: 200.5
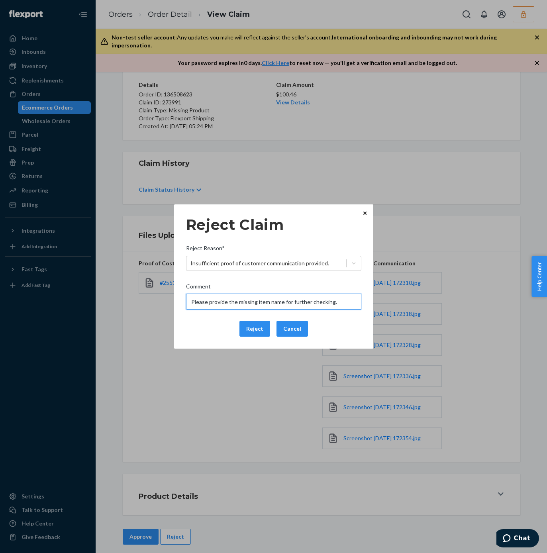
click at [145, 306] on div "Reject Claim Reject Reason* Insufficient proof of customer communication provid…" at bounding box center [273, 276] width 547 height 553
type input "Please provide the missing item name for further checking."
drag, startPoint x: 199, startPoint y: 319, endPoint x: 204, endPoint y: 319, distance: 4.4
click at [200, 319] on div "Reject Claim Reject Reason* Insufficient proof of customer communication provid…" at bounding box center [273, 276] width 175 height 127
click at [252, 332] on button "Reject" at bounding box center [254, 329] width 31 height 16
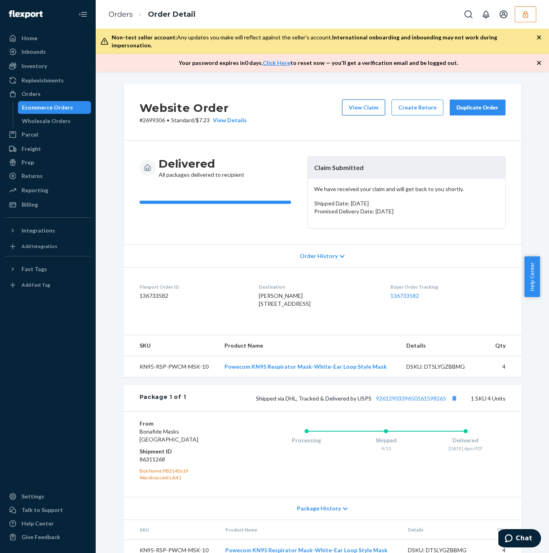
click at [356, 100] on button "View Claim" at bounding box center [363, 108] width 43 height 16
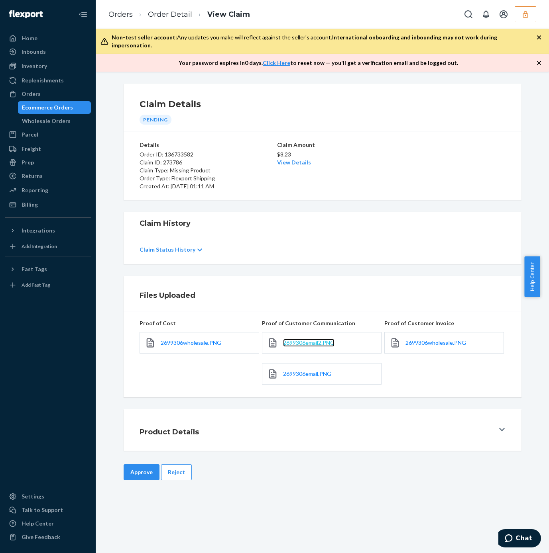
click at [290, 339] on span "2699306email2.PNG" at bounding box center [308, 342] width 51 height 7
drag, startPoint x: 302, startPoint y: 366, endPoint x: 258, endPoint y: 337, distance: 52.3
click at [301, 370] on span "2699306email.PNG" at bounding box center [307, 373] width 48 height 7
click at [180, 339] on span "2699306wholesale.PNG" at bounding box center [191, 342] width 61 height 7
click at [418, 339] on span "2699306wholesale.PNG" at bounding box center [435, 342] width 61 height 7
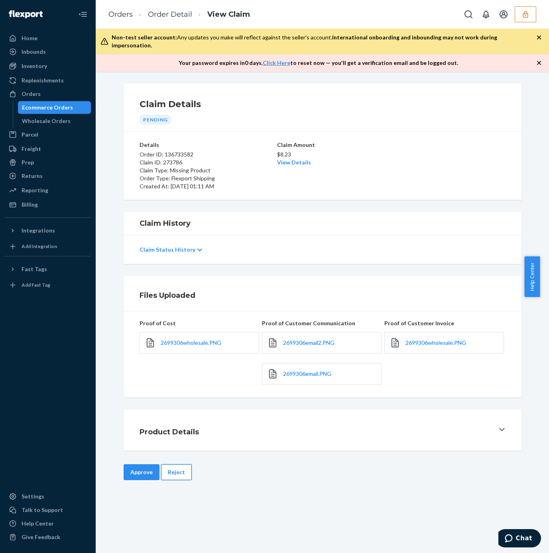
click at [161, 468] on button "Reject" at bounding box center [176, 472] width 31 height 16
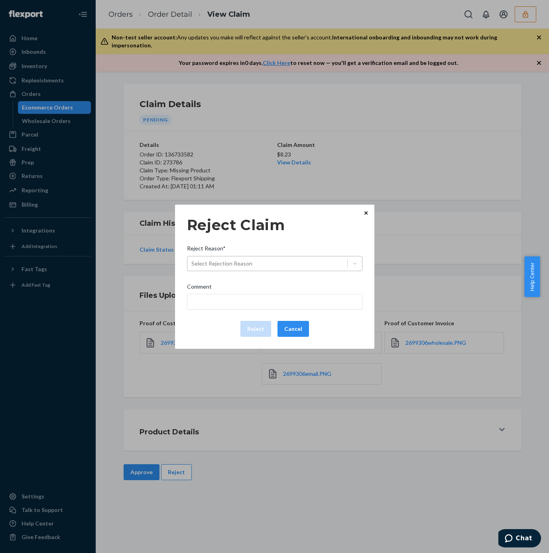
click at [228, 272] on div "Reject Claim Reject Reason* Select Rejection Reason Comment Reject Cancel" at bounding box center [274, 277] width 175 height 127
click at [241, 266] on div "Select Rejection Reason" at bounding box center [221, 264] width 61 height 8
click at [192, 266] on input "Reject Reason* Select Rejection Reason" at bounding box center [191, 264] width 1 height 8
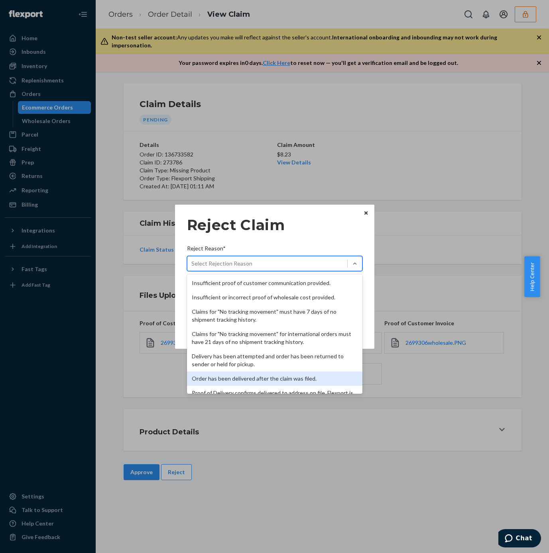
scroll to position [104, 0]
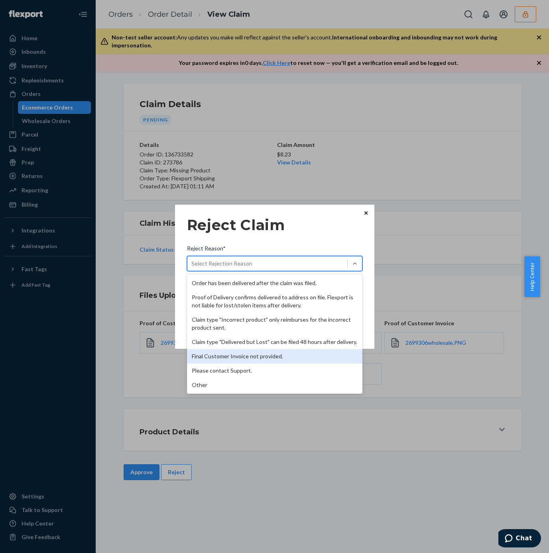
click at [253, 357] on div "Final Customer Invoice not provided." at bounding box center [274, 356] width 175 height 14
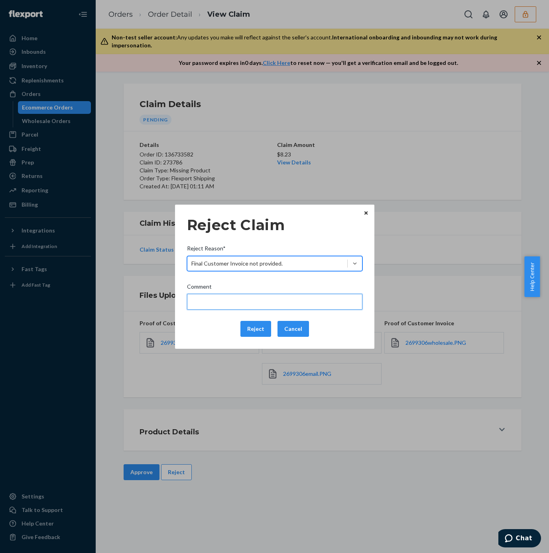
click at [251, 303] on input "Comment" at bounding box center [274, 302] width 175 height 16
type input "Please provide the final invoice with the customer's details."
click at [199, 302] on input "Please provide the final invoice with the customer's details." at bounding box center [274, 302] width 175 height 16
click at [200, 302] on input "Please provide the final invoice with the customer's details." at bounding box center [274, 302] width 175 height 16
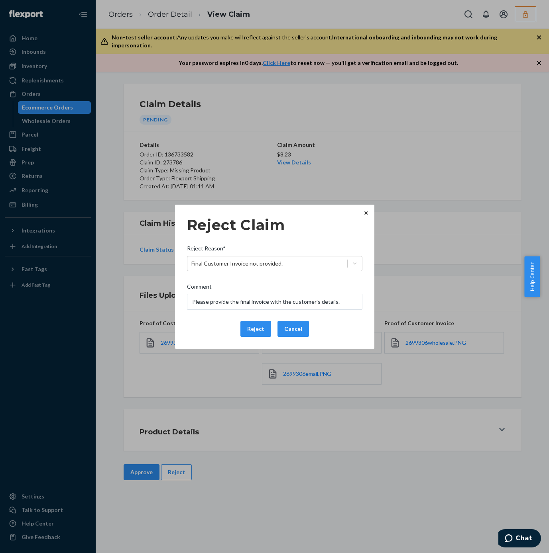
click at [212, 325] on div "Reject Cancel" at bounding box center [275, 329] width 182 height 16
click at [252, 330] on button "Reject" at bounding box center [255, 329] width 31 height 16
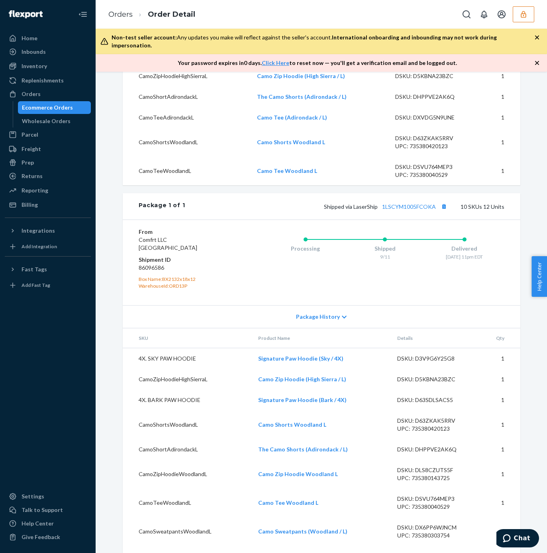
scroll to position [478, 0]
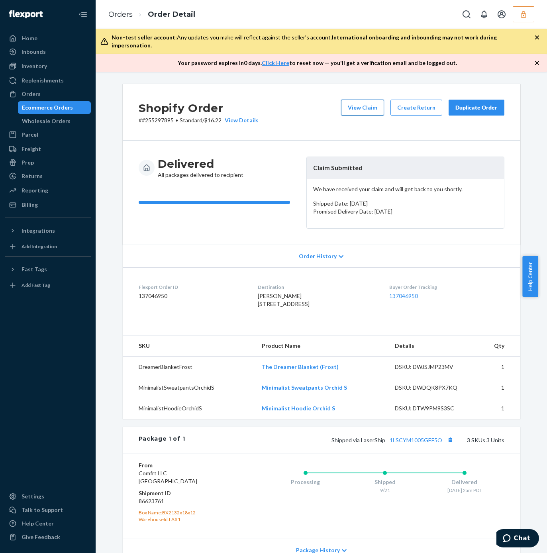
click at [359, 100] on button "View Claim" at bounding box center [362, 108] width 43 height 16
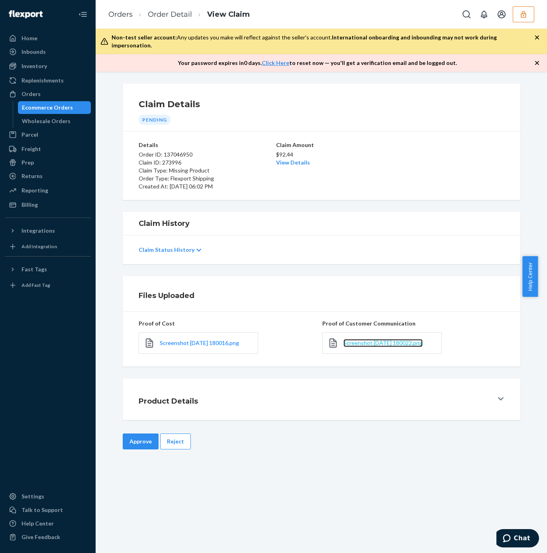
click at [390, 339] on span "Screenshot [DATE] 180022.png" at bounding box center [382, 342] width 79 height 7
drag, startPoint x: 129, startPoint y: 433, endPoint x: 140, endPoint y: 433, distance: 10.8
click at [128, 433] on button "Approve" at bounding box center [141, 441] width 36 height 16
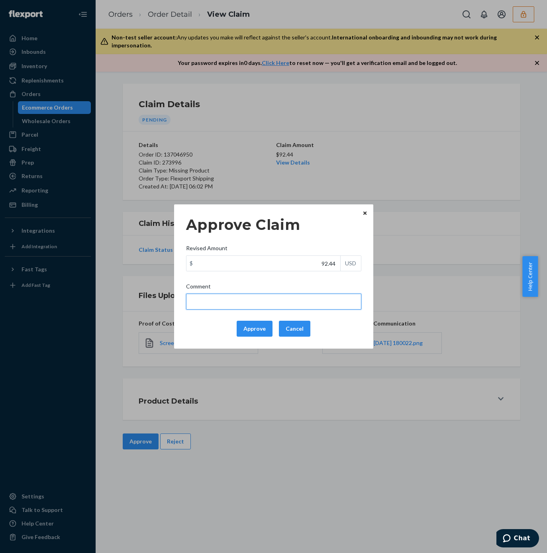
click at [227, 303] on input "Comment" at bounding box center [273, 302] width 175 height 16
type input "39 + 29 = 68 x.4 = 27.2 + FF"
click at [403, 136] on div "Approve Claim Revised Amount $ 92.44 USD Comment 39 + 29 = 68 x.4 = 27.2 + FF A…" at bounding box center [273, 276] width 547 height 553
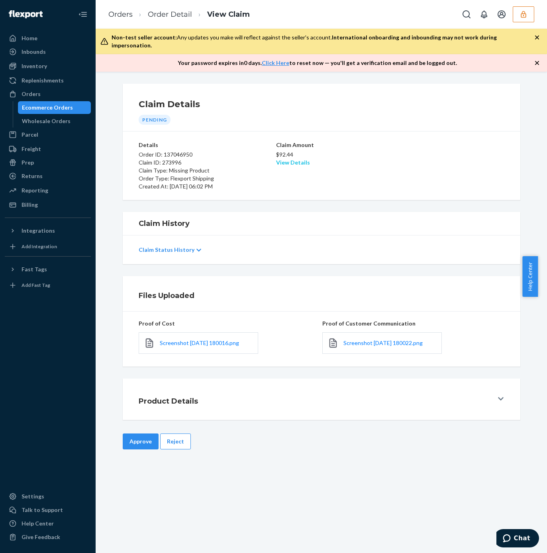
click at [280, 159] on link "View Details" at bounding box center [293, 162] width 34 height 7
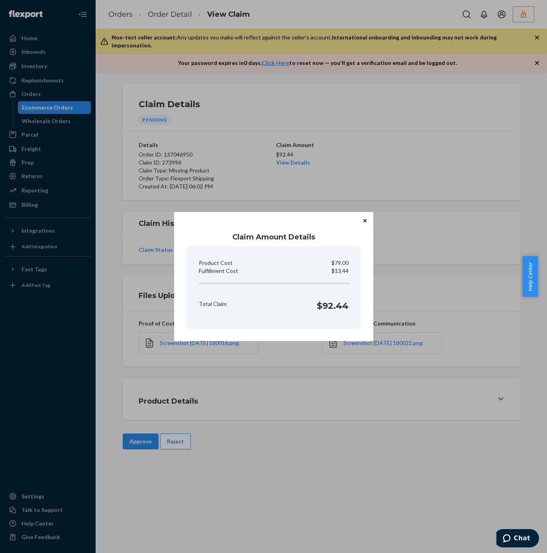
click at [385, 143] on div "Claim Amount Details Product Cost $79.00 Fulfillment Cost $13.44 Total Claim $9…" at bounding box center [273, 276] width 547 height 553
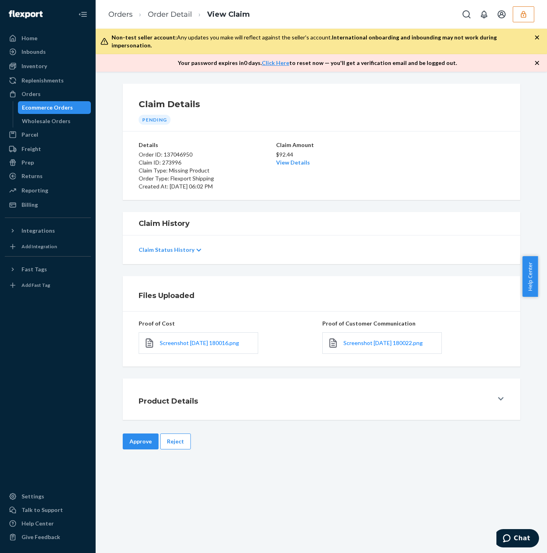
click at [126, 437] on button "Approve" at bounding box center [141, 441] width 36 height 16
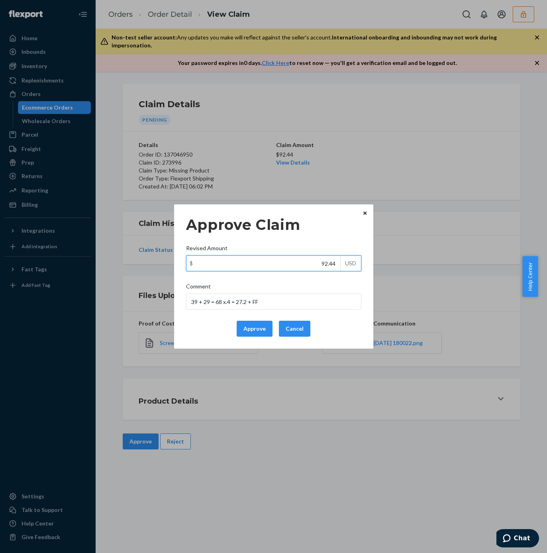
drag, startPoint x: 317, startPoint y: 263, endPoint x: 327, endPoint y: 289, distance: 28.6
click at [349, 268] on div "$ 92.44 USD" at bounding box center [273, 263] width 175 height 16
paste input "40.6"
type input "40.64"
drag, startPoint x: 266, startPoint y: 305, endPoint x: 182, endPoint y: 314, distance: 84.9
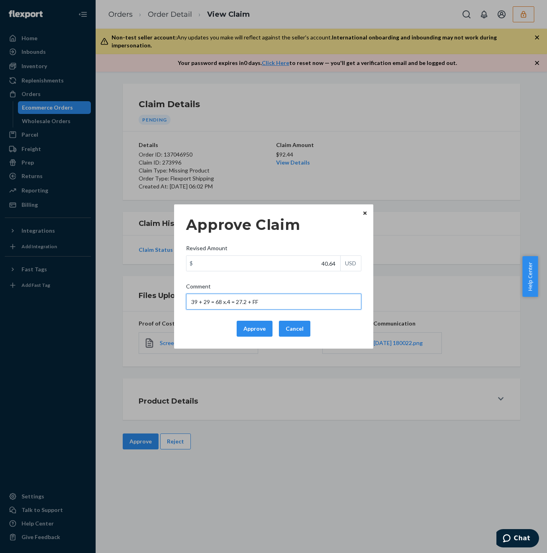
click at [154, 307] on div "Approve Claim Revised Amount $ 40.64 USD Comment 39 + 29 = 68 x.4 = 27.2 + FF A…" at bounding box center [273, 276] width 547 height 553
click at [220, 323] on div "Approve Cancel" at bounding box center [274, 329] width 182 height 16
drag, startPoint x: 243, startPoint y: 328, endPoint x: 250, endPoint y: 299, distance: 30.0
click at [243, 329] on button "Approve" at bounding box center [255, 329] width 36 height 16
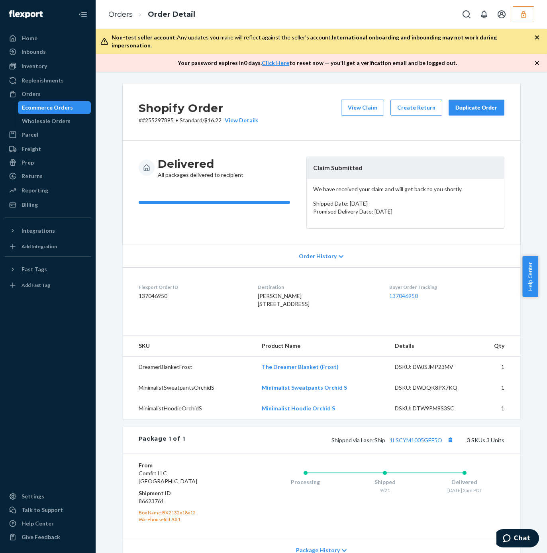
scroll to position [109, 0]
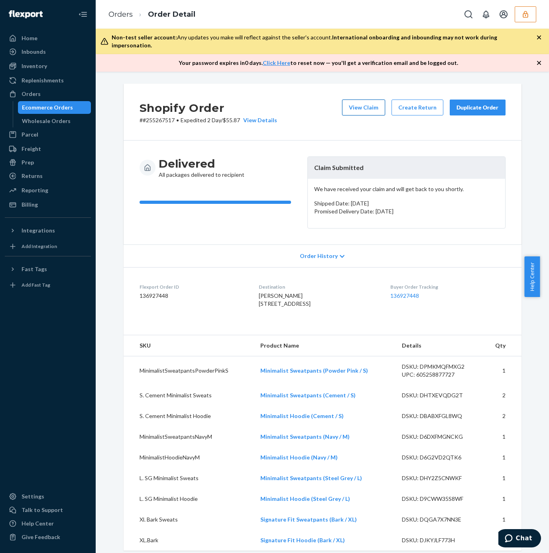
click at [355, 103] on button "View Claim" at bounding box center [363, 108] width 43 height 16
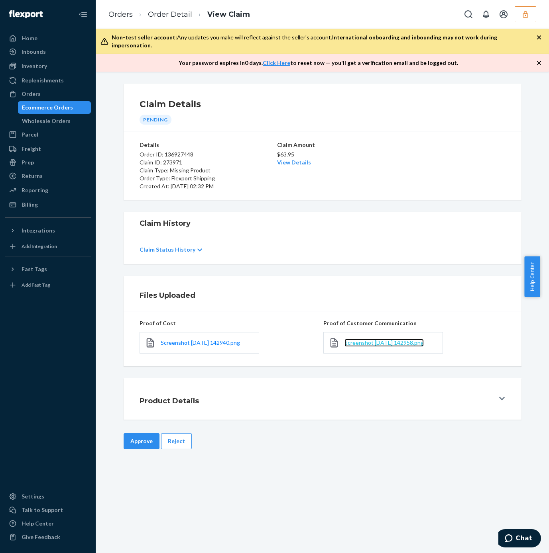
click at [367, 339] on span "Screenshot [DATE] 142958.png" at bounding box center [383, 342] width 79 height 7
click at [164, 436] on button "Reject" at bounding box center [176, 441] width 31 height 16
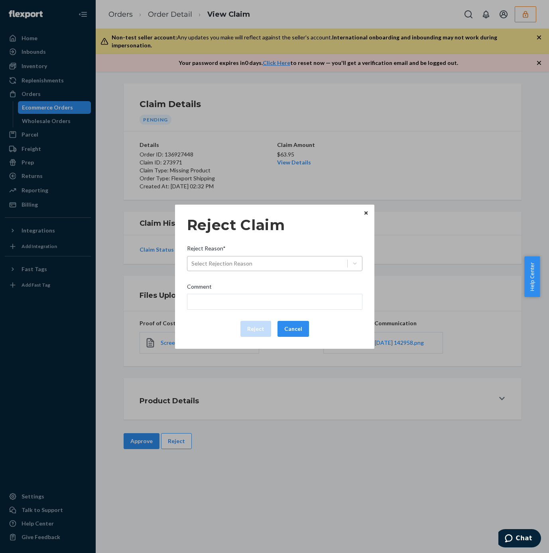
click at [222, 265] on div "Select Rejection Reason" at bounding box center [221, 264] width 61 height 8
click at [192, 265] on input "Reject Reason* Select Rejection Reason" at bounding box center [191, 264] width 1 height 8
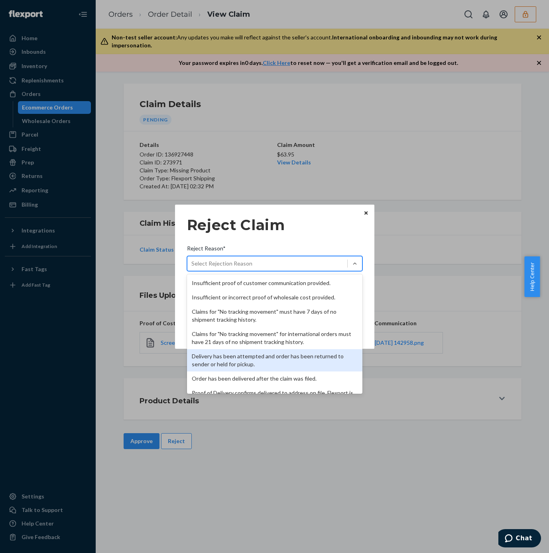
scroll to position [104, 0]
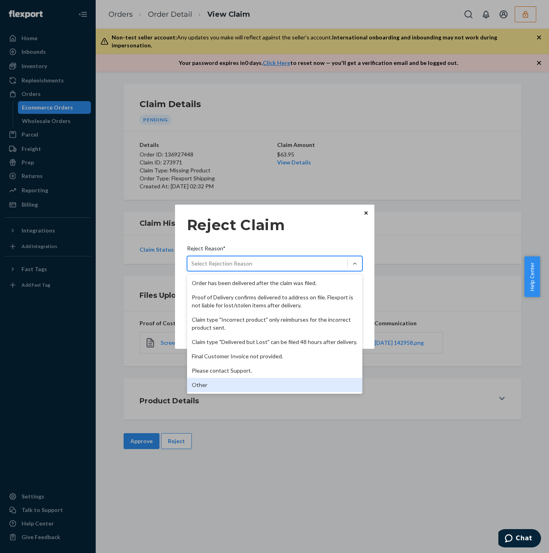
drag, startPoint x: 208, startPoint y: 389, endPoint x: 230, endPoint y: 319, distance: 72.7
click at [208, 389] on div "Other" at bounding box center [274, 385] width 175 height 14
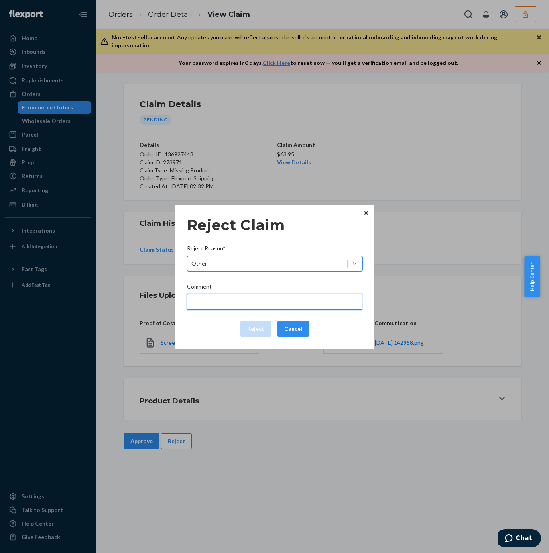
click at [214, 304] on input "Comment" at bounding box center [274, 302] width 175 height 16
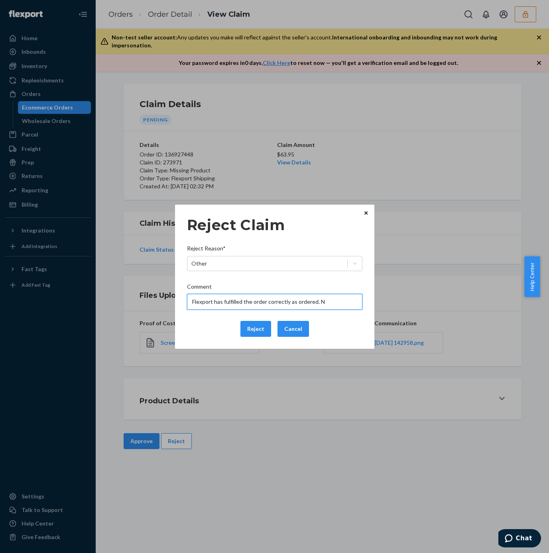
click at [335, 301] on input "Flexport has fulfilled the order correctly as ordered. N" at bounding box center [274, 302] width 175 height 16
click at [325, 303] on input "Flexport has fulfilled the order correctly as ordered. No Minimalist pale pink" at bounding box center [274, 302] width 175 height 16
click at [371, 304] on div "Reject Claim Reject Reason* Other Comment Flexport has fulfilled the order corr…" at bounding box center [274, 277] width 199 height 144
click at [341, 299] on input "Flexport has fulfilled the order correctly as ordered. No Minimalist hoodie pal…" at bounding box center [274, 302] width 175 height 16
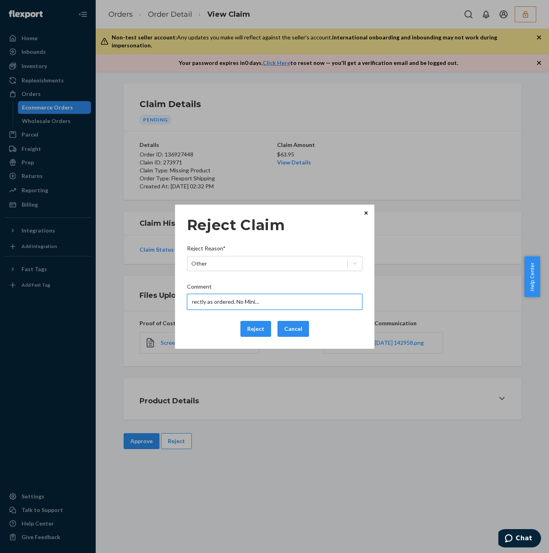
scroll to position [0, 94]
click at [236, 300] on input "Flexport has fulfilled the order correctly as ordered. No Minimalist hoodie pal…" at bounding box center [274, 302] width 175 height 16
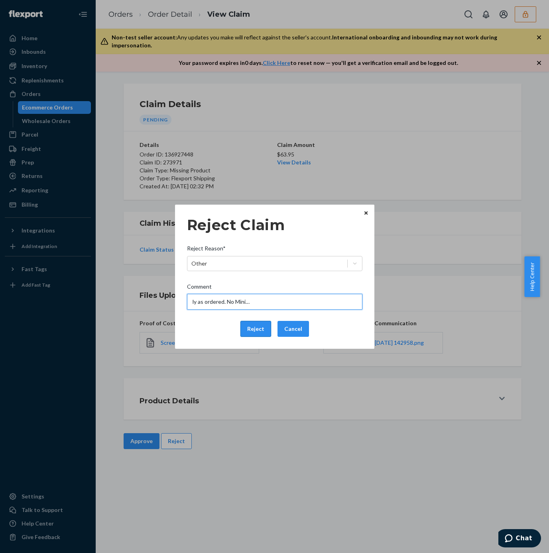
type input "Flexport has fulfilled the order correctly as ordered. No Minimalist hoodie pal…"
click at [250, 331] on button "Reject" at bounding box center [255, 329] width 31 height 16
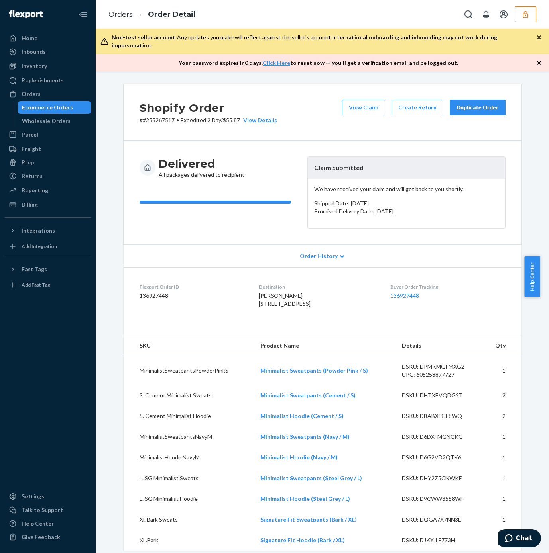
scroll to position [179, 0]
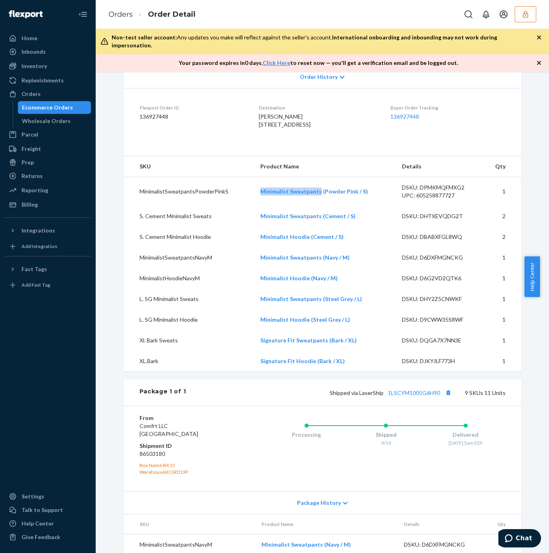
drag, startPoint x: 247, startPoint y: 206, endPoint x: 229, endPoint y: 76, distance: 131.0
click at [314, 206] on tr "MinimalistSweatpantsPowderPinkS Minimalist Sweatpants (Powder Pink / S) DSKU: D…" at bounding box center [322, 191] width 398 height 29
copy tr "Minimalist Sweatpants"
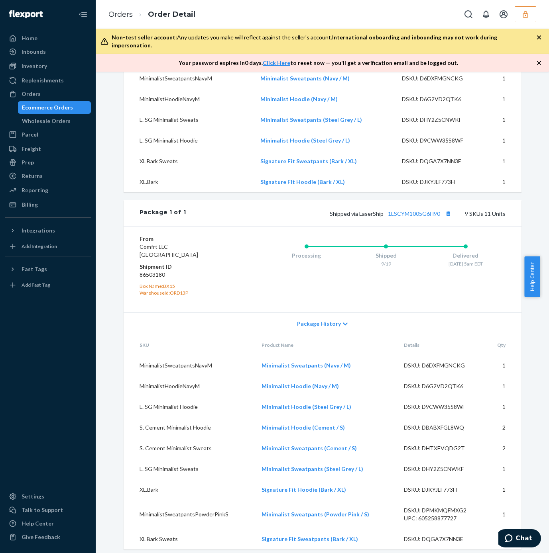
scroll to position [373, 0]
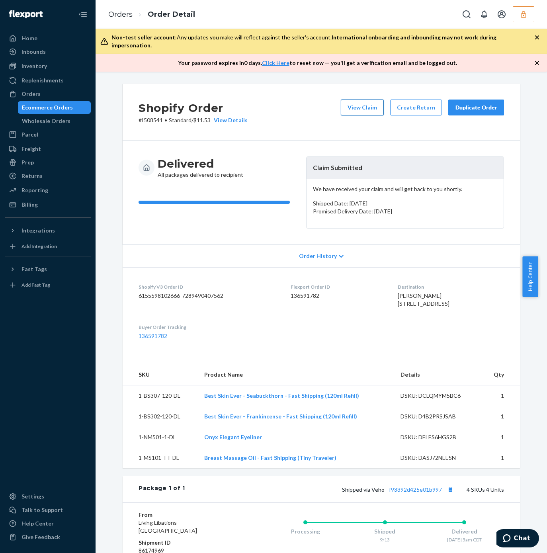
click at [363, 103] on button "View Claim" at bounding box center [362, 108] width 43 height 16
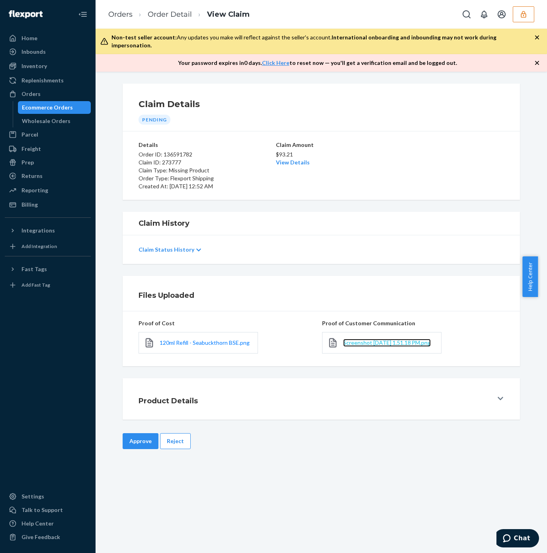
click at [358, 339] on span "Screenshot [DATE] 1.51.18 PM.png" at bounding box center [387, 342] width 88 height 7
click at [181, 339] on span "120ml Refill - Seabuckthorn BSE.png" at bounding box center [205, 342] width 90 height 7
click at [302, 159] on link "View Details" at bounding box center [293, 162] width 34 height 7
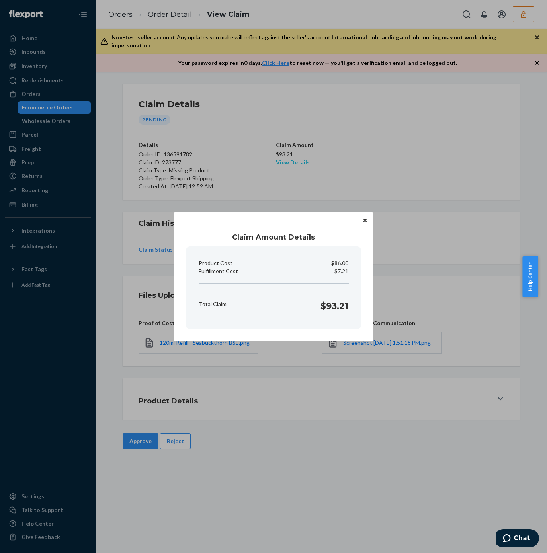
click at [293, 153] on div "Claim Amount Details Product Cost $86.00 Fulfillment Cost $7.21 Total Claim $93…" at bounding box center [273, 276] width 547 height 553
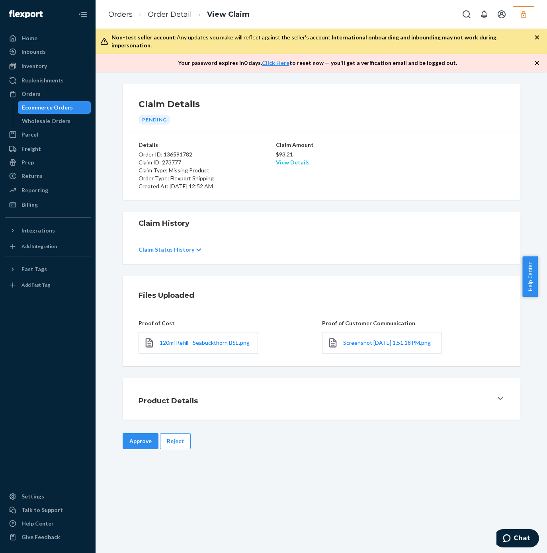
click at [290, 159] on link "View Details" at bounding box center [293, 162] width 34 height 7
click at [490, 341] on div "Home Inbounds Shipping Plans Problems Inventory Products Replenishments Orders …" at bounding box center [273, 276] width 547 height 553
click at [130, 444] on button "Approve" at bounding box center [141, 441] width 36 height 16
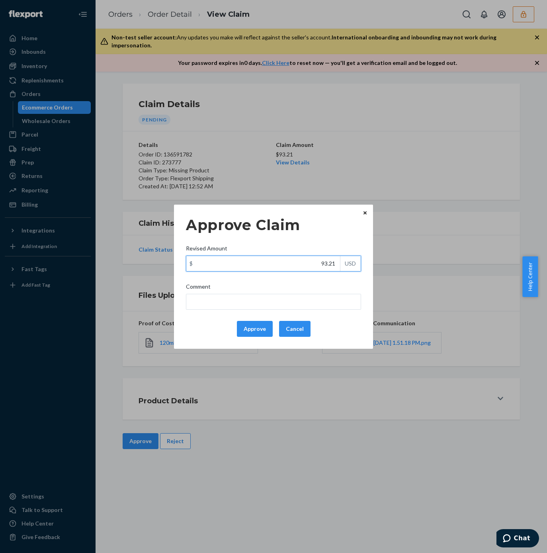
drag, startPoint x: 321, startPoint y: 260, endPoint x: 358, endPoint y: 266, distance: 37.9
click at [358, 266] on div "$ 93.21 USD" at bounding box center [273, 264] width 175 height 16
paste input "41.6"
type input "41.61"
click at [310, 304] on input "Comment" at bounding box center [273, 302] width 175 height 16
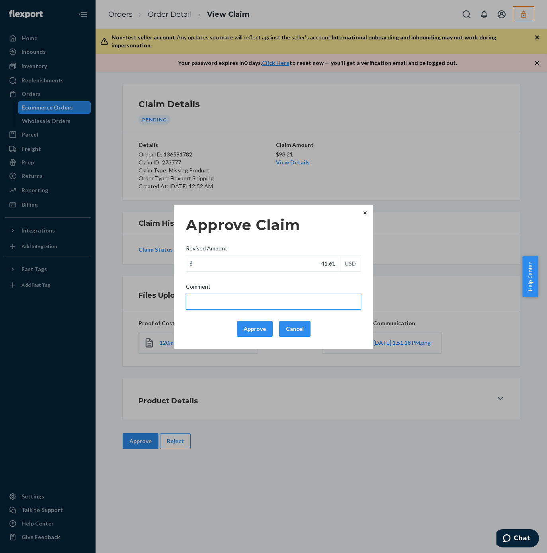
type input "Total cost has been adjusted to 40% retail price plus fulfillment fee."
click at [243, 334] on button "Approve" at bounding box center [255, 329] width 36 height 16
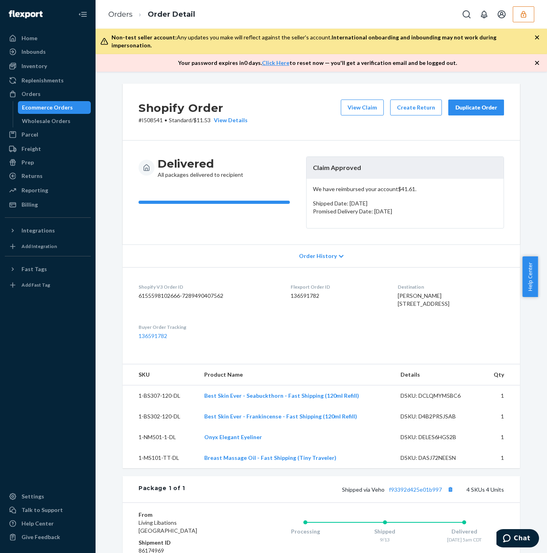
click at [282, 93] on div "Shopify Order # I508541 • Standard / $11.53 View Details View Claim Create Retu…" at bounding box center [322, 112] width 398 height 57
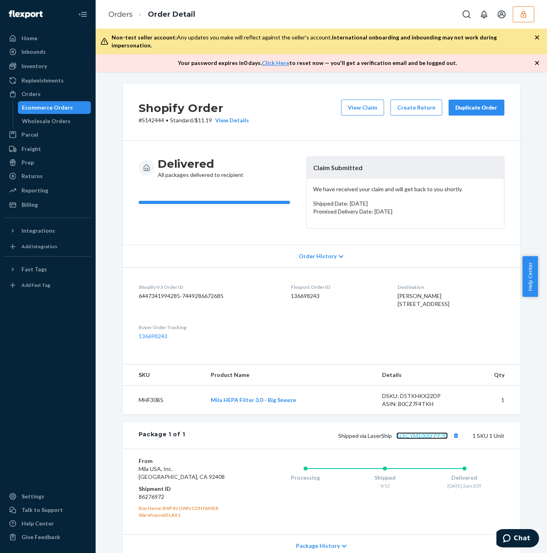
click at [430, 439] on link "1LSCYM1005FPP7D" at bounding box center [421, 435] width 51 height 7
click at [357, 100] on button "View Claim" at bounding box center [362, 108] width 43 height 16
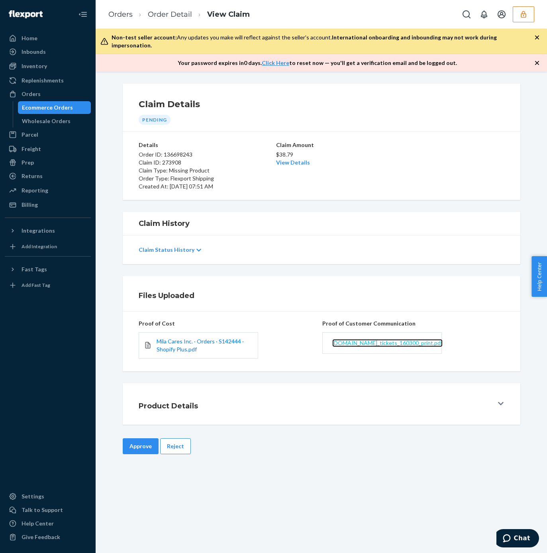
drag, startPoint x: 363, startPoint y: 334, endPoint x: 404, endPoint y: 329, distance: 41.8
click at [363, 339] on span "[DOMAIN_NAME]_tickets_160300_print.pdf" at bounding box center [387, 342] width 110 height 7
click at [179, 443] on button "Reject" at bounding box center [175, 446] width 31 height 16
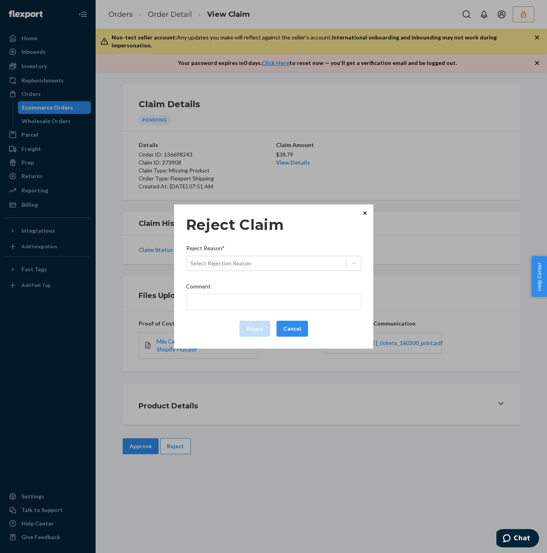
click at [365, 214] on icon "Close" at bounding box center [364, 213] width 3 height 5
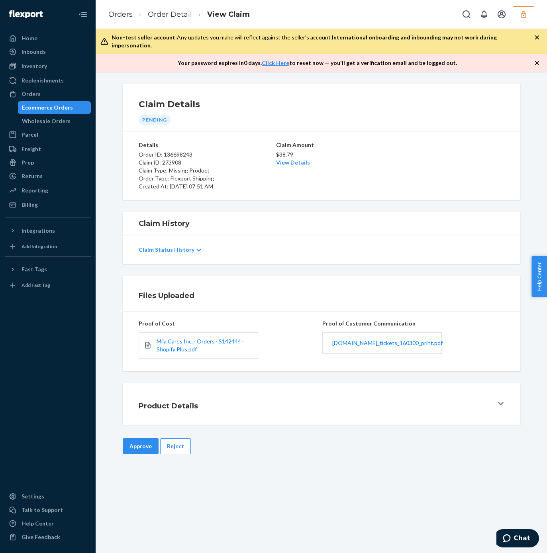
click at [293, 159] on link "View Details" at bounding box center [293, 162] width 34 height 7
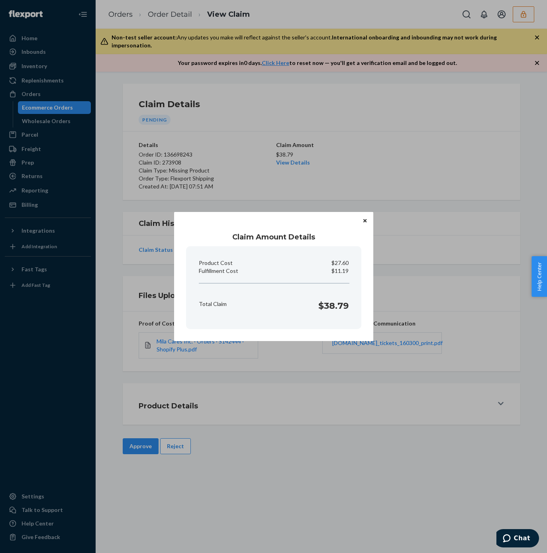
click at [366, 154] on div "Claim Amount Details Product Cost $27.60 Fulfillment Cost $11.19 Total Claim $3…" at bounding box center [273, 276] width 547 height 553
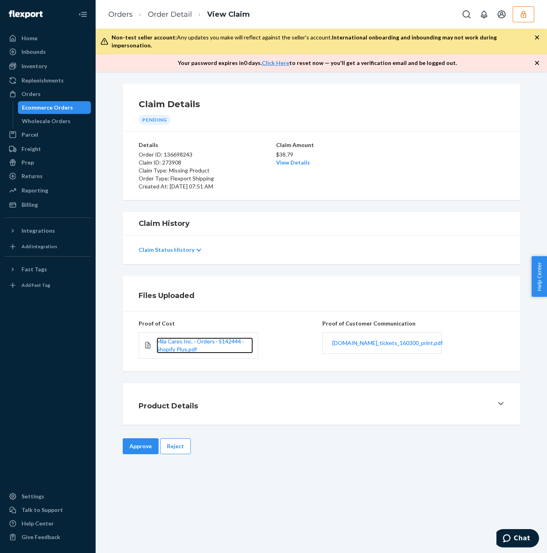
click at [176, 337] on link "Mila Cares Inc. · Orders · S142444 · Shopify Plus.pdf" at bounding box center [205, 345] width 96 height 16
click at [296, 159] on link "View Details" at bounding box center [293, 162] width 34 height 7
click at [388, 147] on div "Home Inbounds Shipping Plans Problems Inventory Products Replenishments Orders …" at bounding box center [273, 276] width 547 height 553
drag, startPoint x: 135, startPoint y: 438, endPoint x: 158, endPoint y: 416, distance: 31.3
click at [134, 439] on button "Approve" at bounding box center [141, 446] width 36 height 16
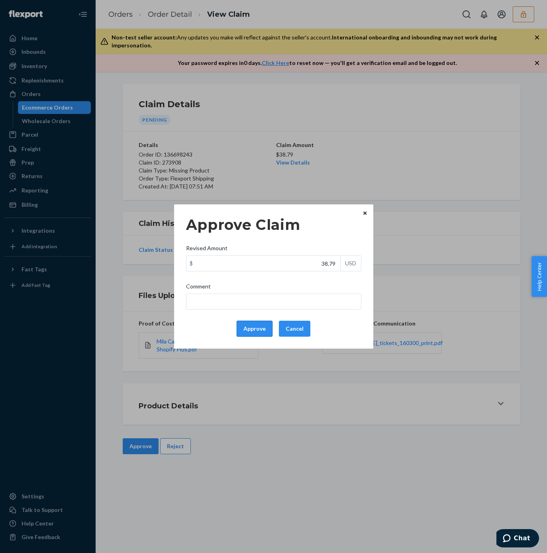
click at [253, 330] on button "Approve" at bounding box center [255, 329] width 36 height 16
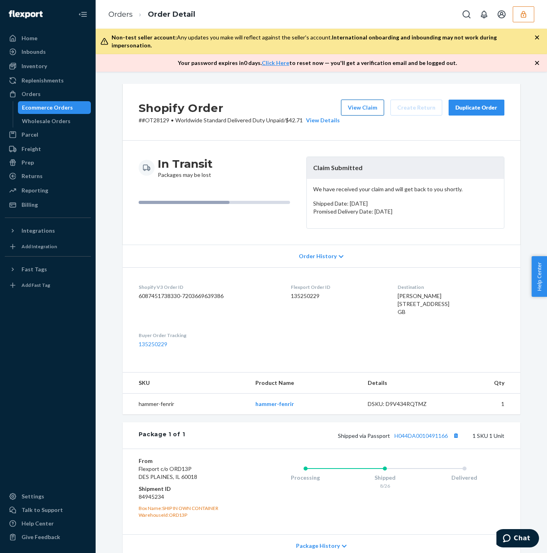
click at [355, 103] on button "View Claim" at bounding box center [362, 108] width 43 height 16
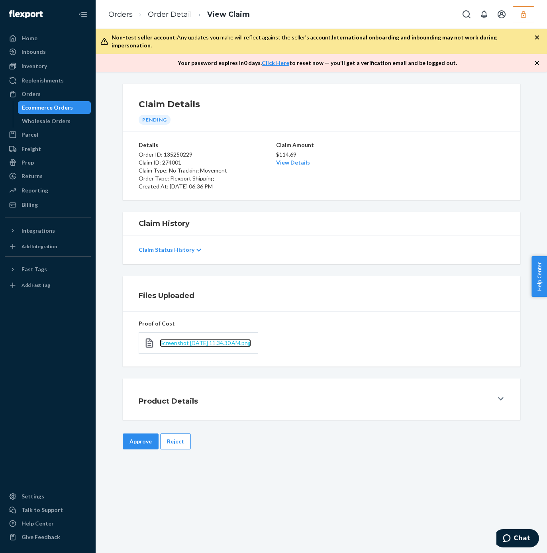
click at [179, 339] on span "Screenshot 2025-09-24 at 11.34.30 AM.png" at bounding box center [205, 342] width 91 height 7
click at [177, 442] on button "Reject" at bounding box center [175, 441] width 31 height 16
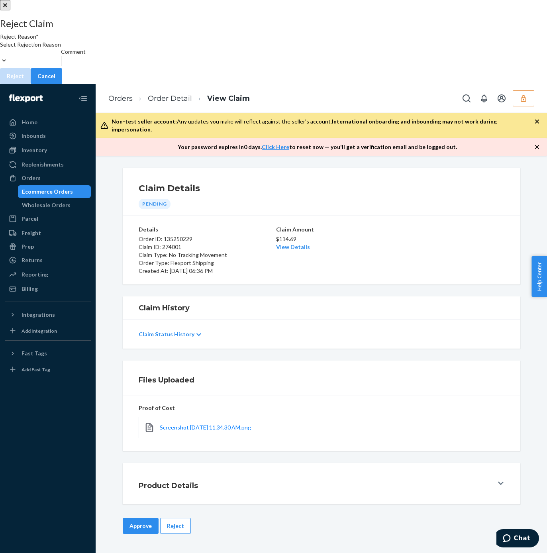
click at [61, 49] on div "Select Rejection Reason" at bounding box center [30, 45] width 61 height 8
click at [1, 57] on input "Reject Reason* Select Rejection Reason" at bounding box center [0, 53] width 1 height 8
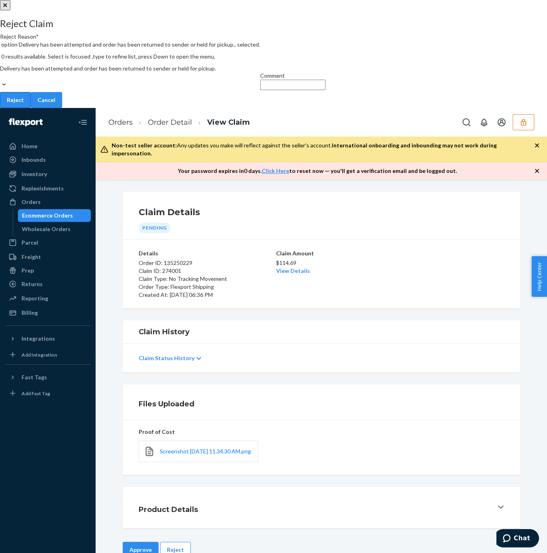
click at [31, 108] on button "Reject" at bounding box center [15, 100] width 31 height 16
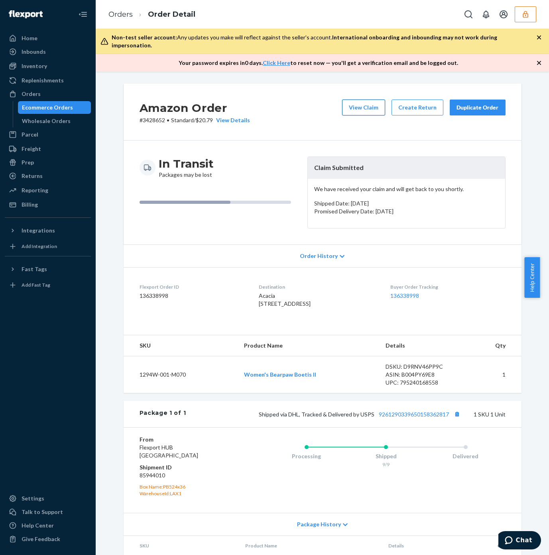
click at [365, 100] on button "View Claim" at bounding box center [363, 108] width 43 height 16
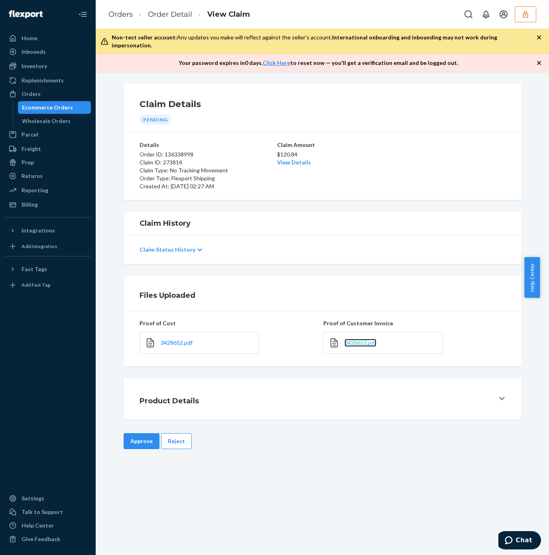
click at [363, 339] on span "3428652.pdf" at bounding box center [360, 342] width 32 height 7
click at [288, 159] on link "View Details" at bounding box center [294, 162] width 34 height 7
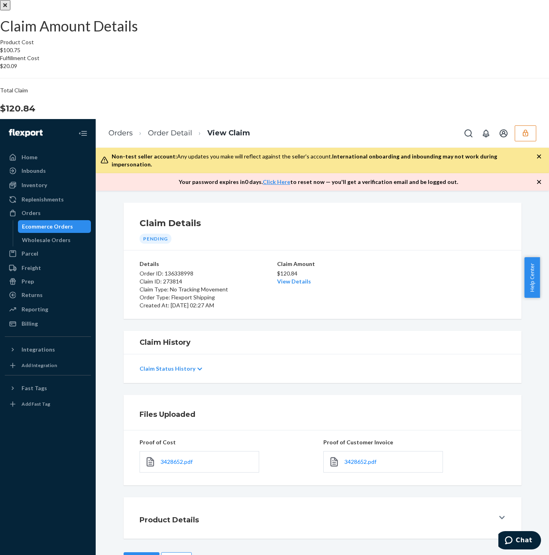
click at [444, 314] on div "Claim Amount Details Product Cost $100.75 Fulfillment Cost $20.09 Total Claim $…" at bounding box center [274, 337] width 549 height 674
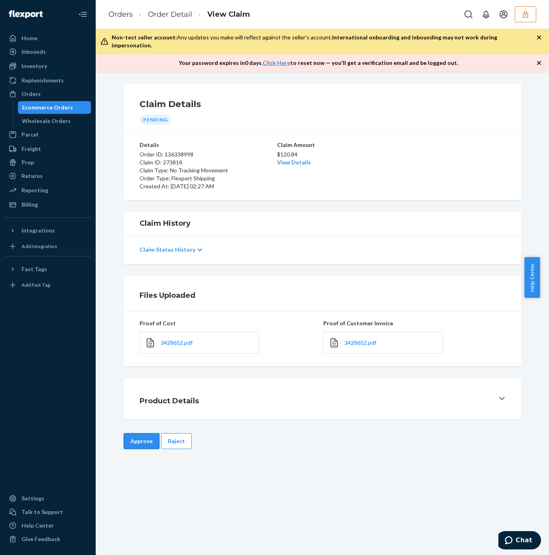
click at [129, 441] on button "Approve" at bounding box center [141, 441] width 36 height 16
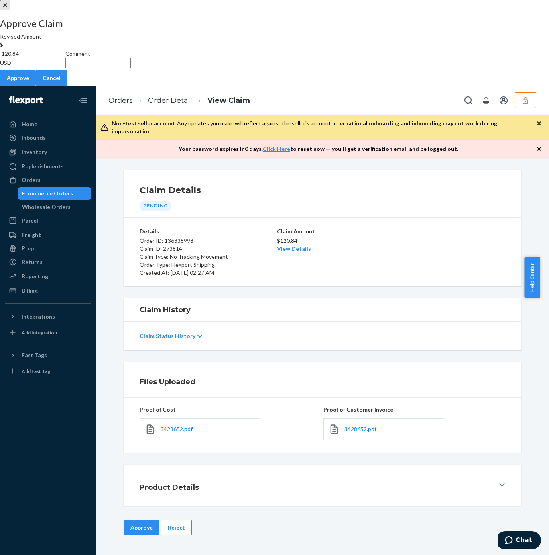
drag, startPoint x: 343, startPoint y: 264, endPoint x: 350, endPoint y: 264, distance: 6.8
click at [65, 67] on div "$ 120.84 USD" at bounding box center [32, 54] width 65 height 26
paste input "09"
type input "120.09"
click at [131, 68] on input "Comment" at bounding box center [97, 63] width 65 height 10
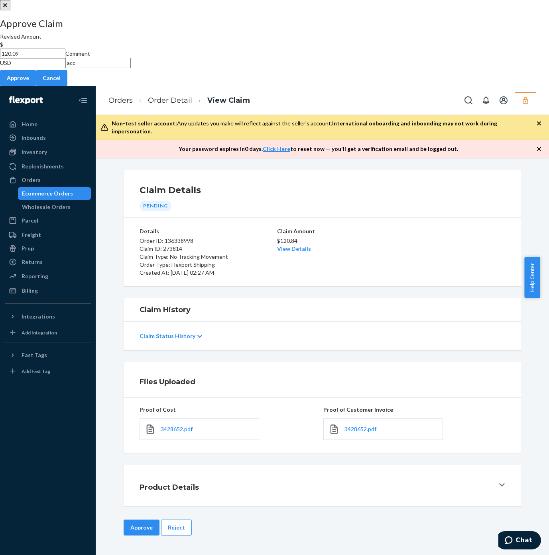
type input "According to the terms & conditions updated on 5/1/25, no tracking movement cla…"
click at [131, 68] on input "According to the terms & conditions updated on 5/1/25, no tracking movement cla…" at bounding box center [97, 63] width 65 height 10
click at [36, 86] on button "Approve" at bounding box center [18, 78] width 36 height 16
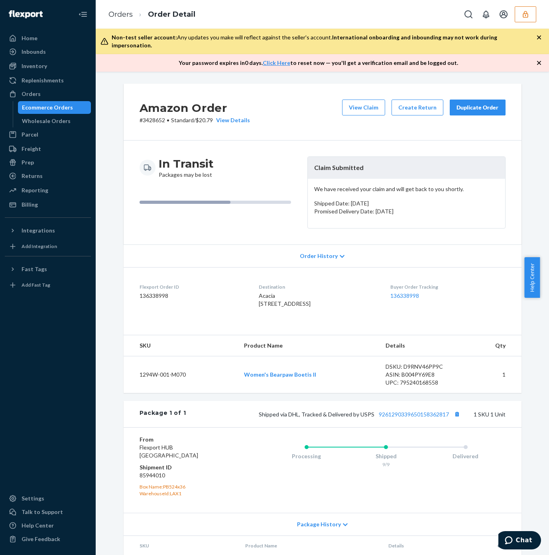
scroll to position [55, 0]
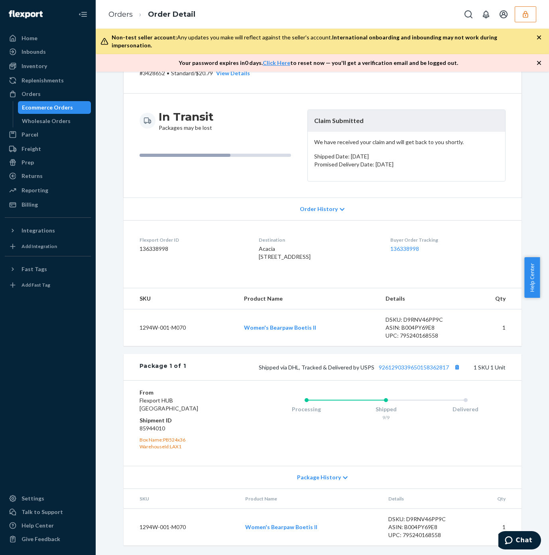
click at [405, 370] on div "Shipped via DHL, Tracked & Delivered by USPS 9261290339650158362817 1 SKU 1 Unit" at bounding box center [345, 367] width 319 height 10
click at [397, 365] on link "9261290339650158362817" at bounding box center [413, 367] width 70 height 7
click at [398, 370] on link "9261290339650158362817" at bounding box center [413, 367] width 70 height 7
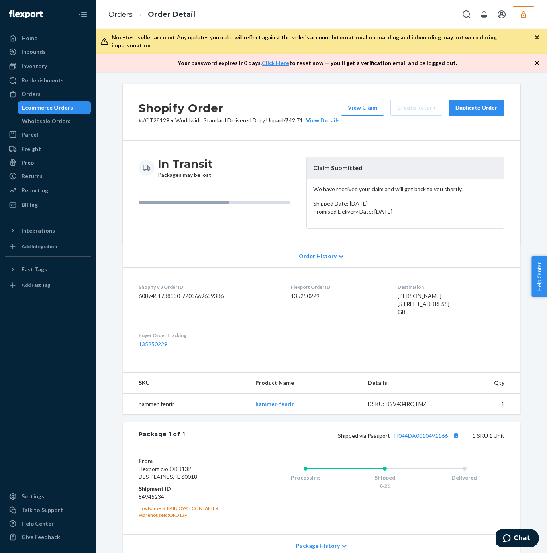
scroll to position [55, 0]
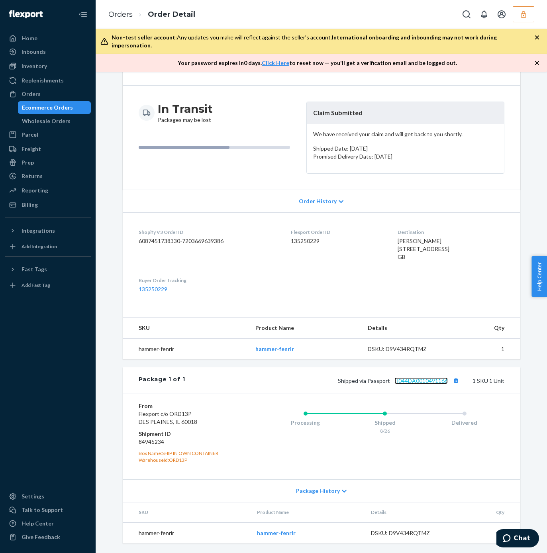
click at [418, 380] on link "H044DA0010491166" at bounding box center [420, 380] width 53 height 7
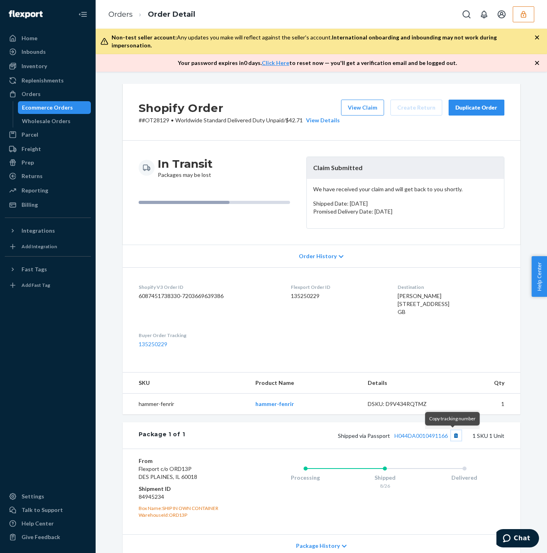
click at [451, 434] on button "Copy tracking number" at bounding box center [456, 435] width 10 height 10
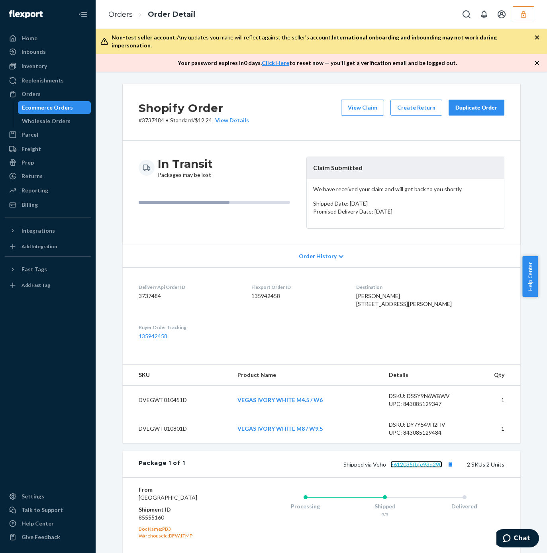
click at [415, 468] on link "8612035fbfe93d290" at bounding box center [416, 464] width 52 height 7
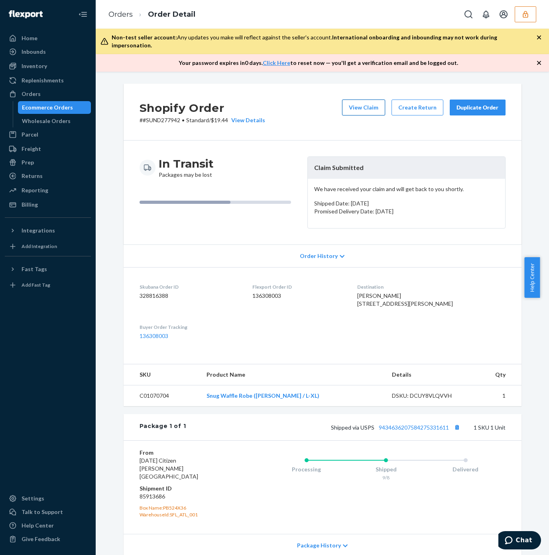
click at [353, 102] on button "View Claim" at bounding box center [363, 108] width 43 height 16
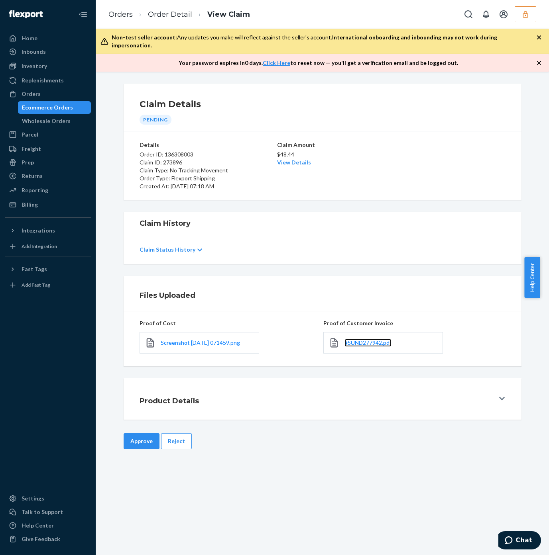
drag, startPoint x: 366, startPoint y: 334, endPoint x: 339, endPoint y: 229, distance: 108.0
click at [366, 339] on span "#SUND277942.pdf" at bounding box center [367, 342] width 47 height 7
click at [293, 159] on link "View Details" at bounding box center [294, 162] width 34 height 7
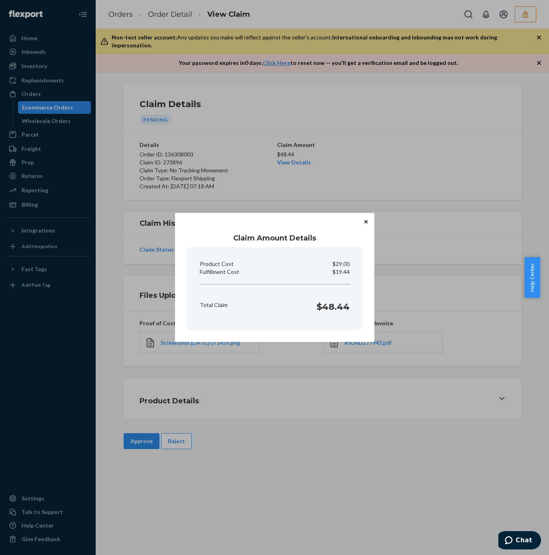
click at [390, 152] on div "Claim Amount Details Product Cost $29.00 Fulfillment Cost $19.44 Total Claim $4…" at bounding box center [274, 277] width 549 height 555
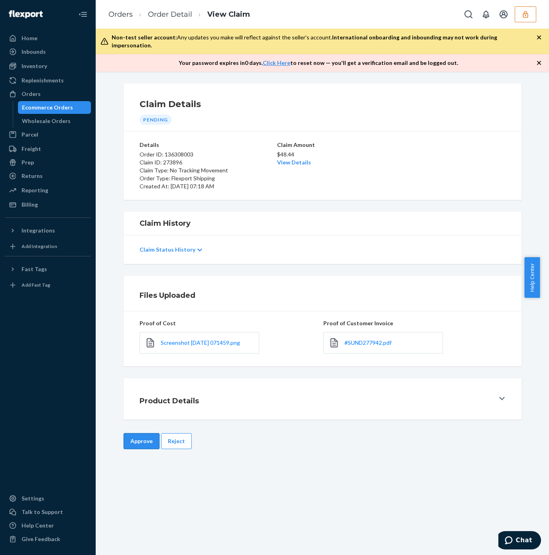
click at [129, 439] on button "Approve" at bounding box center [141, 441] width 36 height 16
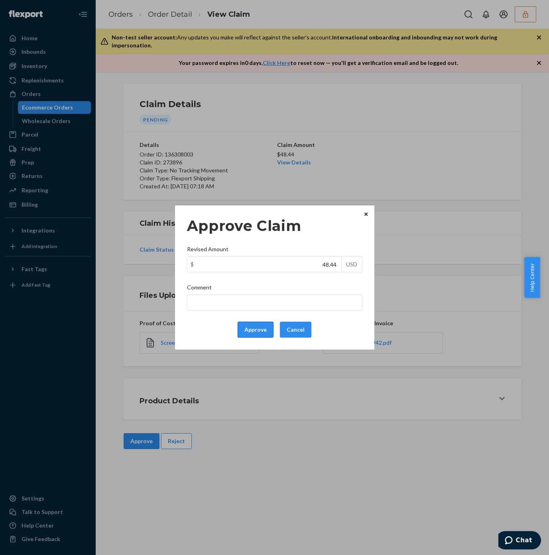
click at [258, 329] on button "Approve" at bounding box center [255, 330] width 36 height 16
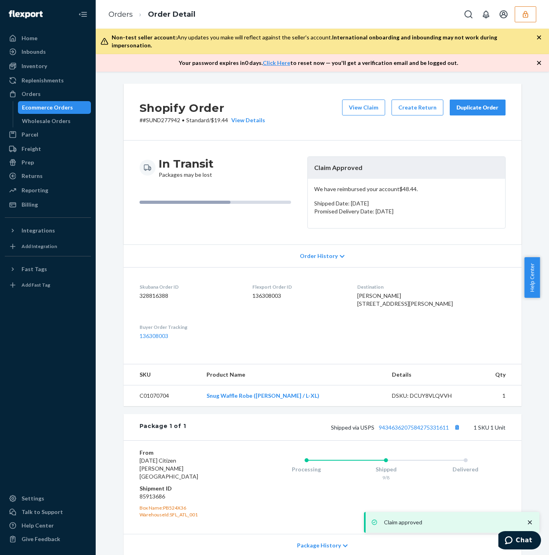
click at [299, 95] on div "Shopify Order # #SUND277942 • Standard / $19.44 View Details View Claim Create …" at bounding box center [322, 112] width 398 height 57
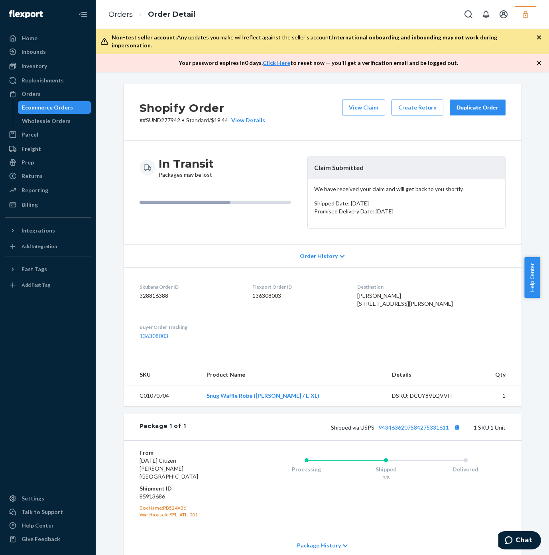
scroll to position [53, 0]
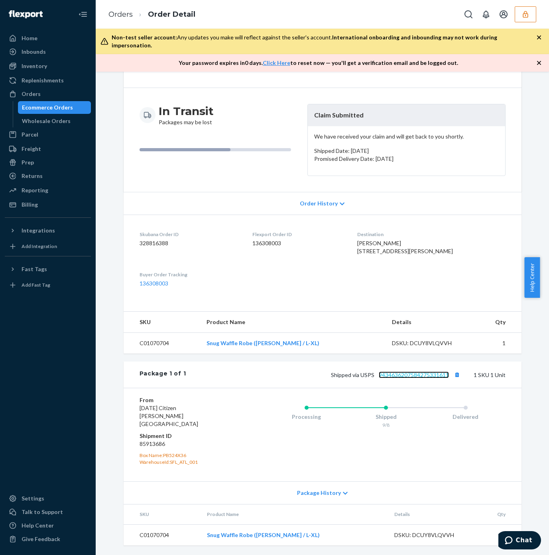
click at [393, 378] on link "9434636207584275331611" at bounding box center [413, 375] width 70 height 7
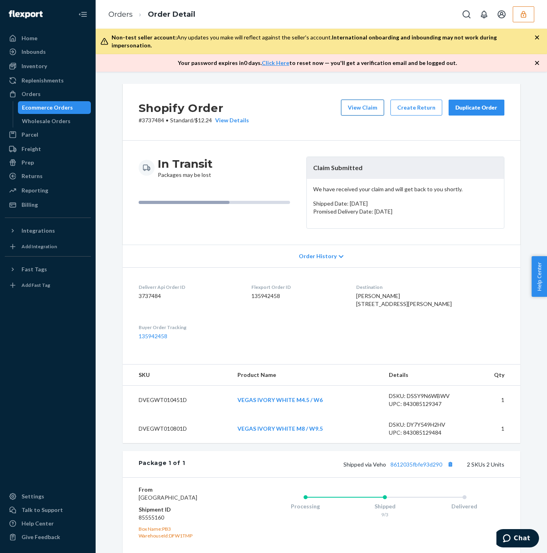
click at [349, 102] on button "View Claim" at bounding box center [362, 108] width 43 height 16
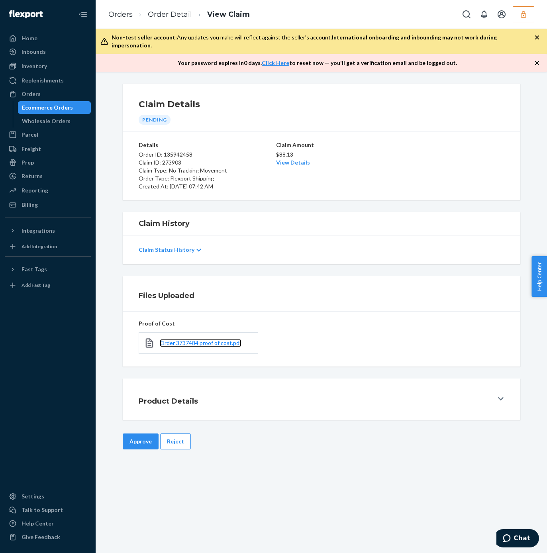
click at [171, 339] on link "Order 3737484 proof of cost.pdf" at bounding box center [201, 343] width 82 height 8
click at [290, 159] on link "View Details" at bounding box center [293, 162] width 34 height 7
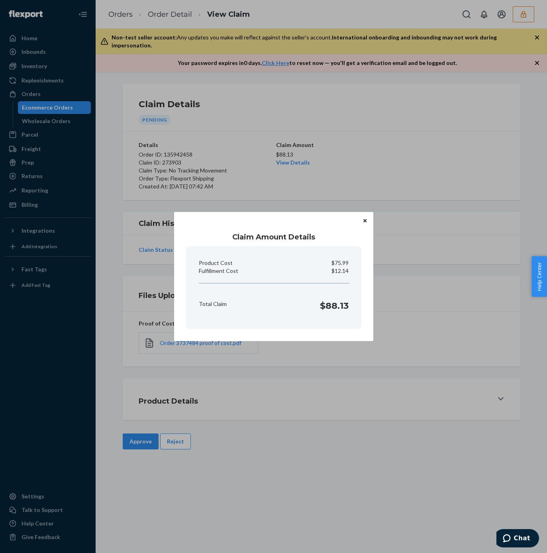
click at [404, 139] on div "Claim Amount Details Product Cost $75.99 Fulfillment Cost $12.14 Total Claim $8…" at bounding box center [273, 276] width 547 height 553
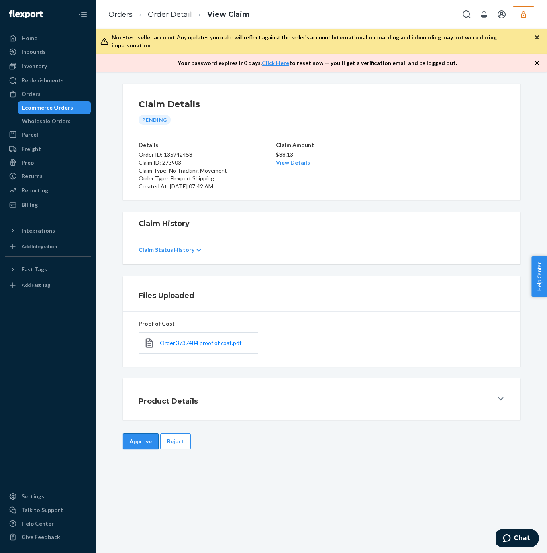
click at [127, 436] on button "Approve" at bounding box center [141, 441] width 36 height 16
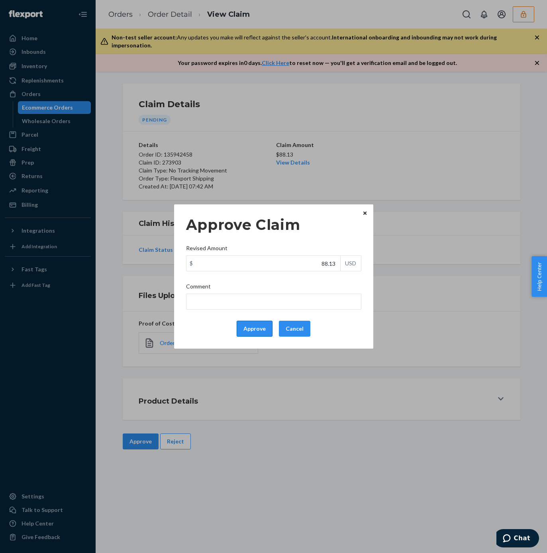
click at [244, 332] on button "Approve" at bounding box center [255, 329] width 36 height 16
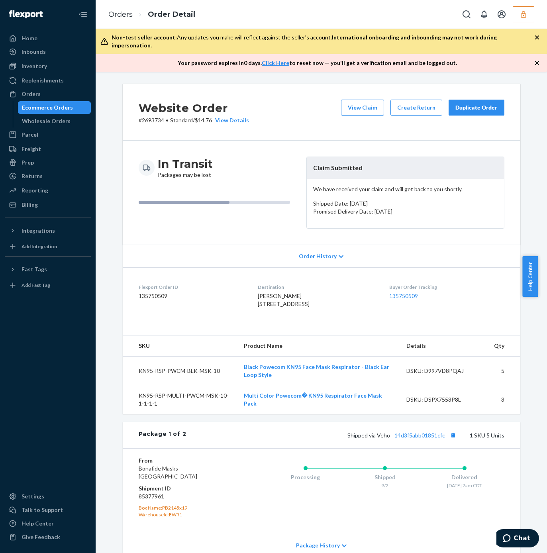
scroll to position [240, 0]
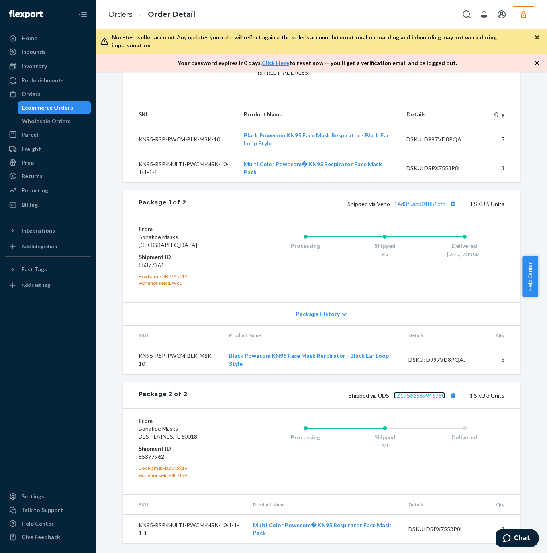
click at [413, 397] on link "EZ17566569946750" at bounding box center [419, 395] width 51 height 7
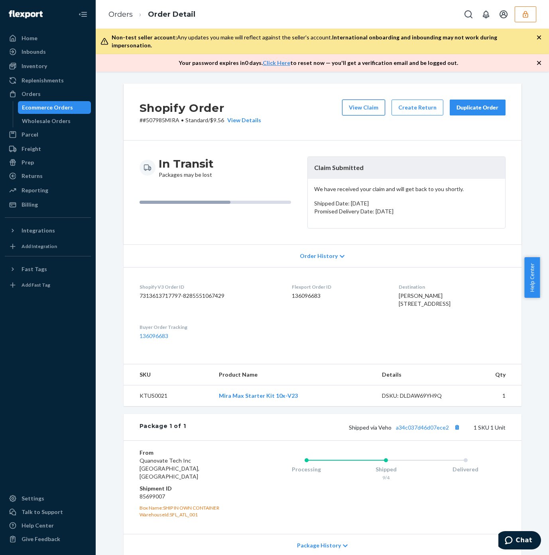
click at [366, 100] on button "View Claim" at bounding box center [363, 108] width 43 height 16
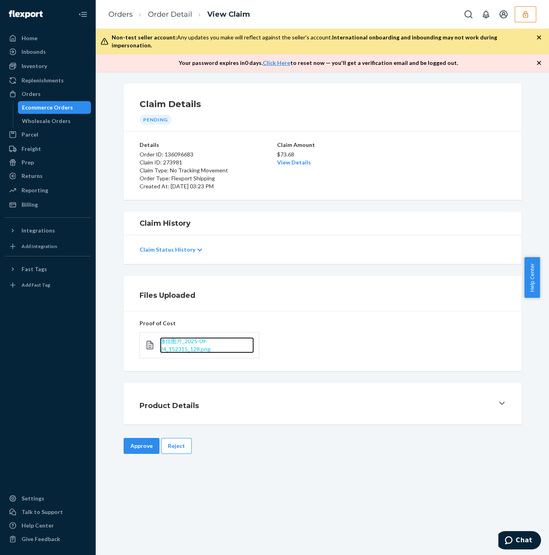
click at [175, 342] on span "微信图片_2025-09-24_152315_128.png" at bounding box center [185, 345] width 51 height 15
click at [286, 159] on link "View Details" at bounding box center [294, 162] width 34 height 7
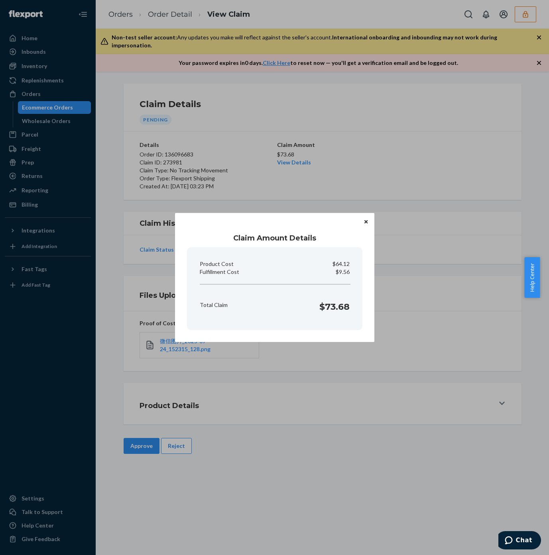
click at [436, 147] on div "Claim Amount Details Product Cost $64.12 Fulfillment Cost $9.56 Total Claim $73…" at bounding box center [274, 277] width 549 height 555
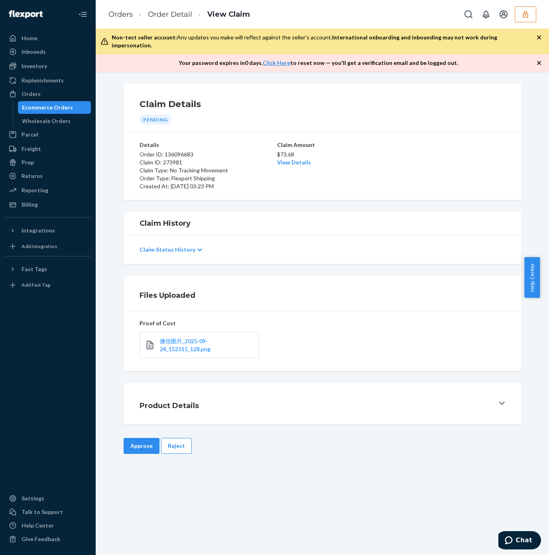
click at [131, 438] on button "Approve" at bounding box center [141, 446] width 36 height 16
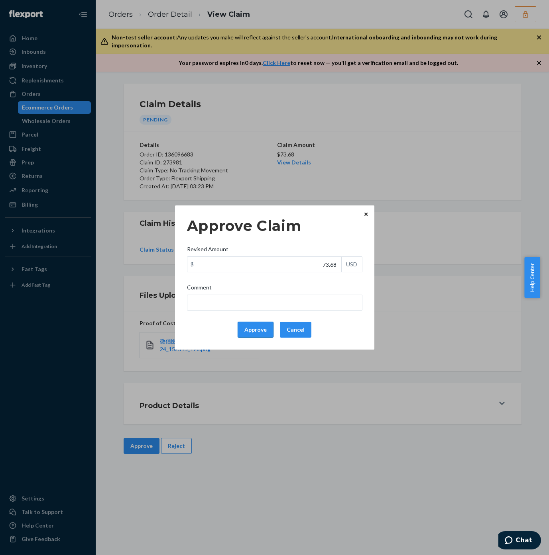
click at [253, 334] on button "Approve" at bounding box center [255, 330] width 36 height 16
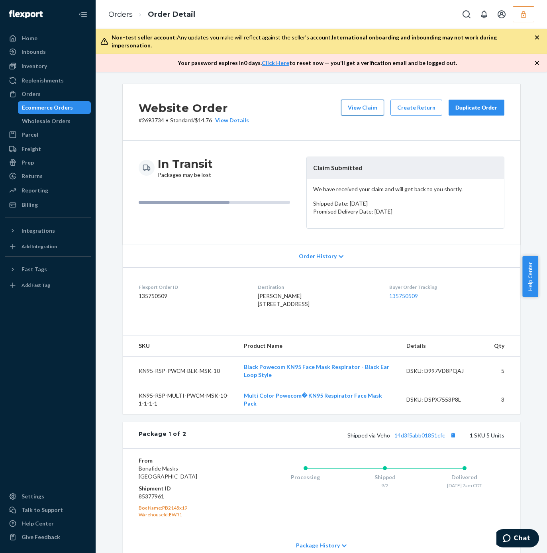
click at [359, 100] on button "View Claim" at bounding box center [362, 108] width 43 height 16
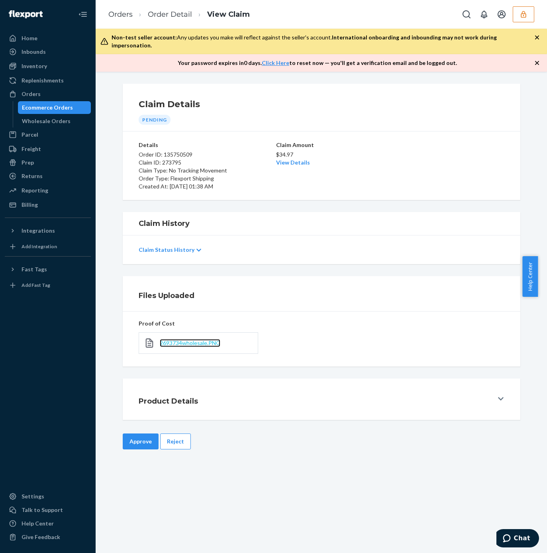
click at [207, 339] on span "2693734wholesale.PNG" at bounding box center [190, 342] width 61 height 7
click at [286, 159] on link "View Details" at bounding box center [293, 162] width 34 height 7
click at [396, 151] on div "Home Inbounds Shipping Plans Problems Inventory Products Replenishments Orders …" at bounding box center [273, 276] width 547 height 553
click at [133, 437] on button "Approve" at bounding box center [141, 441] width 36 height 16
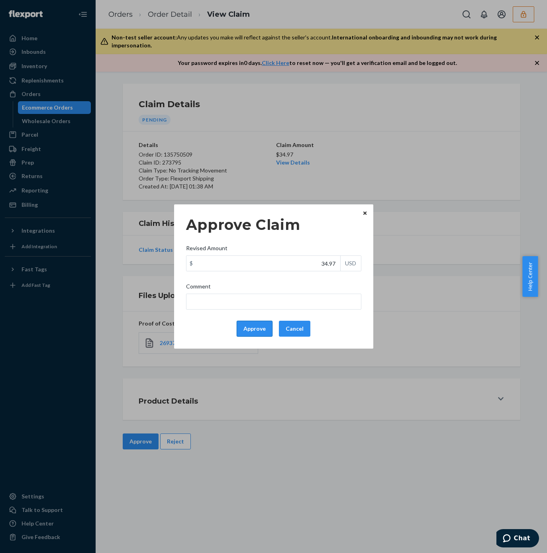
click at [240, 336] on button "Approve" at bounding box center [255, 329] width 36 height 16
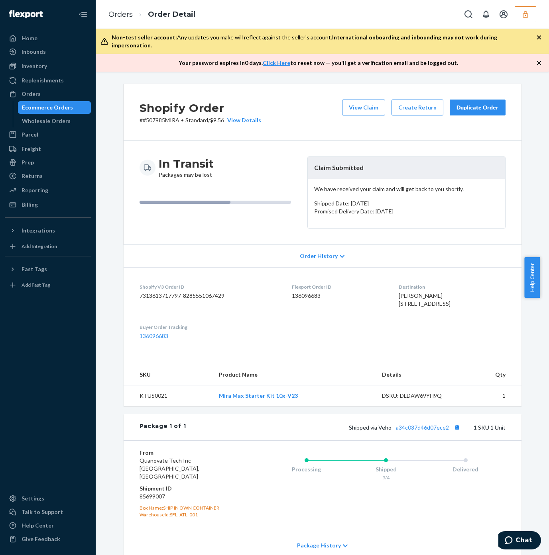
scroll to position [69, 0]
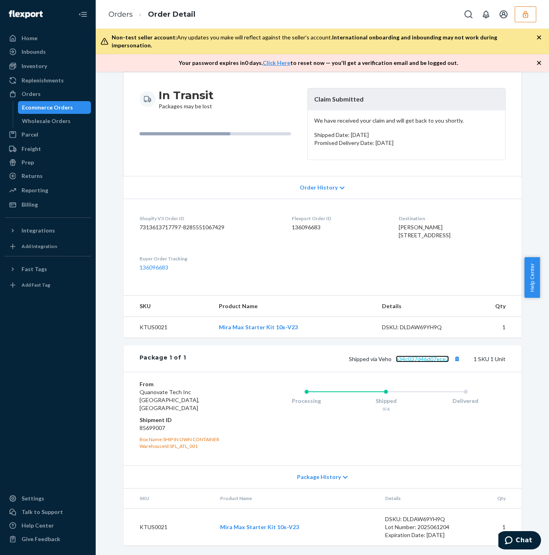
click at [412, 363] on link "a34c037d46d07ece2" at bounding box center [422, 359] width 53 height 7
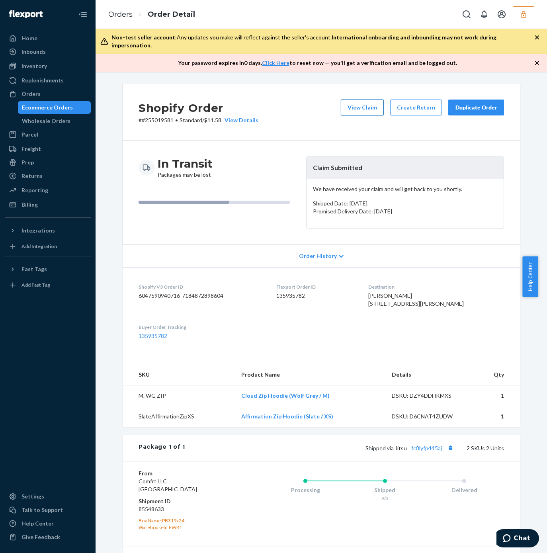
click at [349, 100] on button "View Claim" at bounding box center [362, 108] width 43 height 16
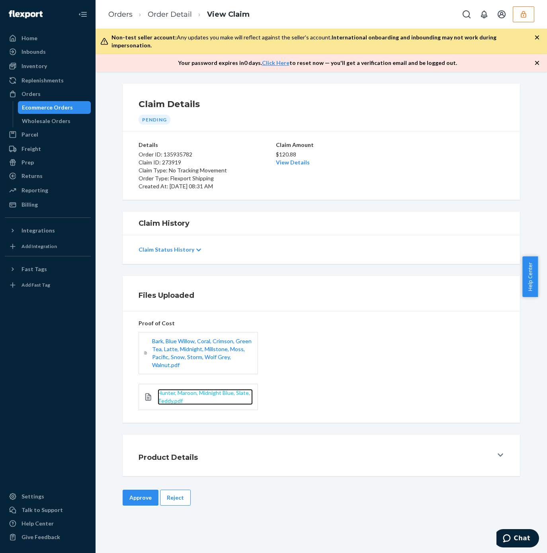
click at [206, 390] on span "Hunter, Maroon, Midnight Blue, Slate, Teddy.pdf" at bounding box center [204, 397] width 92 height 15
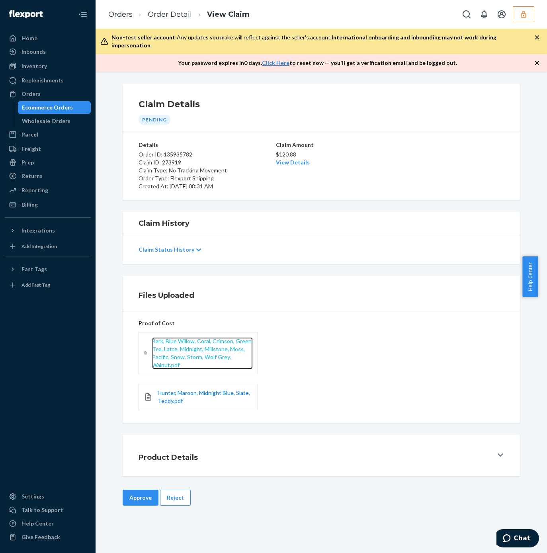
click at [166, 347] on span "Bark, Blue Willow, Coral, Crimson, Green Tea, Latte, Midnight, Millstone, Moss,…" at bounding box center [202, 353] width 100 height 31
click at [135, 494] on button "Approve" at bounding box center [141, 498] width 36 height 16
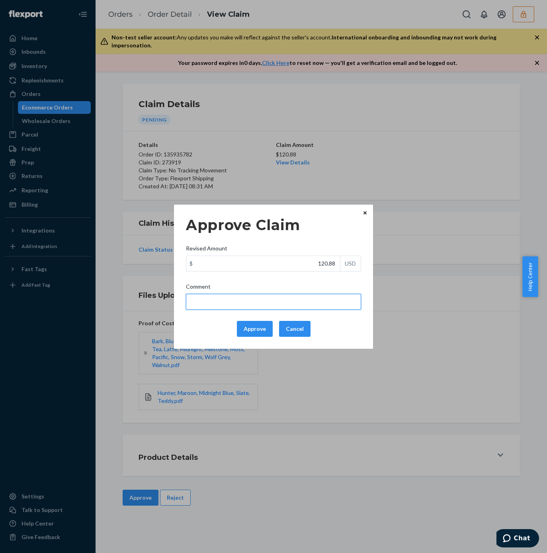
click at [235, 304] on input "Comment" at bounding box center [273, 302] width 175 height 16
click at [298, 298] on input "75 + 65 =" at bounding box center [273, 302] width 175 height 16
paste input "130"
click at [270, 306] on input "75 + 65 = 130 x.40 =" at bounding box center [273, 302] width 175 height 16
paste input "52"
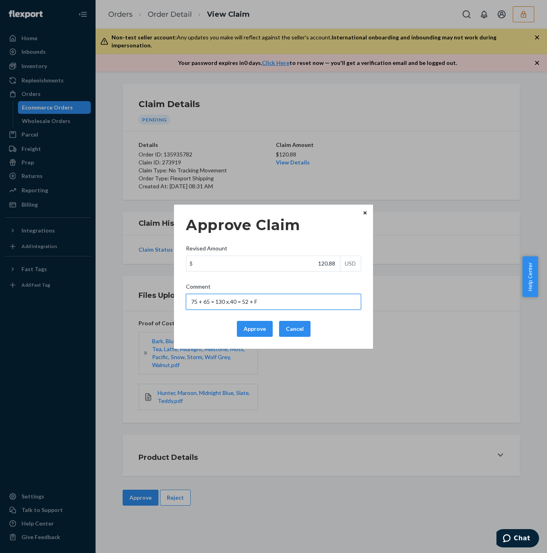
type input "75 + 65 = 130 x.40 = 52 + FF"
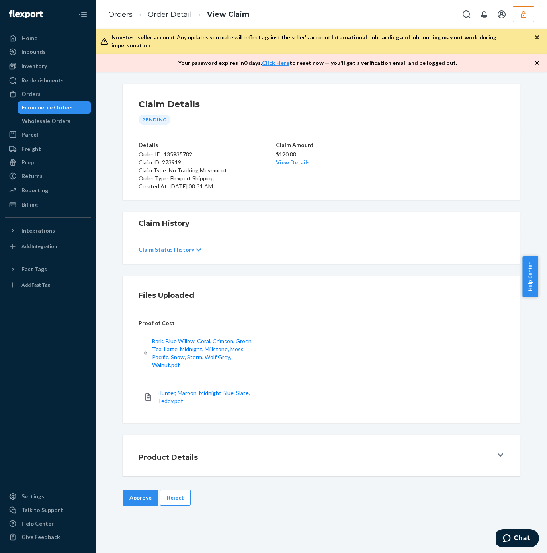
click at [369, 133] on div "Home Inbounds Shipping Plans Problems Inventory Products Replenishments Orders …" at bounding box center [273, 276] width 547 height 553
click at [289, 159] on link "View Details" at bounding box center [293, 162] width 34 height 7
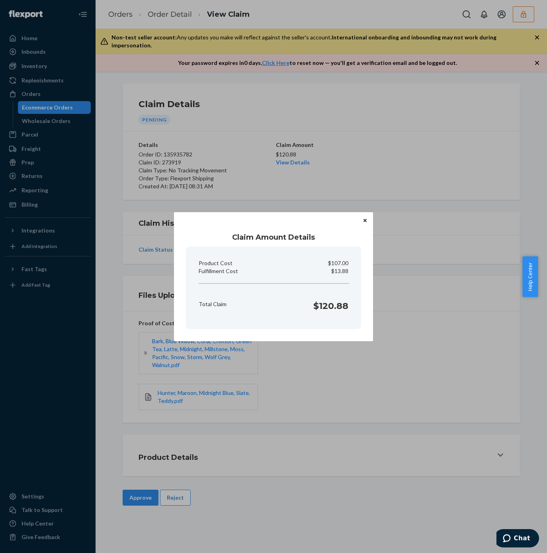
click at [450, 321] on div "Claim Amount Details Product Cost $107.00 Fulfillment Cost $13.88 Total Claim $…" at bounding box center [273, 276] width 547 height 553
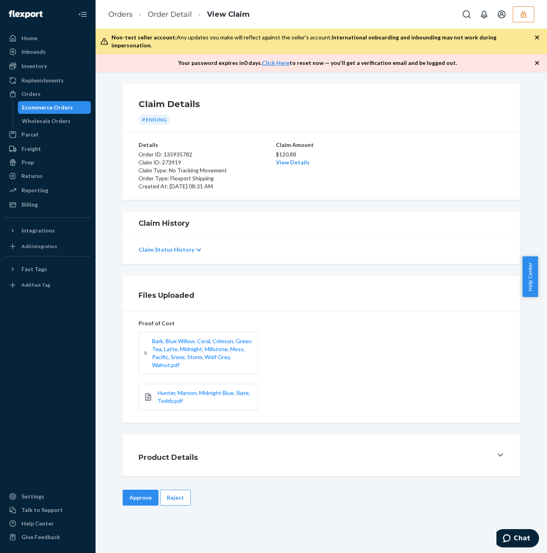
click at [139, 493] on button "Approve" at bounding box center [141, 498] width 36 height 16
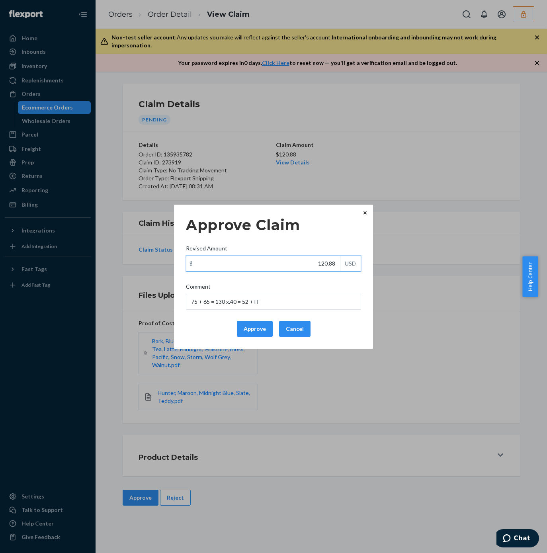
drag, startPoint x: 314, startPoint y: 265, endPoint x: 358, endPoint y: 260, distance: 43.7
click at [358, 260] on div "$ 120.88 USD" at bounding box center [273, 264] width 175 height 16
paste input "65"
type input "65.88"
drag, startPoint x: 289, startPoint y: 305, endPoint x: 278, endPoint y: 194, distance: 111.7
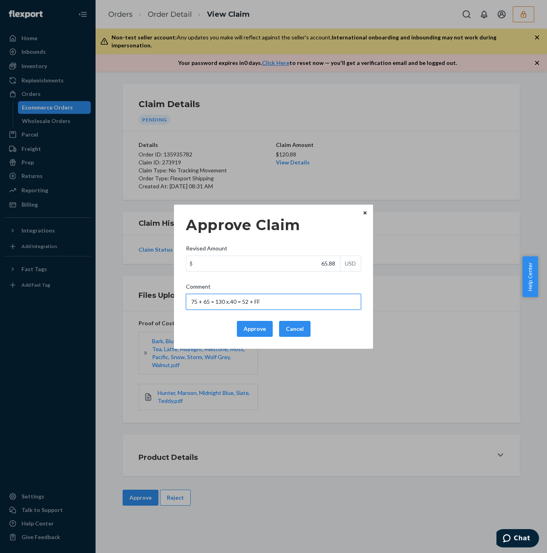
click at [156, 305] on div "Approve Claim Revised Amount $ 65.88 USD Comment 75 + 65 = 130 x.40 = 52 + FF A…" at bounding box center [273, 276] width 547 height 553
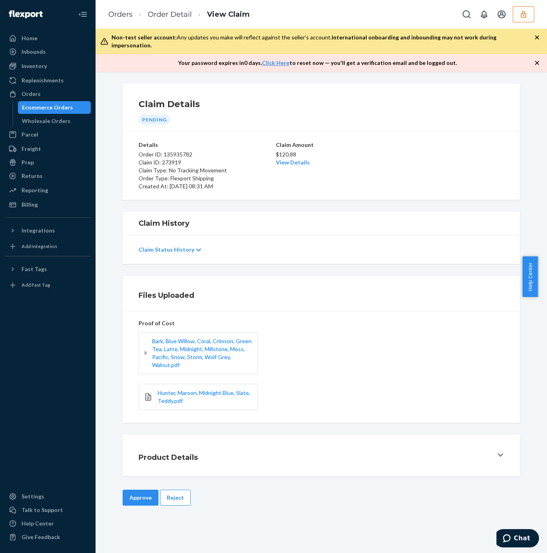
drag, startPoint x: 294, startPoint y: 166, endPoint x: 293, endPoint y: 158, distance: 8.0
click at [294, 166] on div "Home Inbounds Shipping Plans Problems Inventory Products Replenishments Orders …" at bounding box center [273, 276] width 547 height 553
click at [292, 159] on link "View Details" at bounding box center [293, 162] width 34 height 7
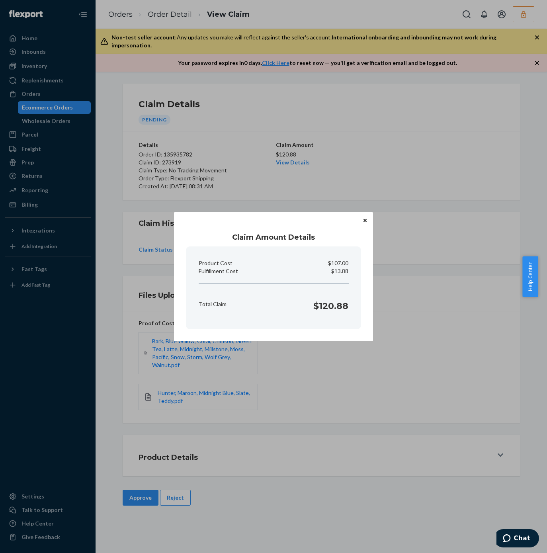
click at [274, 88] on div "Claim Amount Details Product Cost $107.00 Fulfillment Cost $13.88 Total Claim $…" at bounding box center [273, 276] width 547 height 553
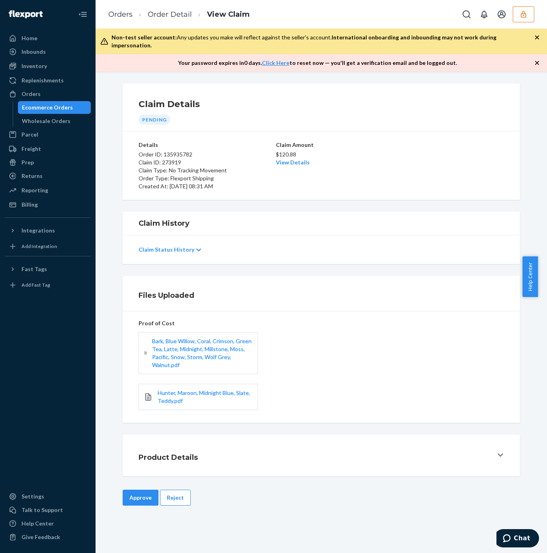
click at [131, 495] on button "Approve" at bounding box center [141, 498] width 36 height 16
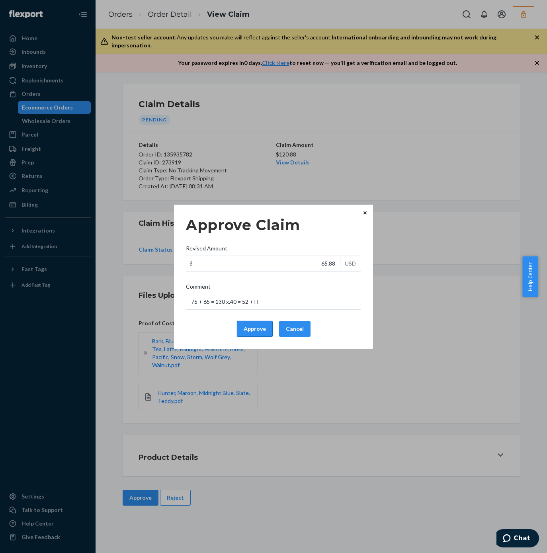
click at [254, 328] on button "Approve" at bounding box center [255, 329] width 36 height 16
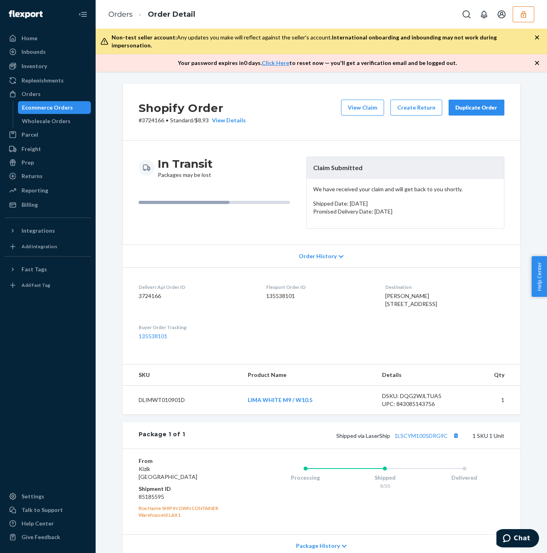
scroll to position [71, 0]
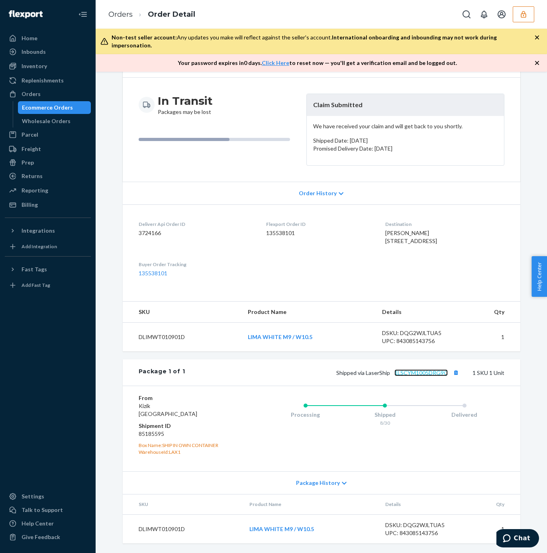
click at [417, 372] on link "1LSCYM1005DRG9C" at bounding box center [420, 372] width 53 height 7
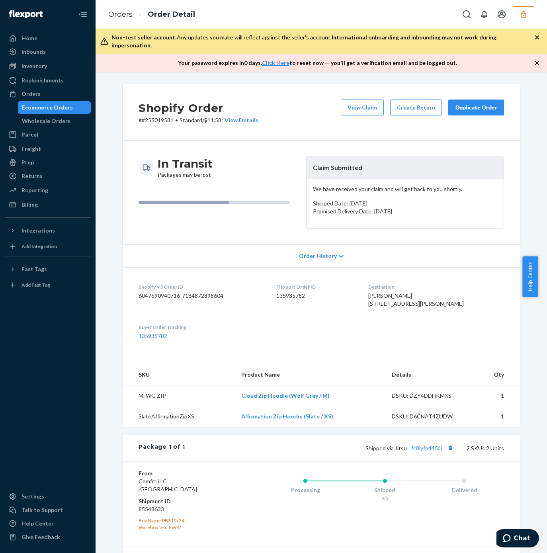
scroll to position [96, 0]
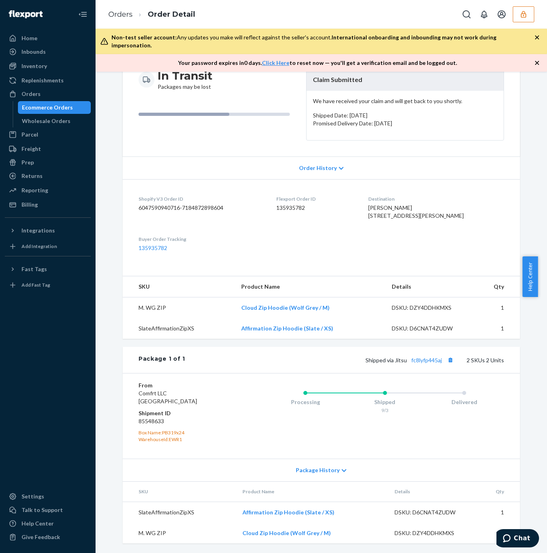
click at [423, 364] on div "Shipped via Jitsu fc8lyfp445aj 2 SKUs 2 Units" at bounding box center [344, 360] width 319 height 10
click at [420, 362] on link "fc8lyfp445aj" at bounding box center [427, 360] width 31 height 7
drag, startPoint x: 231, startPoint y: 310, endPoint x: 283, endPoint y: 315, distance: 52.8
click at [283, 315] on tr "M. WG ZIP Cloud Zip Hoodie (Wolf Grey / M) DSKU: DZY4DDHKMXS 1" at bounding box center [322, 308] width 398 height 21
copy tr "Cloud Zip Hoodie"
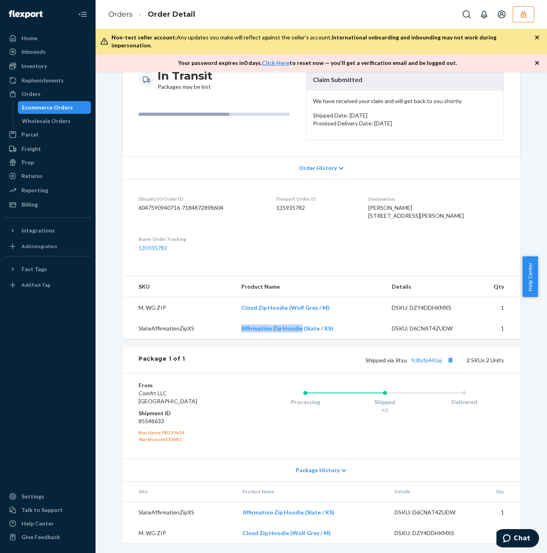
copy tr "Affirmation Zip Hoodie"
drag, startPoint x: 223, startPoint y: 327, endPoint x: 264, endPoint y: 311, distance: 43.3
click at [296, 338] on tr "SlateAffirmationZipXS Affirmation Zip Hoodie (Slate / XS) DSKU: D6CNAT4ZUDW 1" at bounding box center [322, 328] width 398 height 21
copy tr "Affirmation Zip Hoodi"
click at [210, 131] on div "In Transit Packages may be lost Claim Submitted We have received your claim and…" at bounding box center [322, 105] width 398 height 104
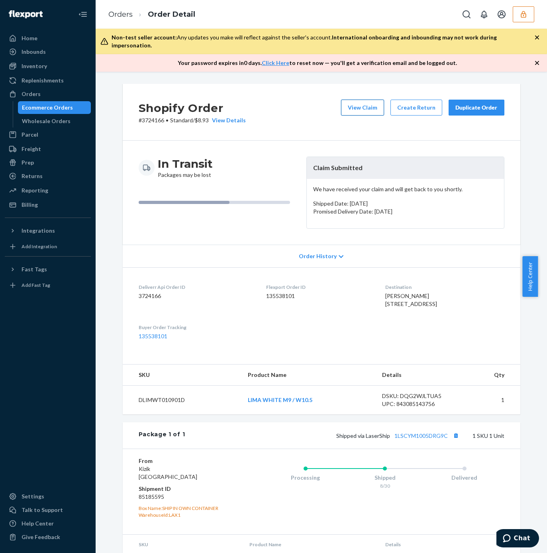
click at [360, 104] on button "View Claim" at bounding box center [362, 108] width 43 height 16
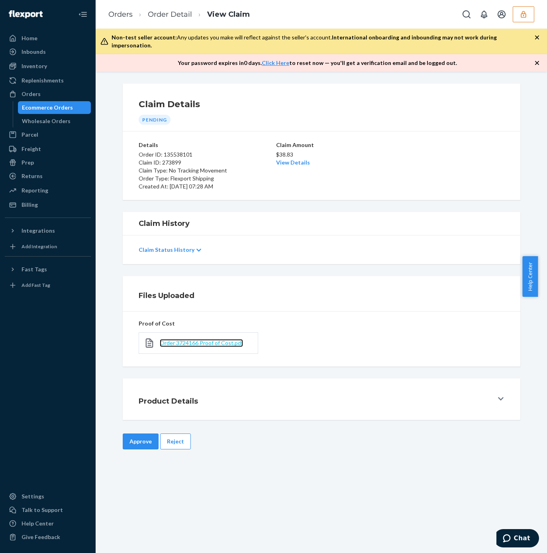
click at [208, 339] on span "Order 3724166 Proof of Cost.pdf" at bounding box center [201, 342] width 83 height 7
click at [300, 159] on link "View Details" at bounding box center [293, 162] width 34 height 7
click at [408, 147] on div "Home Inbounds Shipping Plans Problems Inventory Products Replenishments Orders …" at bounding box center [273, 276] width 547 height 553
click at [131, 435] on button "Approve" at bounding box center [141, 441] width 36 height 16
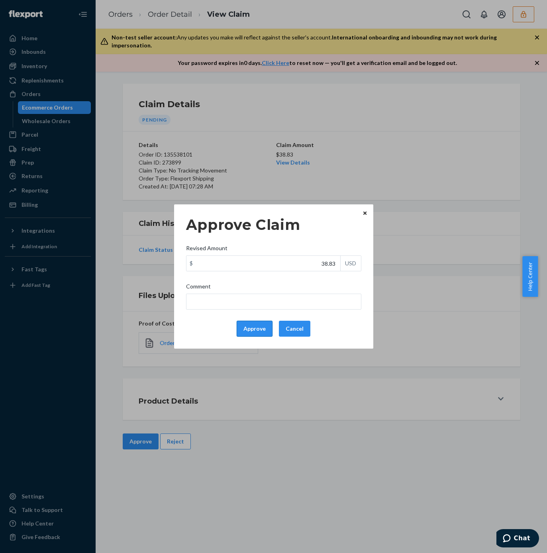
click at [248, 325] on button "Approve" at bounding box center [255, 329] width 36 height 16
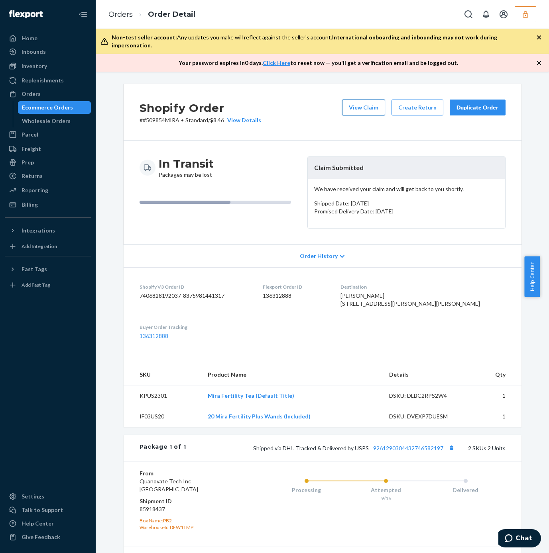
click at [354, 100] on button "View Claim" at bounding box center [363, 108] width 43 height 16
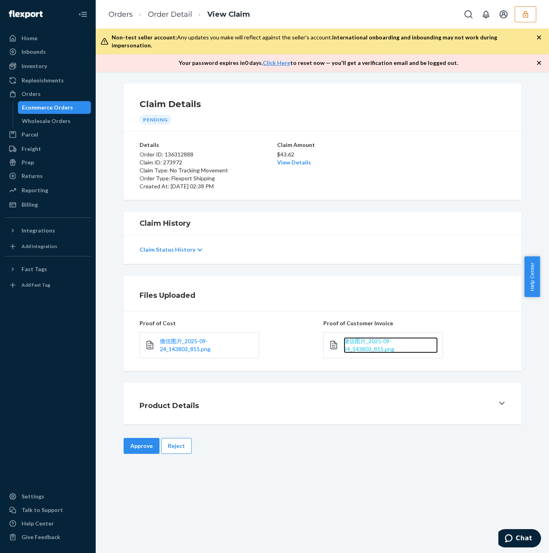
click at [384, 340] on span "微信图片_2025-09-24_143803_815.png" at bounding box center [368, 345] width 51 height 15
click at [167, 439] on button "Reject" at bounding box center [176, 446] width 31 height 16
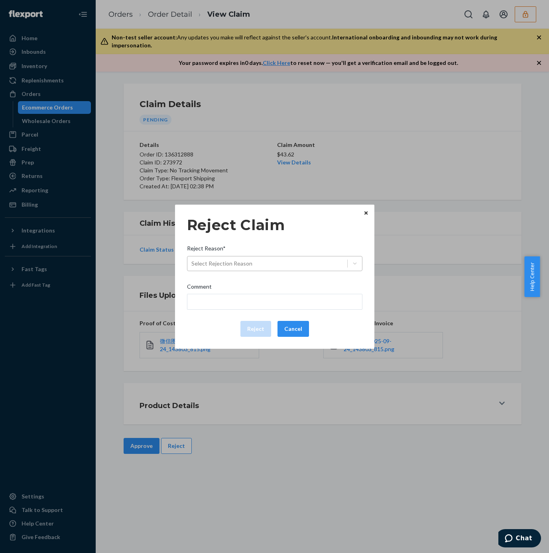
click at [211, 262] on div "Select Rejection Reason" at bounding box center [221, 264] width 61 height 8
click at [192, 262] on input "Reject Reason* Select Rejection Reason" at bounding box center [191, 264] width 1 height 8
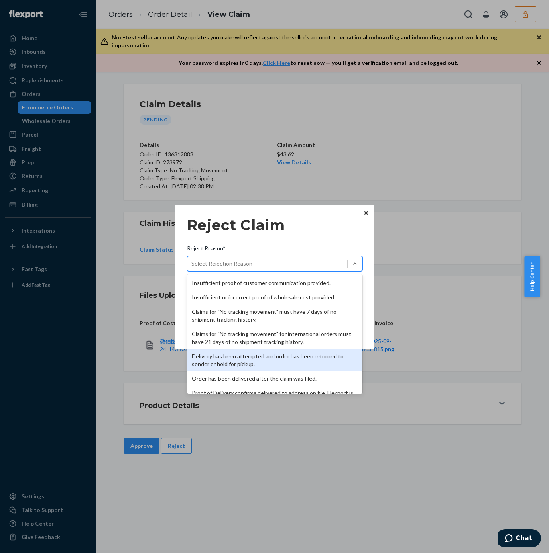
click at [226, 363] on div "Delivery has been attempted and order has been returned to sender or held for p…" at bounding box center [274, 360] width 175 height 22
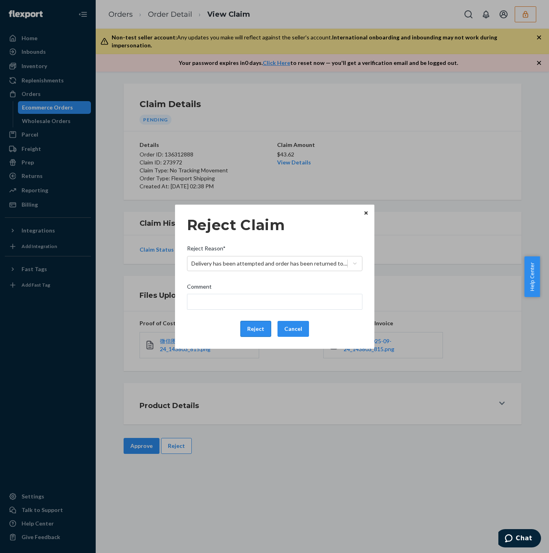
click at [251, 329] on button "Reject" at bounding box center [255, 329] width 31 height 16
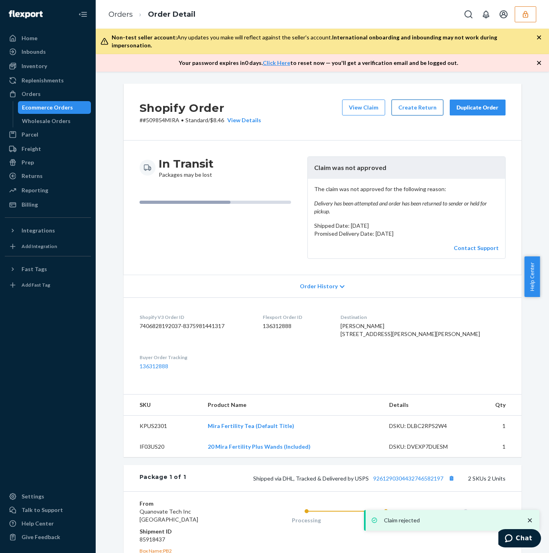
click at [230, 245] on div "In Transit Packages may be lost" at bounding box center [219, 208] width 161 height 102
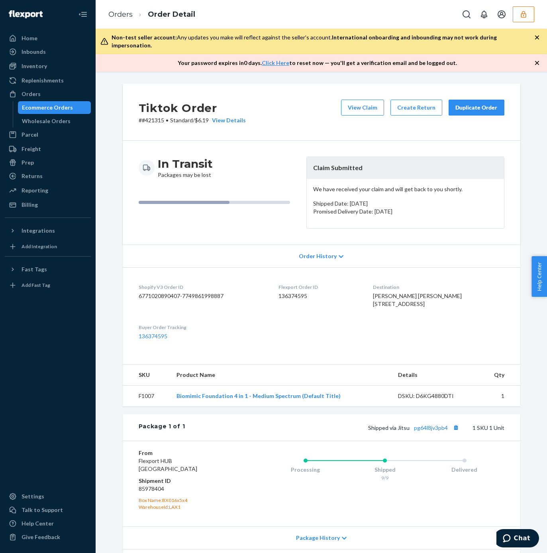
scroll to position [63, 0]
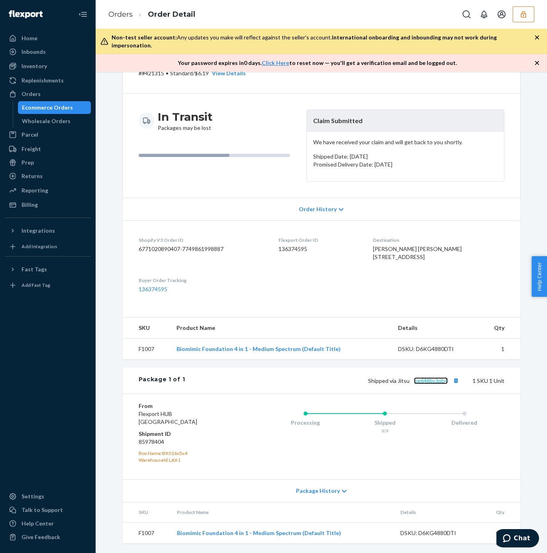
click at [417, 382] on link "pg64l8jv3pb4" at bounding box center [431, 380] width 34 height 7
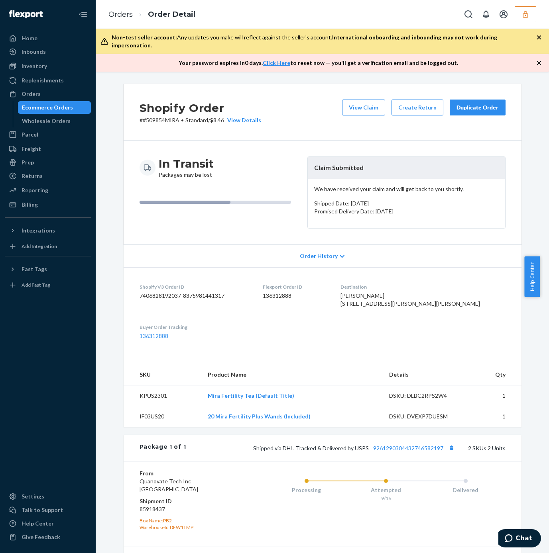
scroll to position [112, 0]
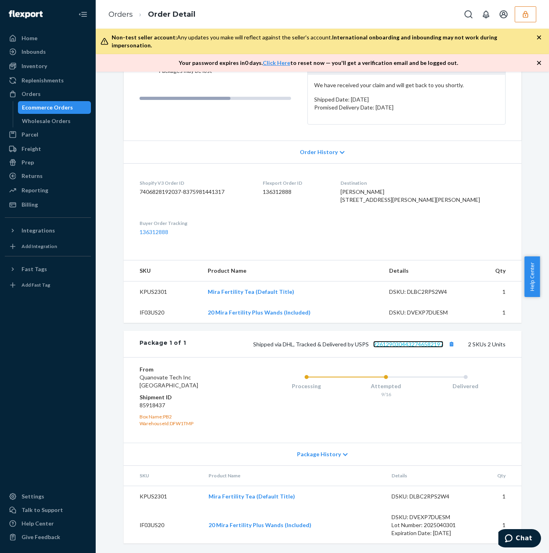
click at [396, 344] on link "9261290304432746582197" at bounding box center [408, 344] width 70 height 7
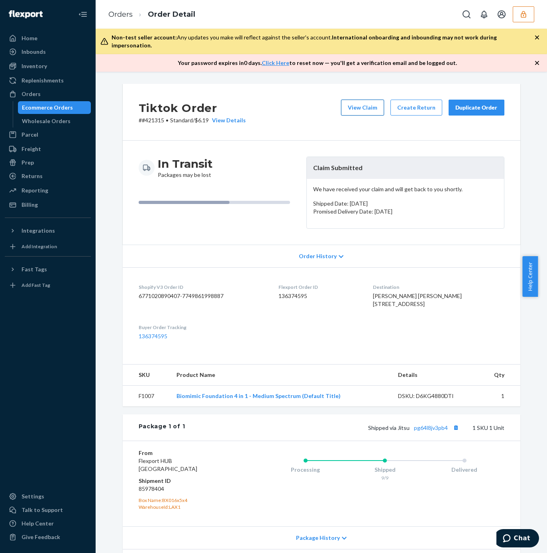
click at [365, 102] on button "View Claim" at bounding box center [362, 108] width 43 height 16
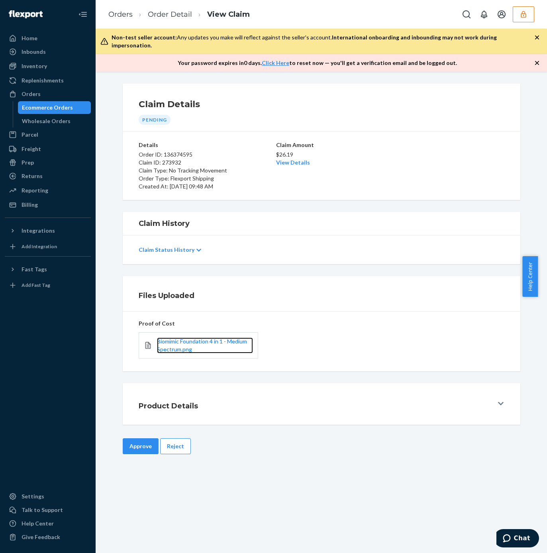
click at [197, 337] on link "Biomimic Foundation 4 in 1 - Medium Spectrum.png" at bounding box center [205, 345] width 96 height 16
click at [298, 159] on link "View Details" at bounding box center [293, 162] width 34 height 7
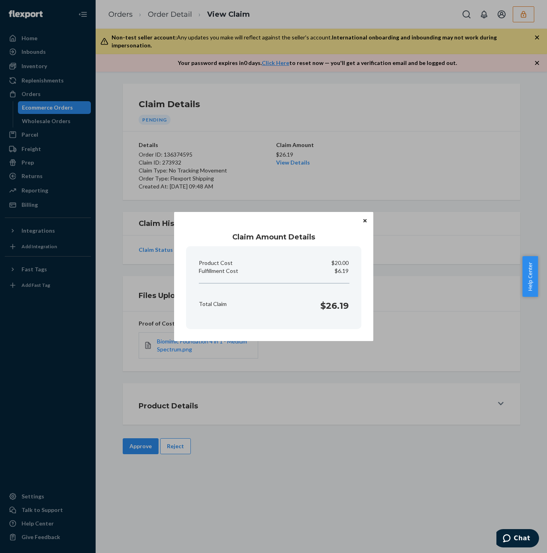
click at [384, 144] on div "Claim Amount Details Product Cost $20.00 Fulfillment Cost $6.19 Total Claim $26…" at bounding box center [273, 276] width 547 height 553
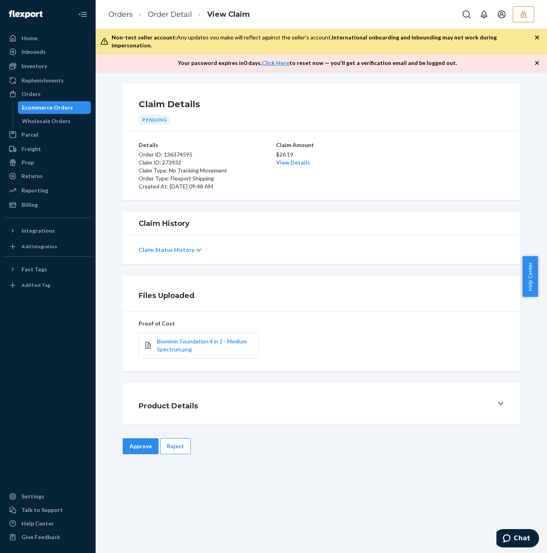
click at [129, 441] on button "Approve" at bounding box center [141, 446] width 36 height 16
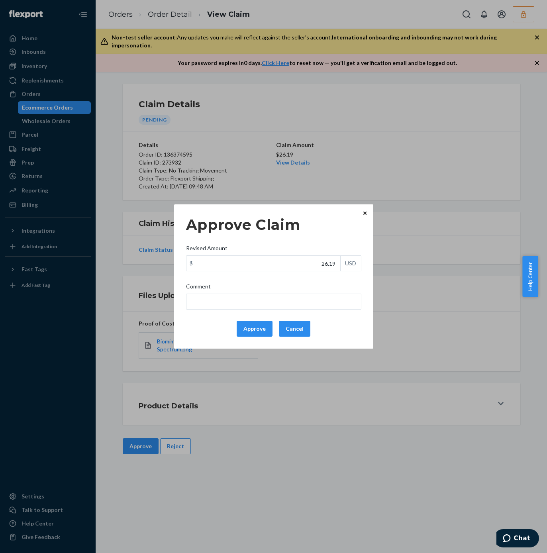
click at [253, 330] on button "Approve" at bounding box center [255, 329] width 36 height 16
